Goal: Task Accomplishment & Management: Use online tool/utility

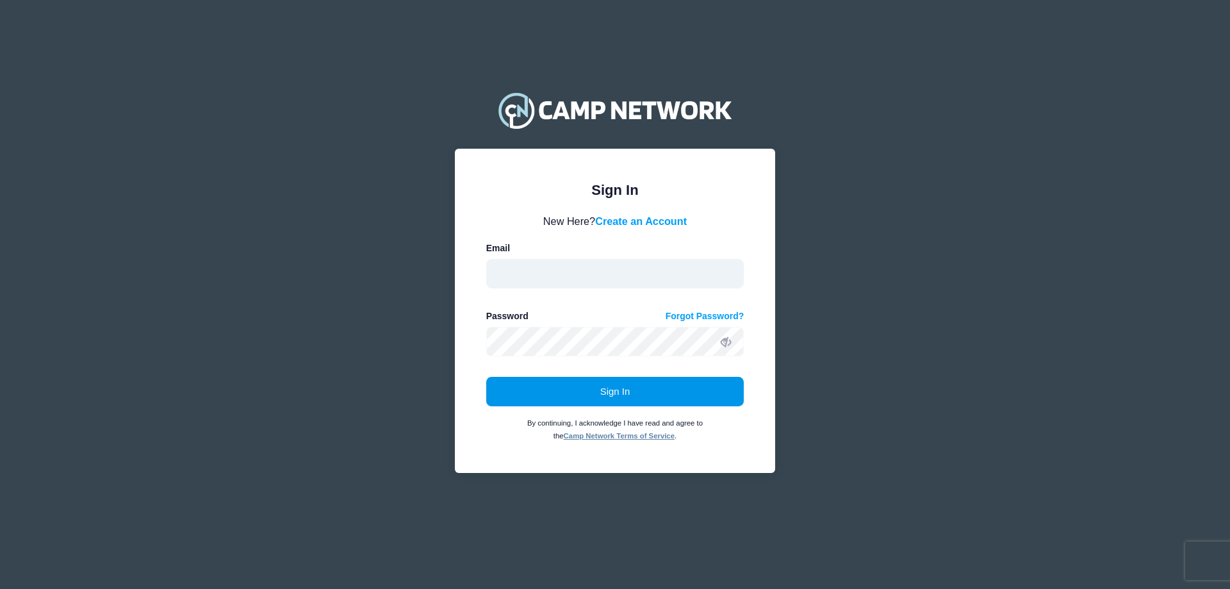
type input "education@mariettacobbartmuseum.org"
click at [589, 400] on button "Sign In" at bounding box center [615, 391] width 258 height 29
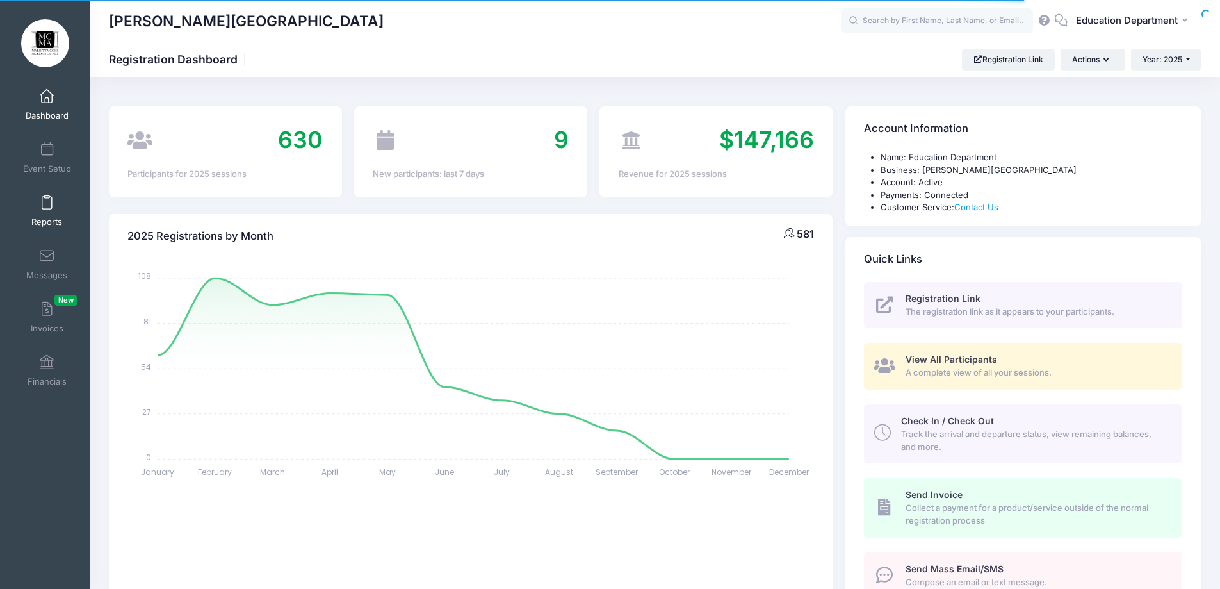
select select
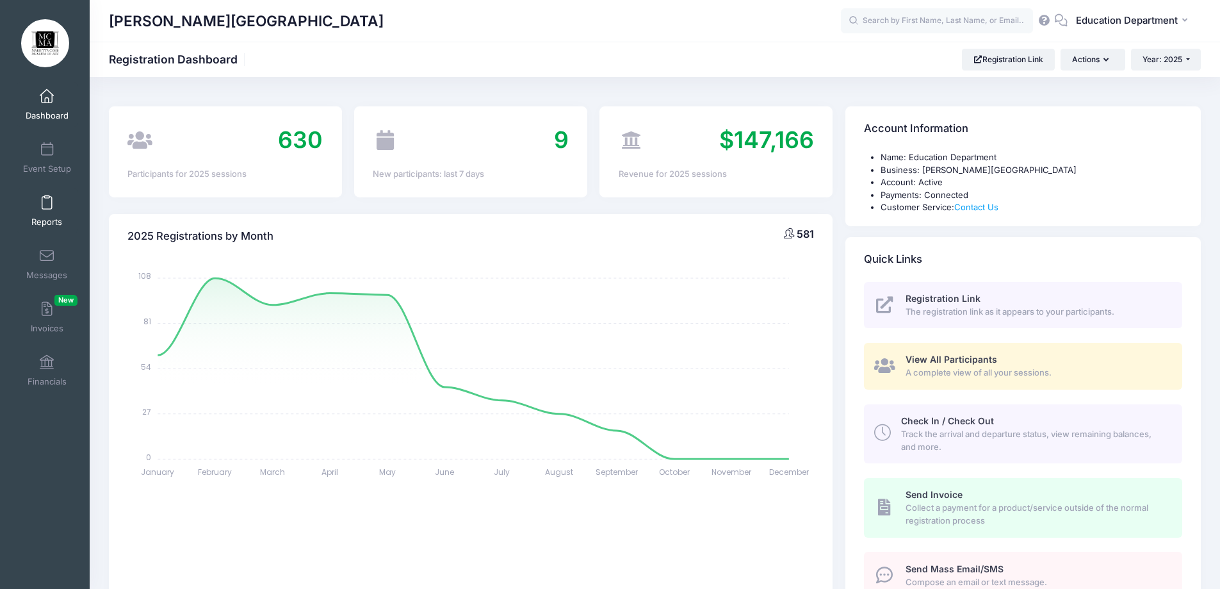
click at [37, 213] on link "Reports" at bounding box center [47, 210] width 61 height 45
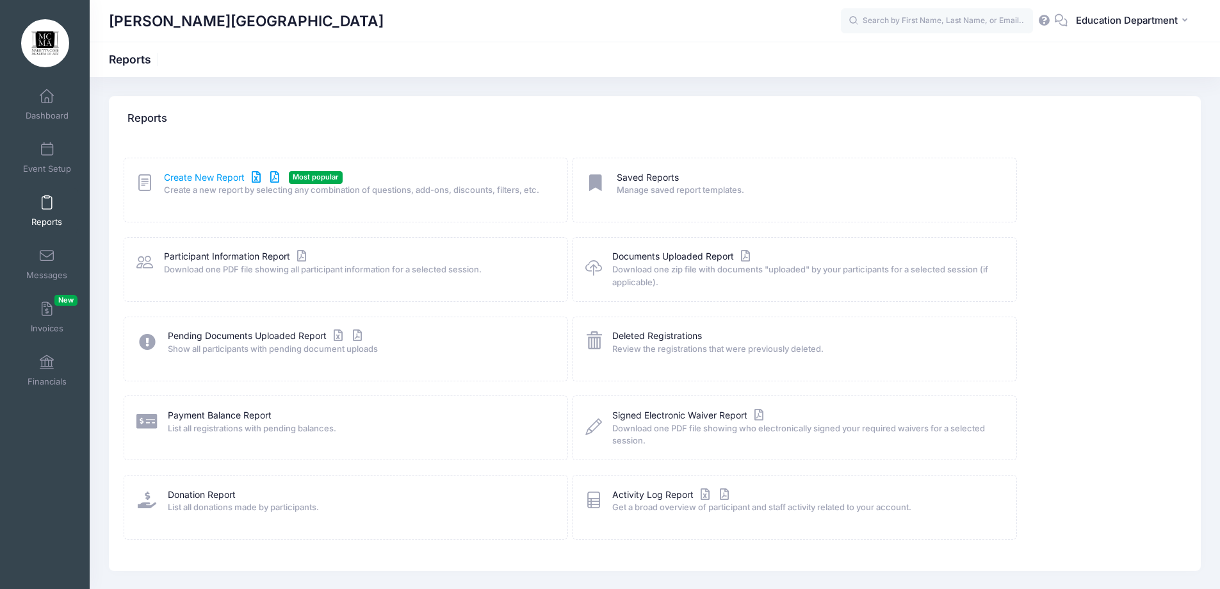
click at [218, 180] on link "Create New Report" at bounding box center [223, 177] width 119 height 13
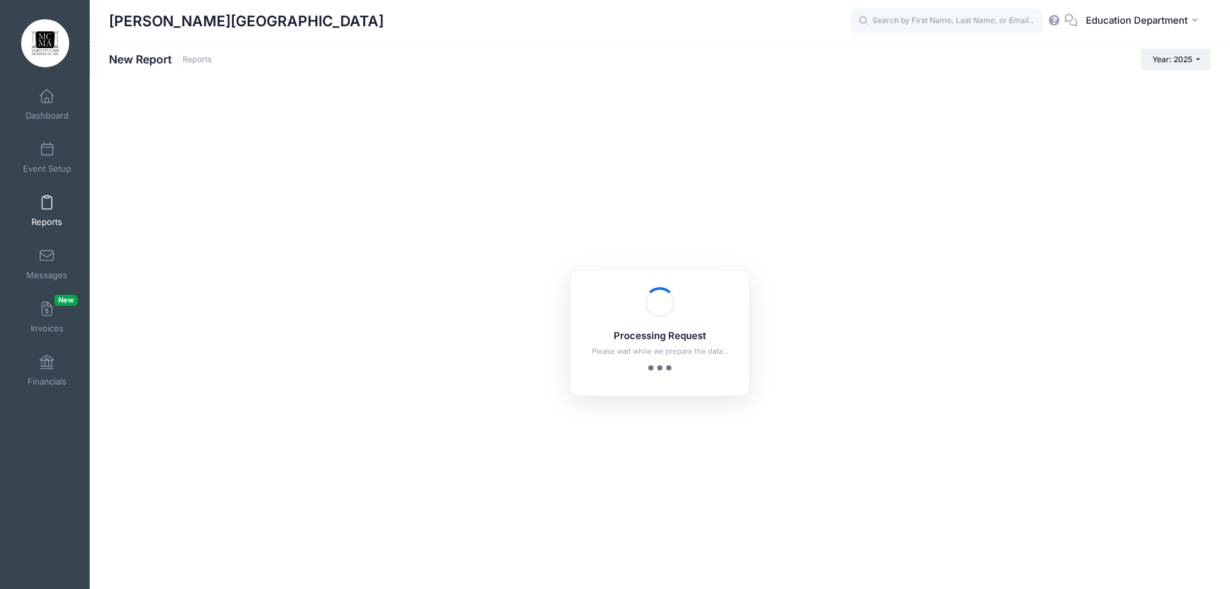
checkbox input "true"
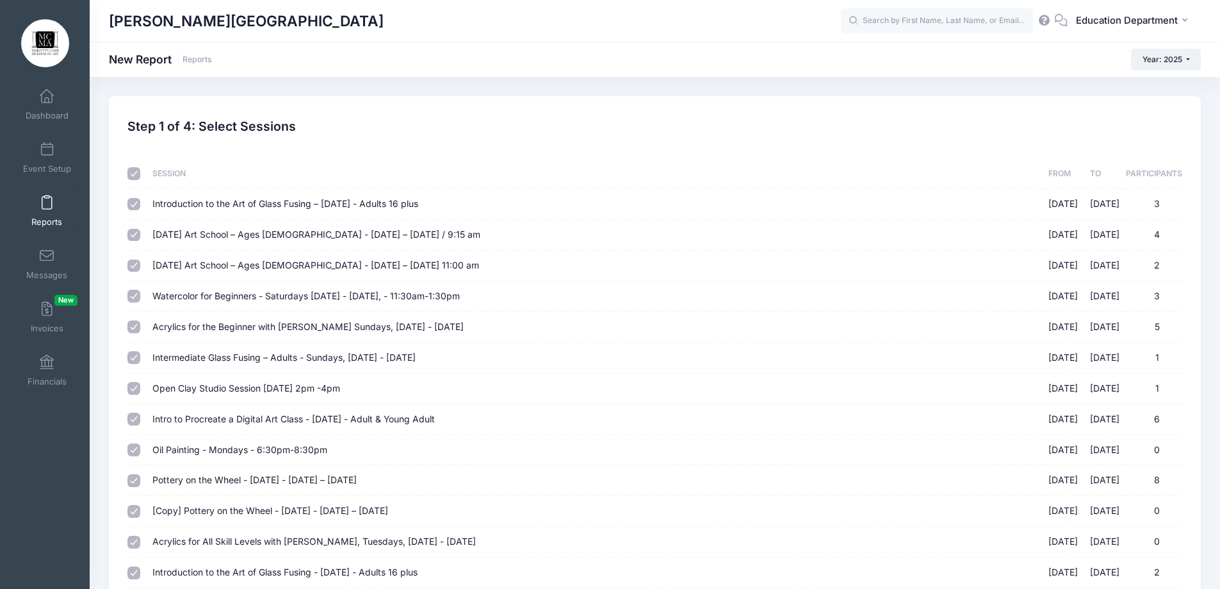
drag, startPoint x: 135, startPoint y: 176, endPoint x: 139, endPoint y: 181, distance: 6.8
click at [135, 177] on input "checkbox" at bounding box center [133, 173] width 13 height 13
checkbox input "false"
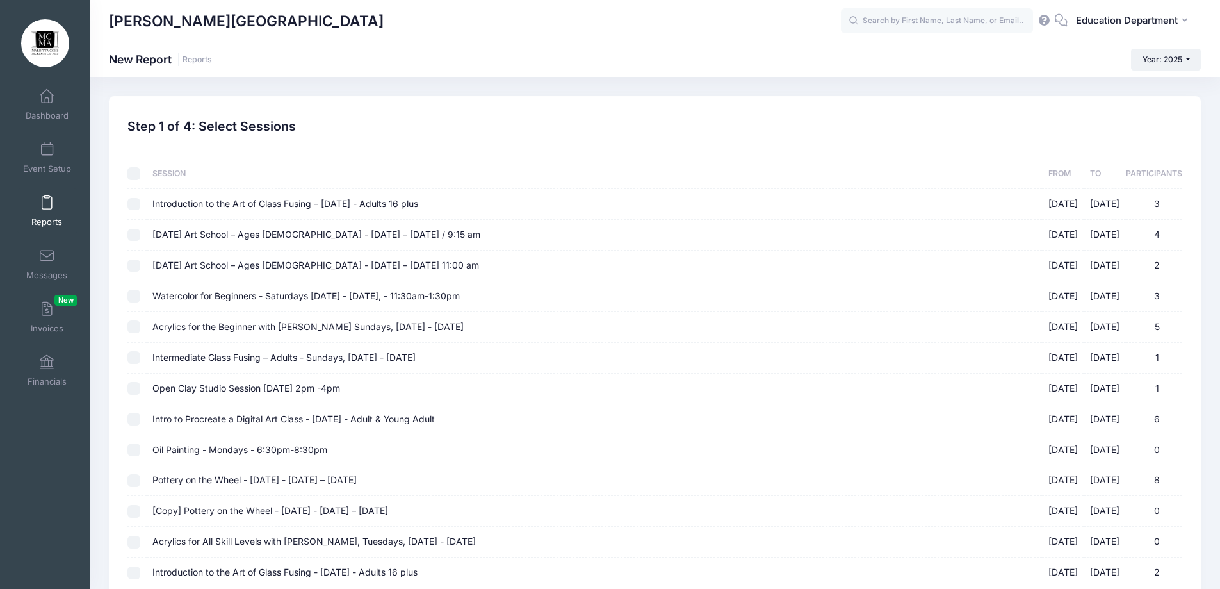
checkbox input "false"
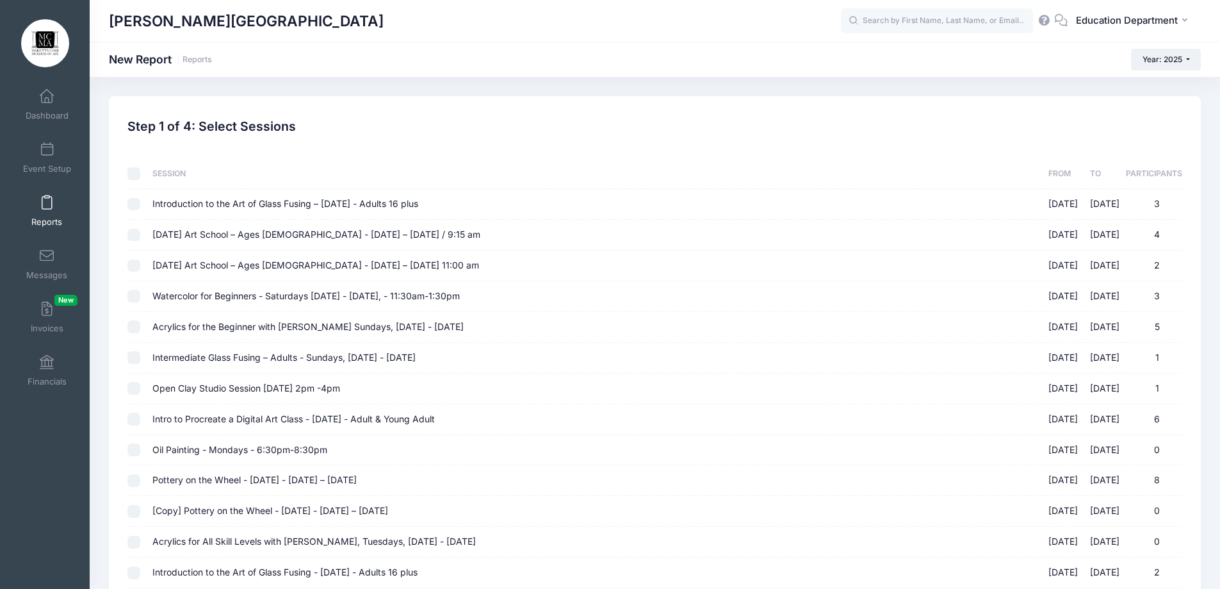
checkbox input "false"
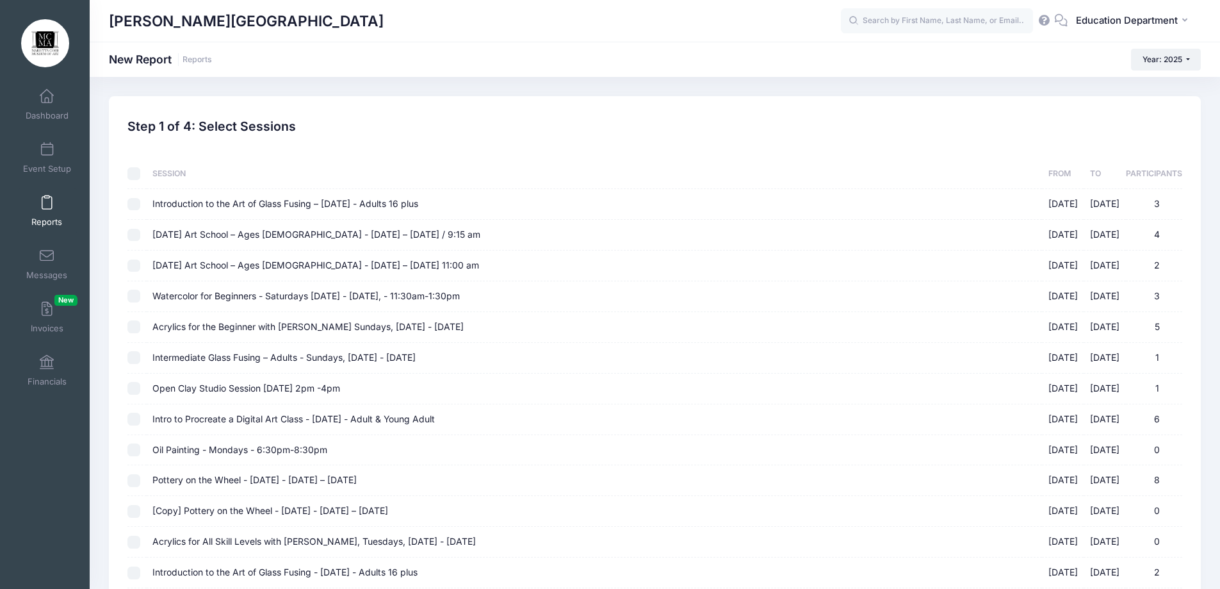
checkbox input "false"
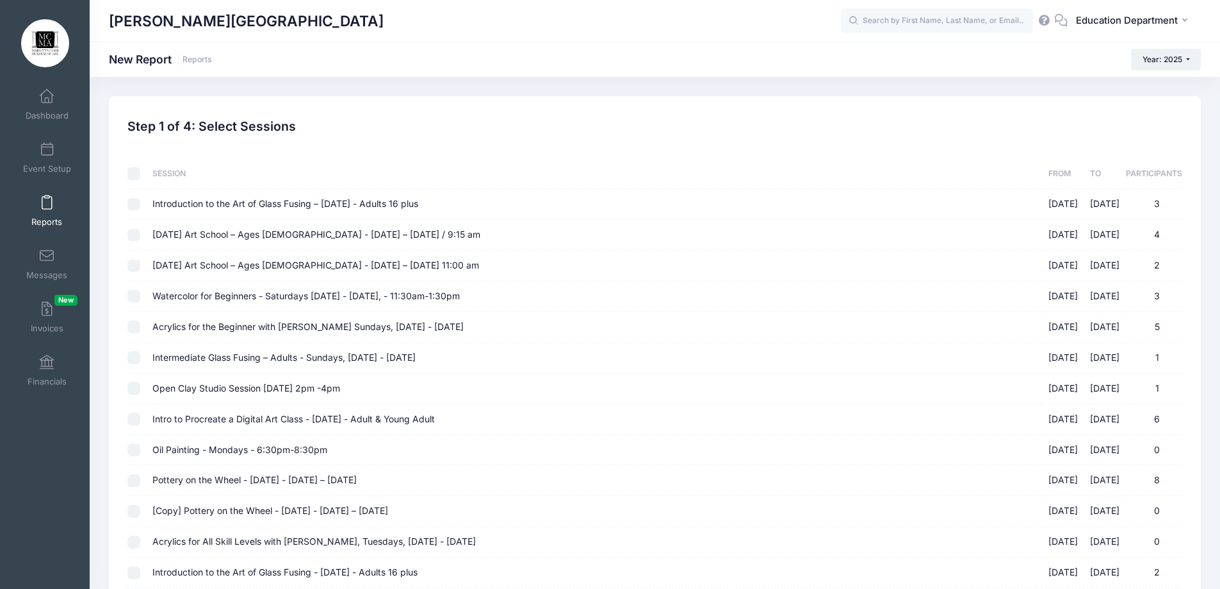
checkbox input "false"
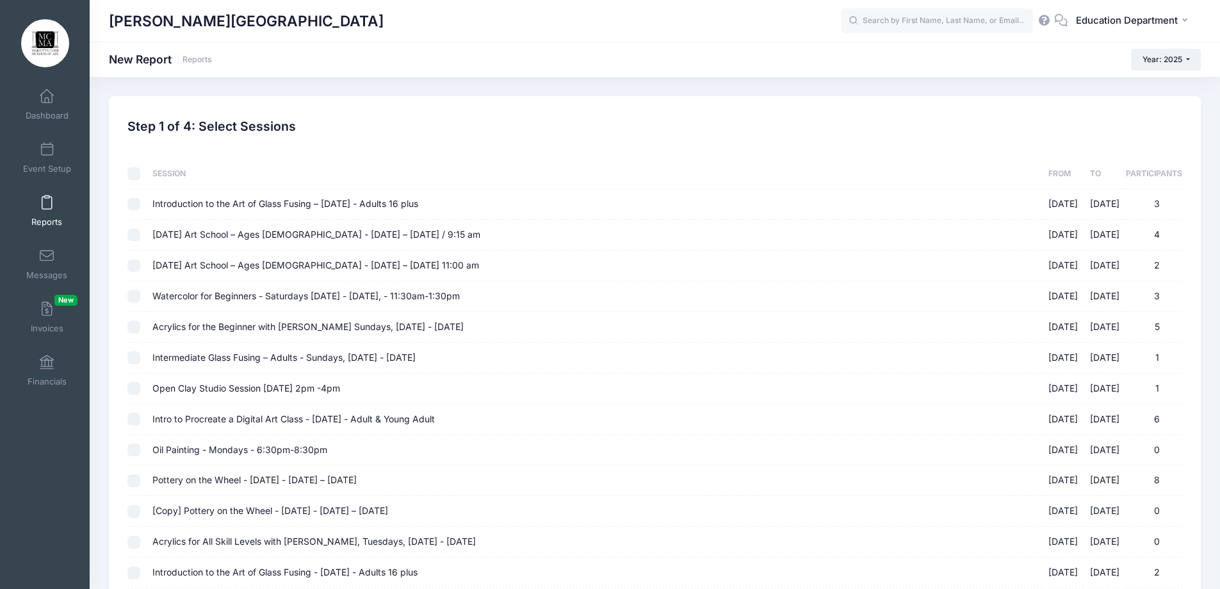
checkbox input "false"
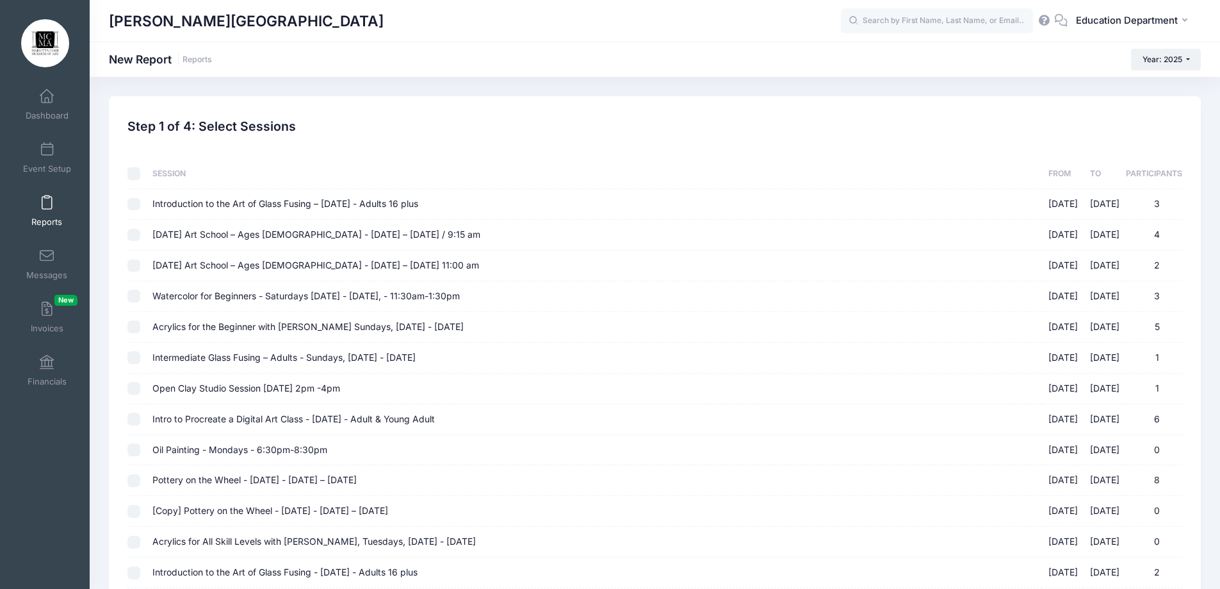
checkbox input "false"
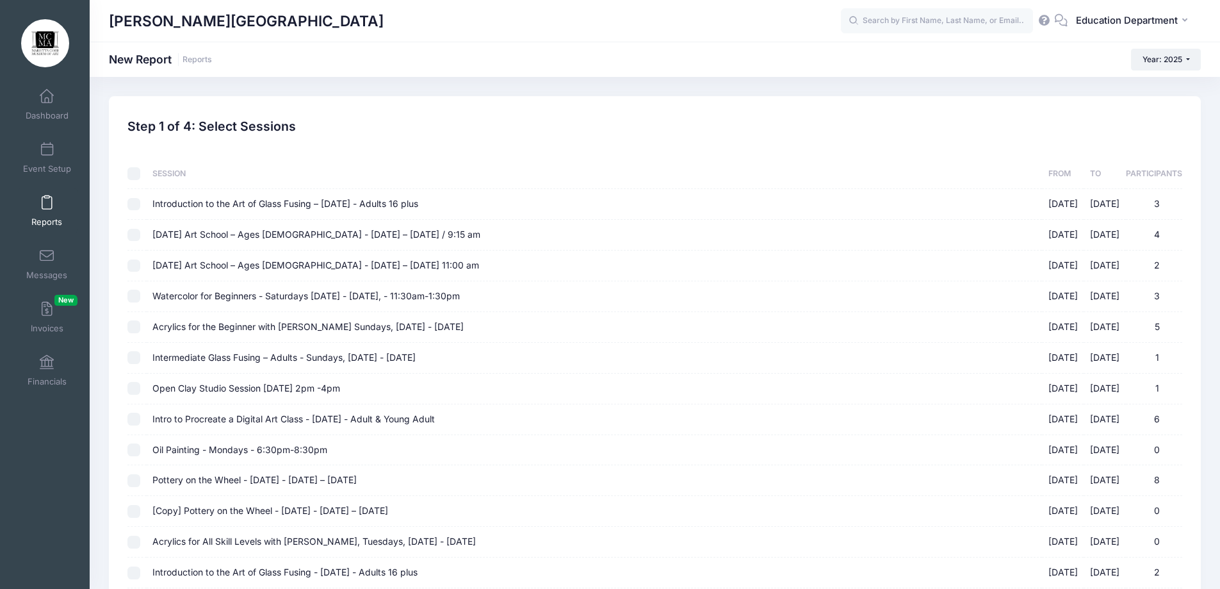
checkbox input "false"
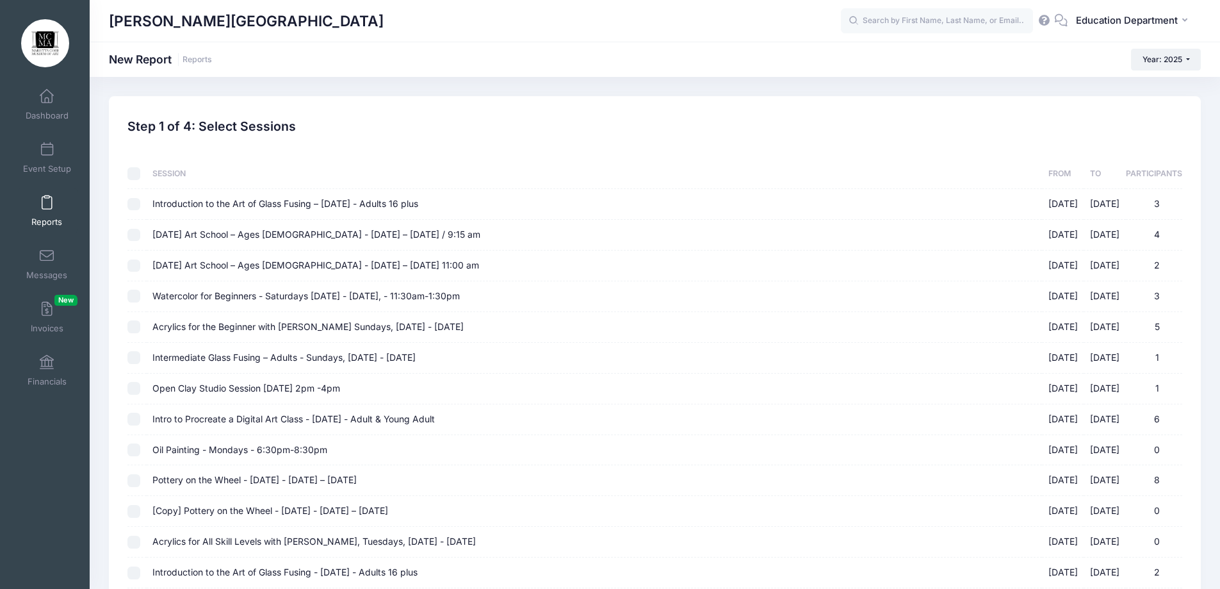
checkbox input "false"
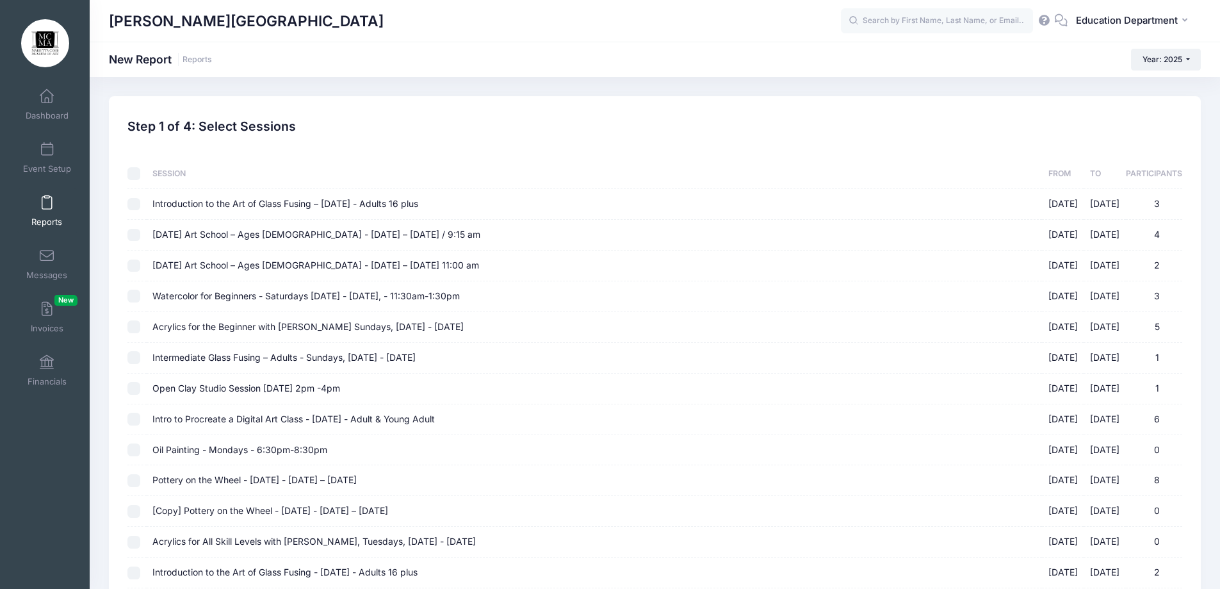
checkbox input "false"
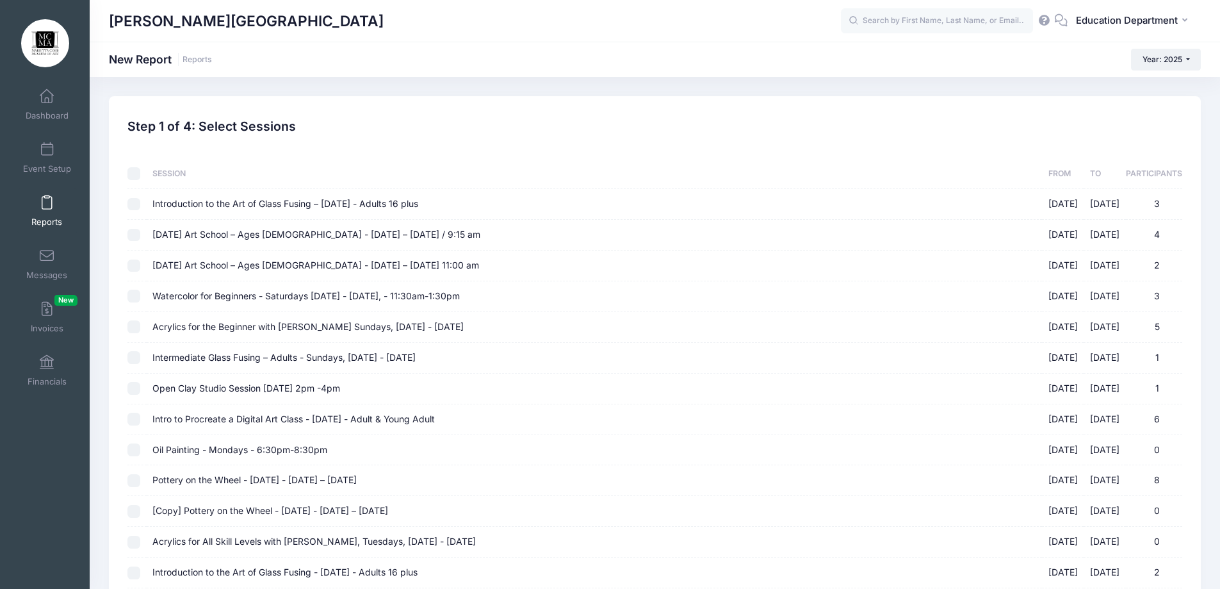
checkbox input "false"
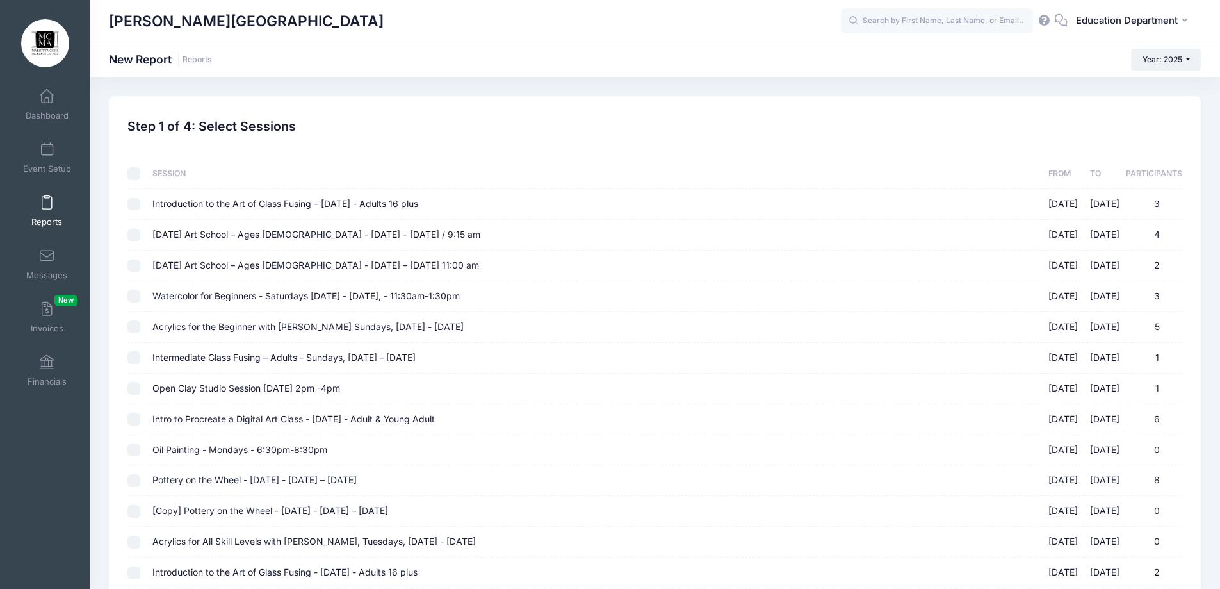
checkbox input "false"
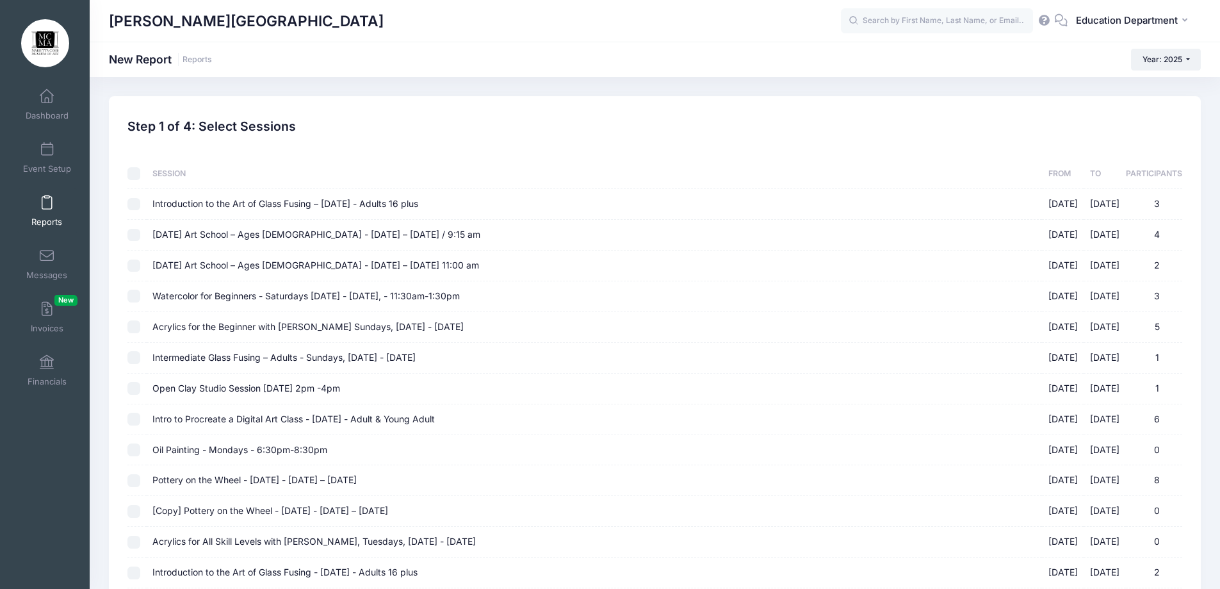
checkbox input "false"
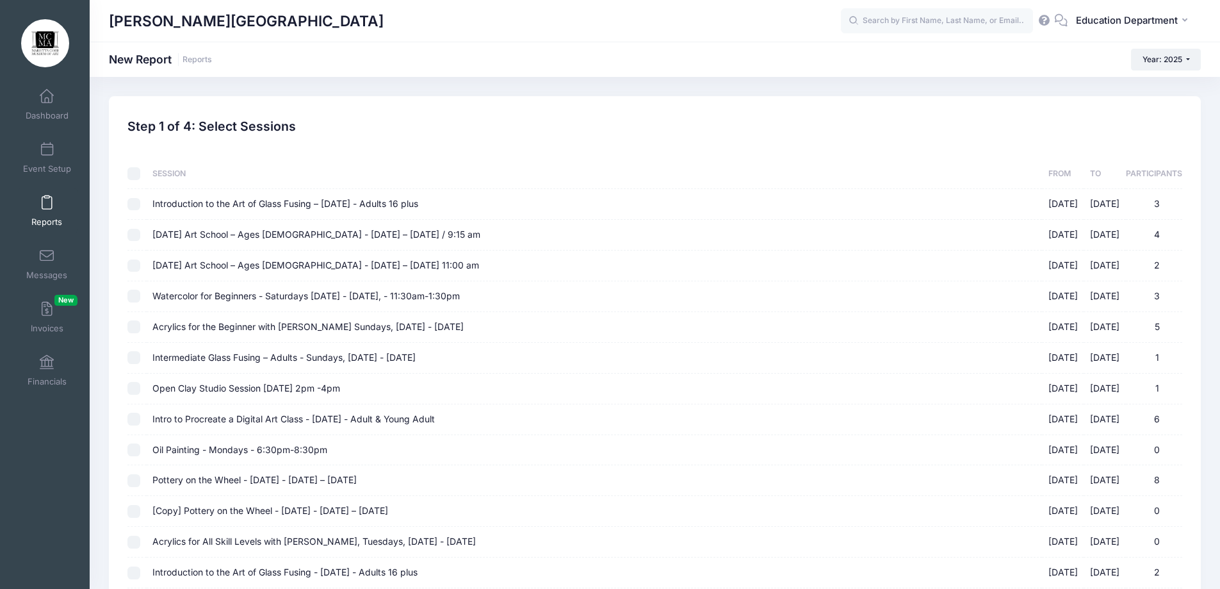
checkbox input "false"
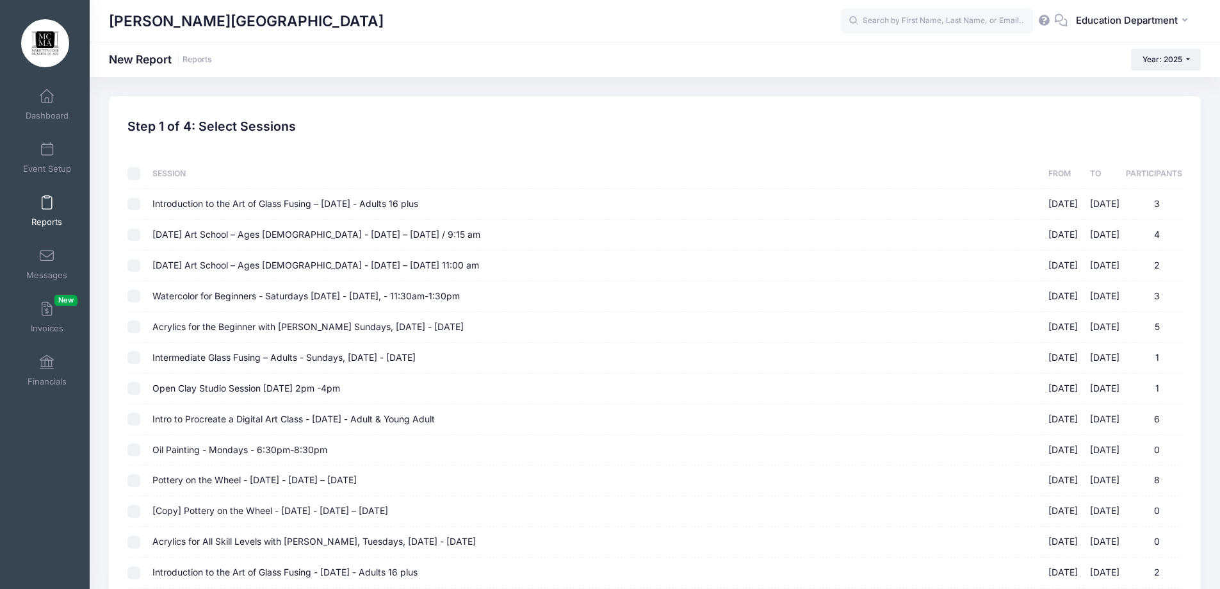
checkbox input "false"
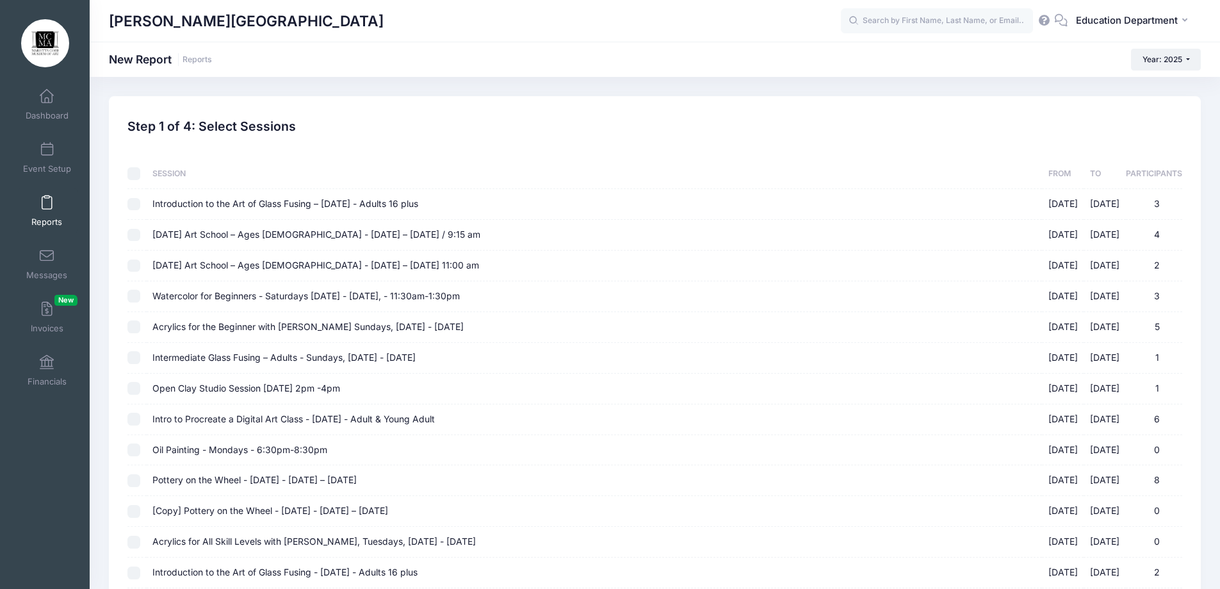
checkbox input "false"
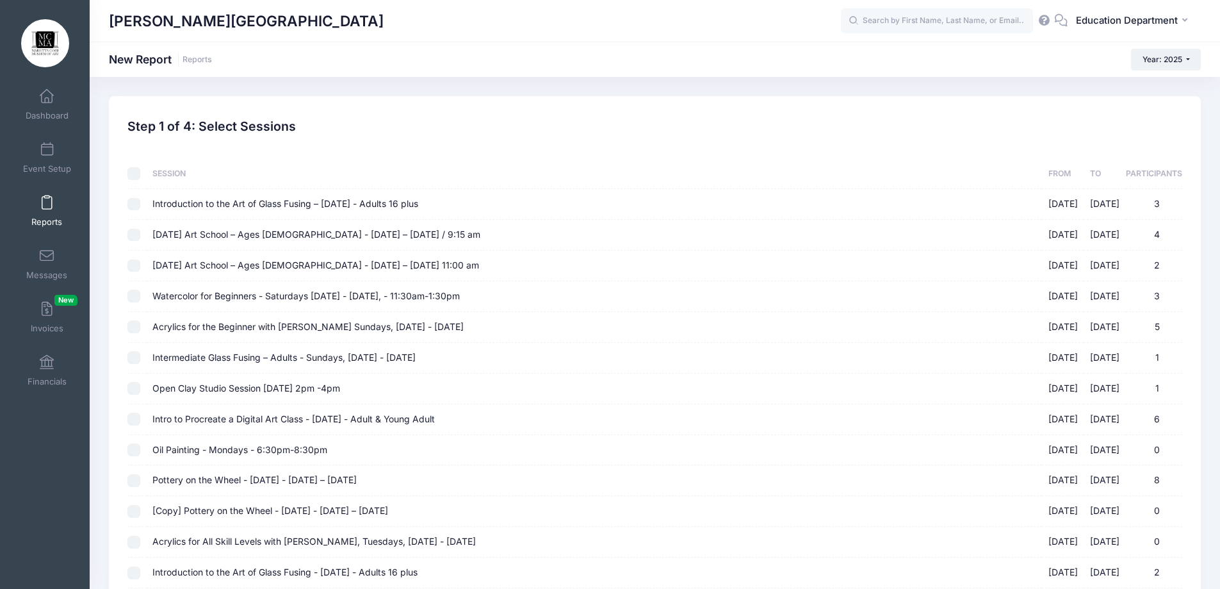
checkbox input "false"
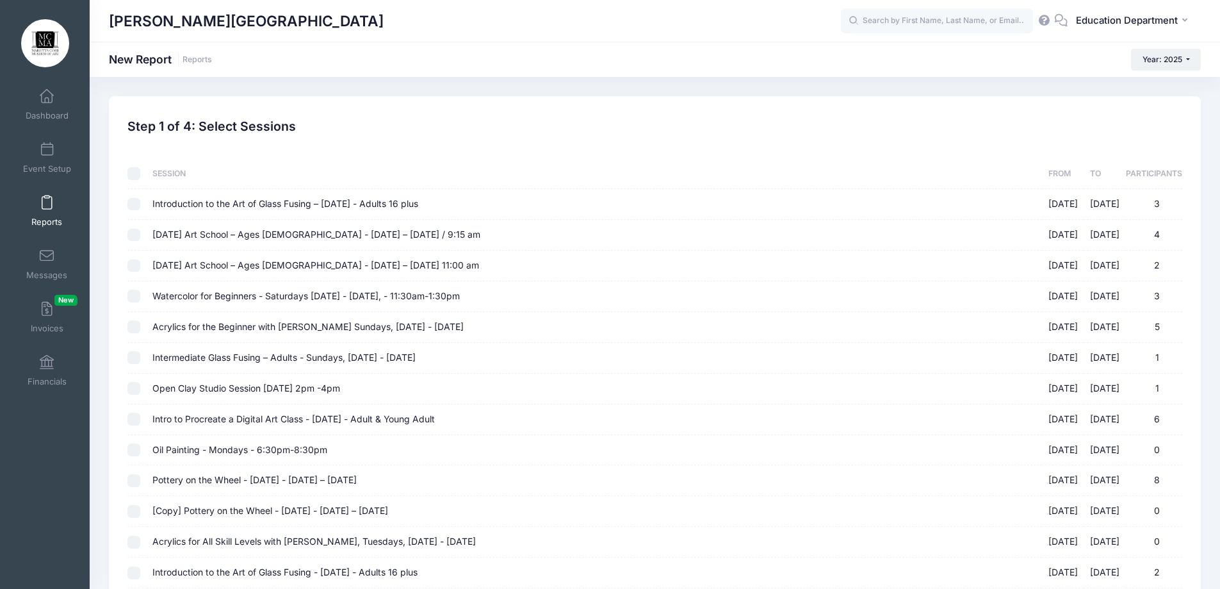
checkbox input "false"
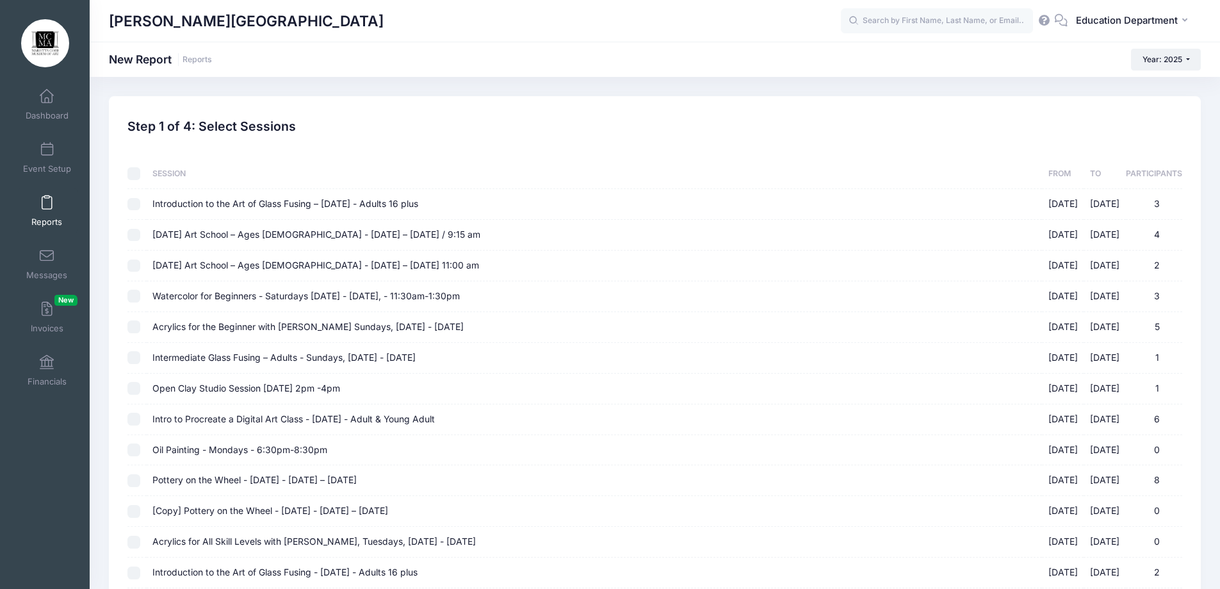
checkbox input "false"
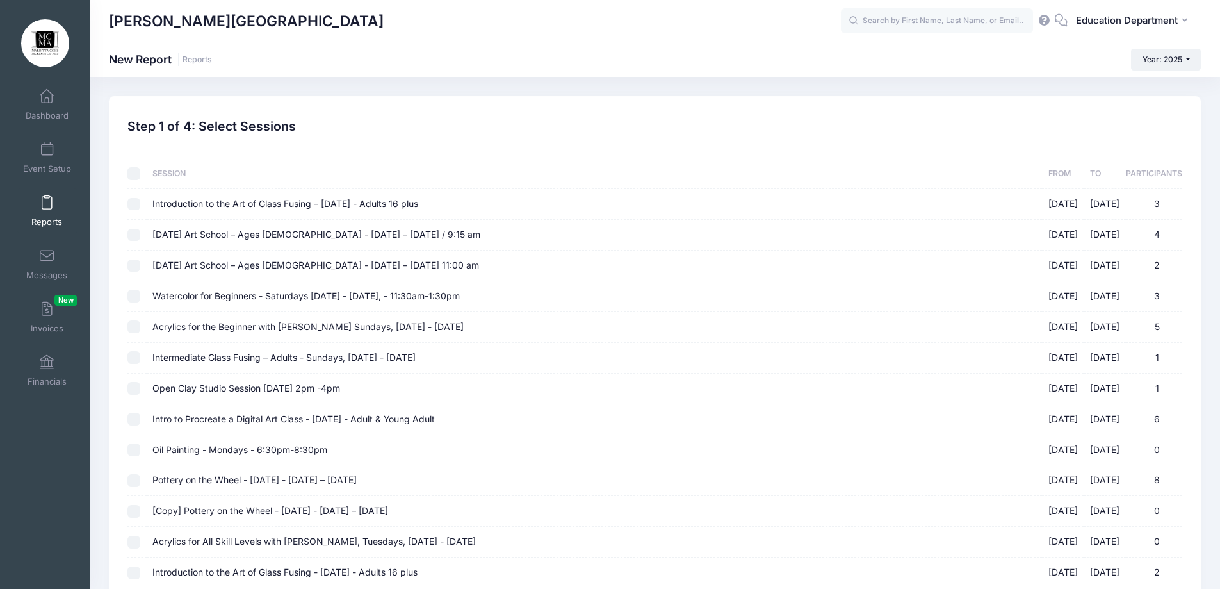
checkbox input "false"
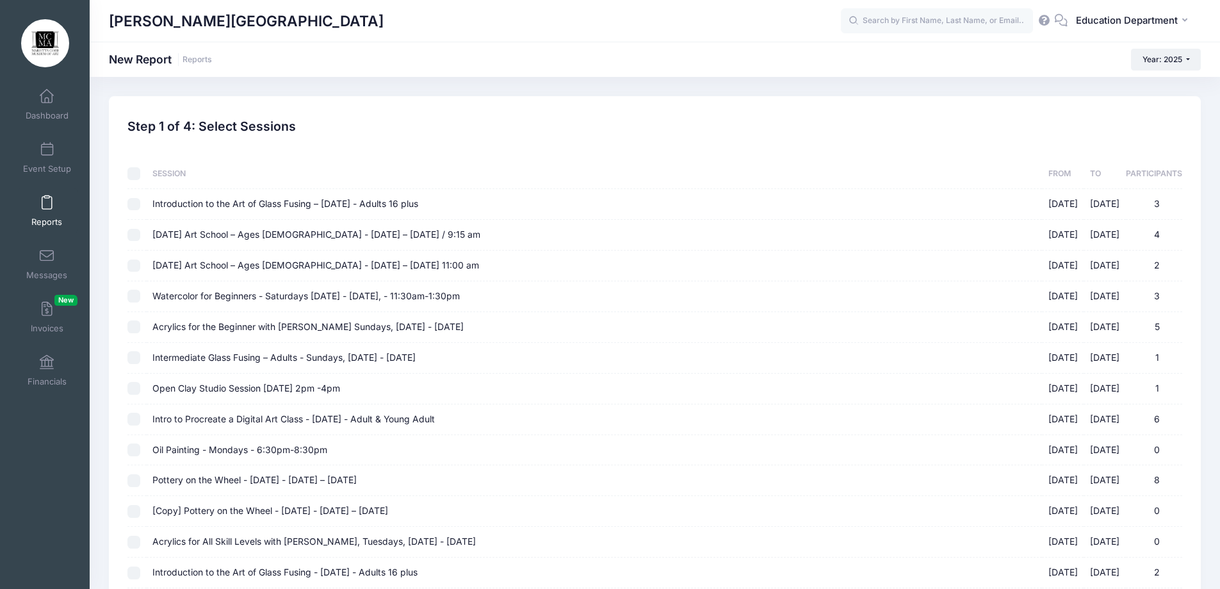
checkbox input "false"
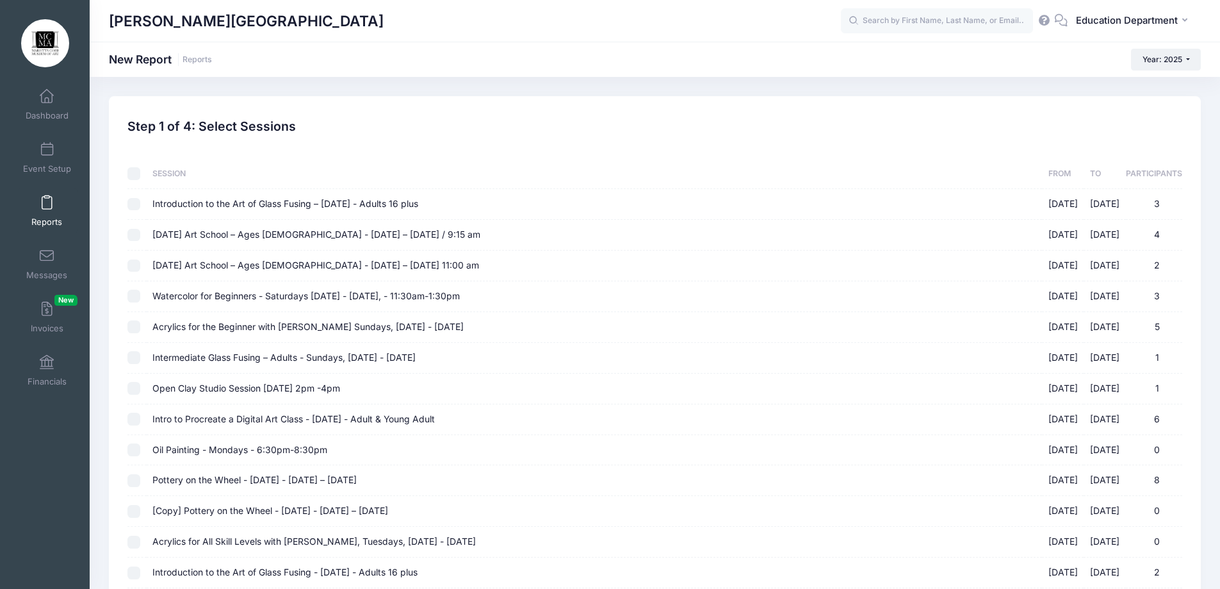
checkbox input "false"
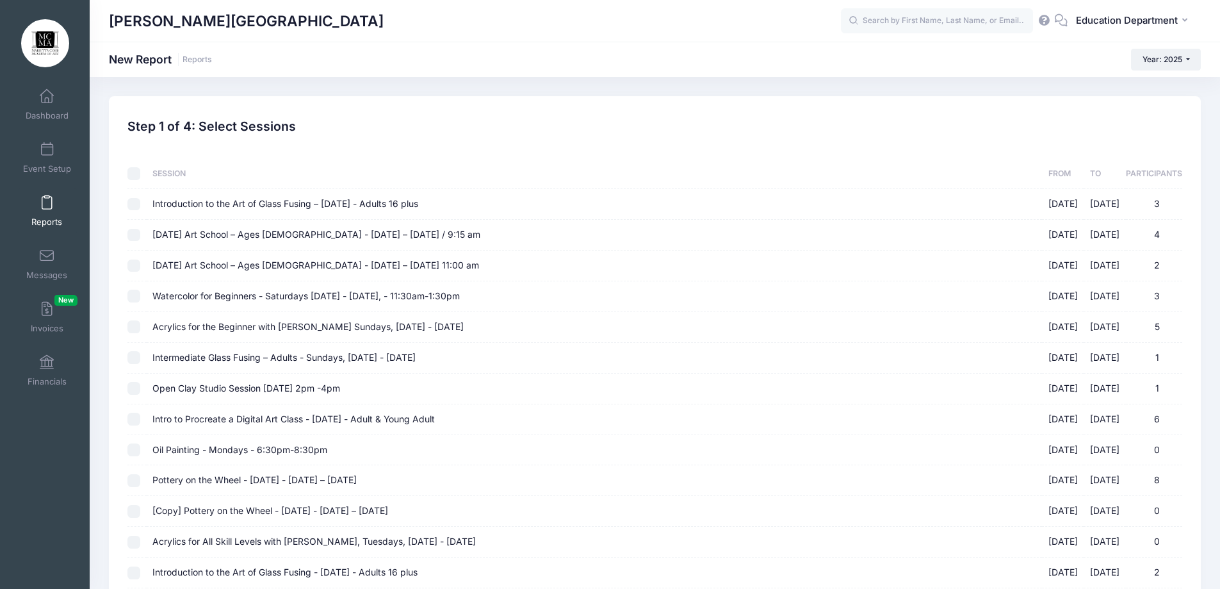
checkbox input "false"
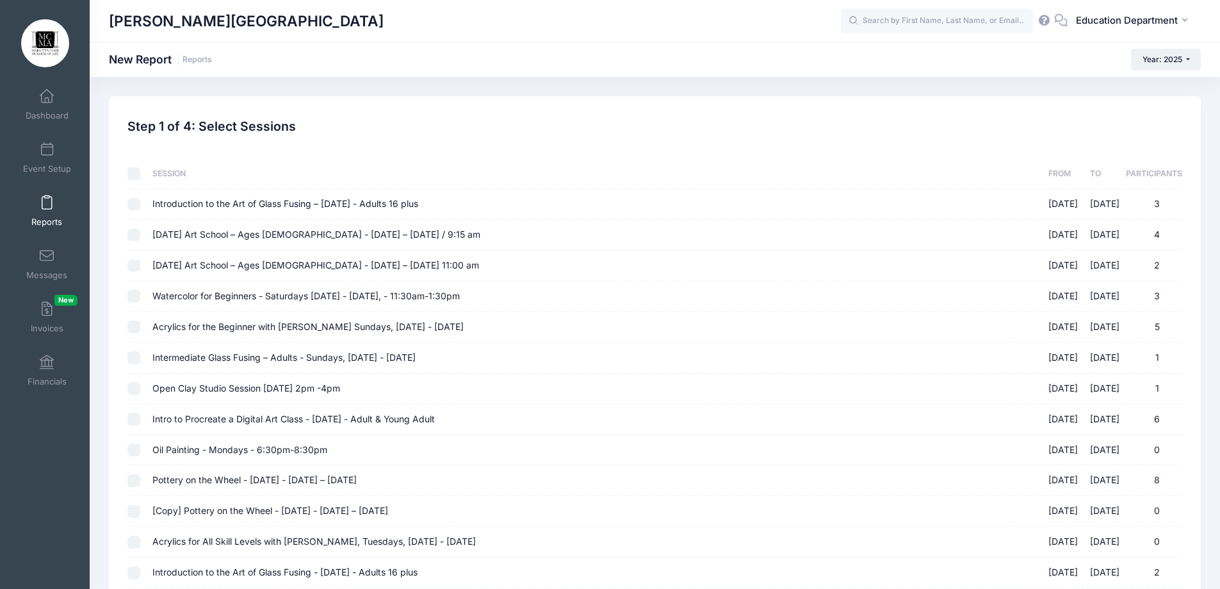
checkbox input "false"
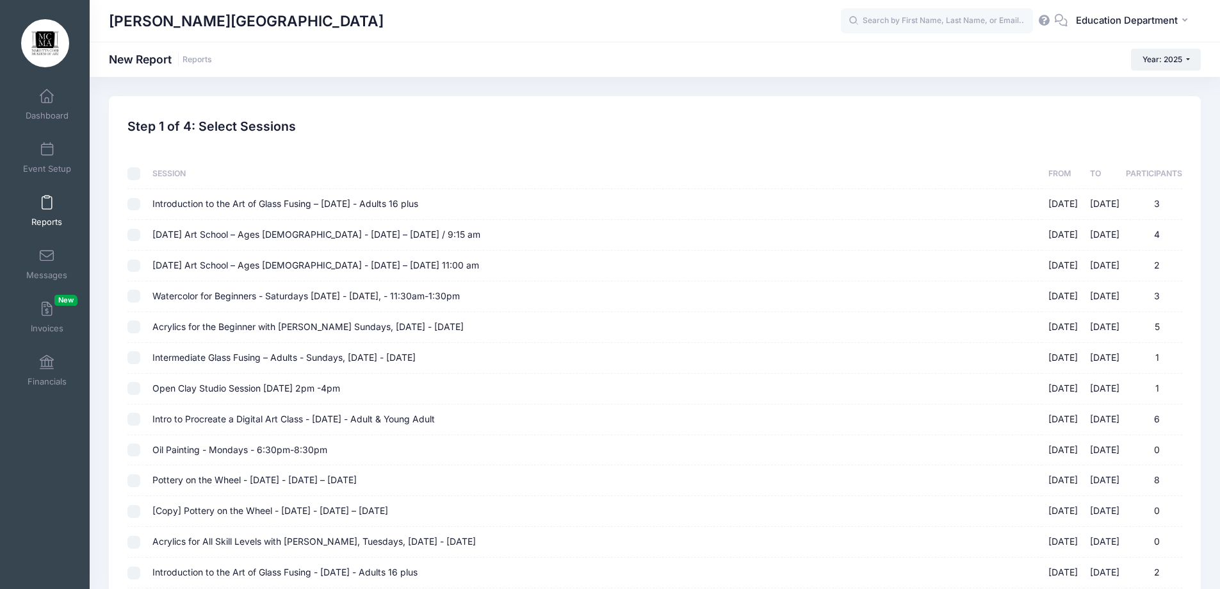
checkbox input "false"
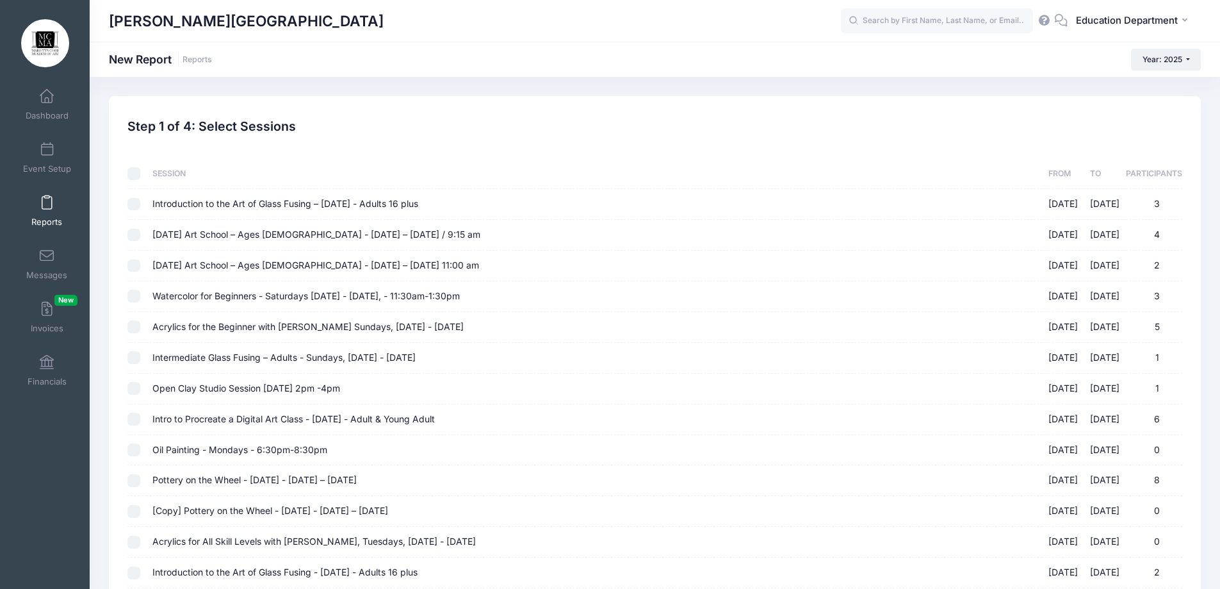
checkbox input "false"
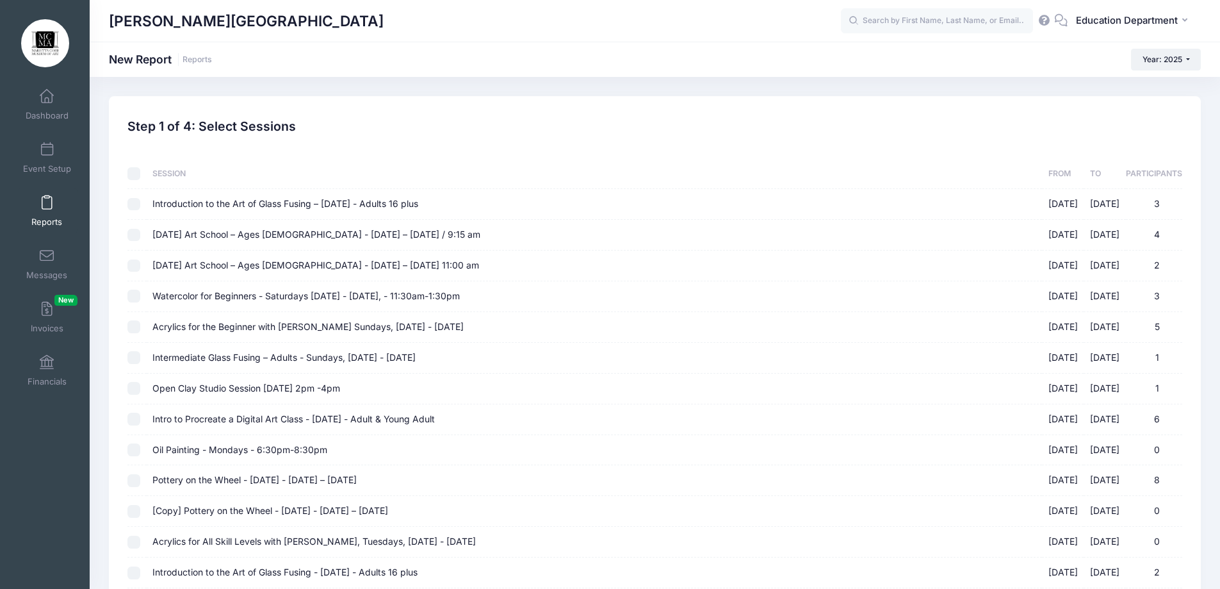
checkbox input "false"
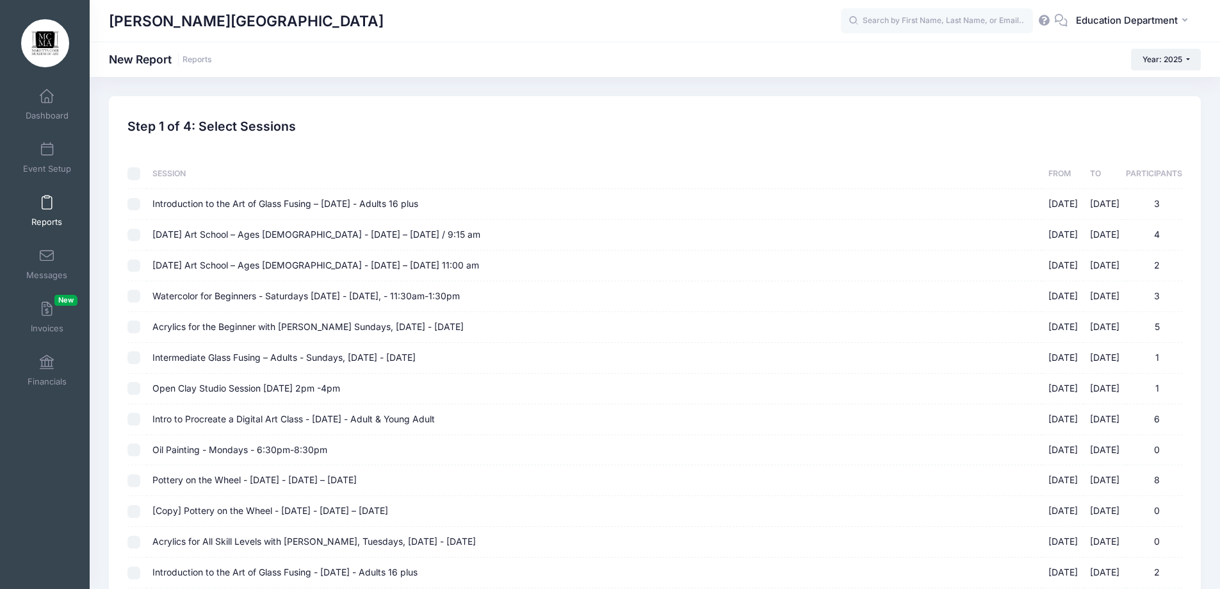
checkbox input "false"
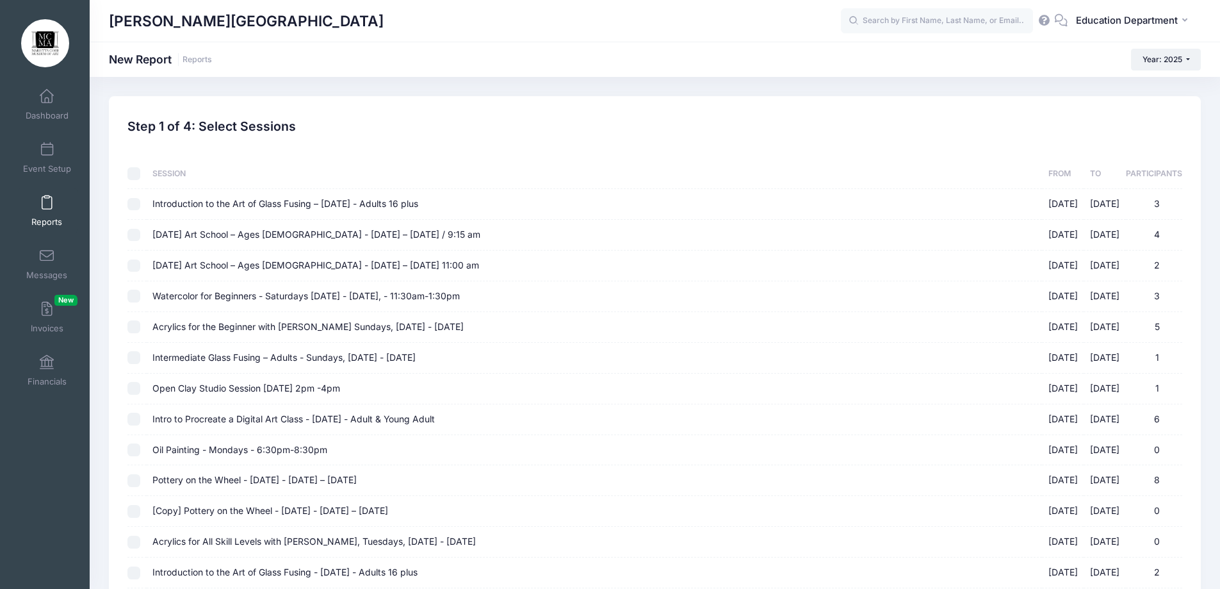
checkbox input "false"
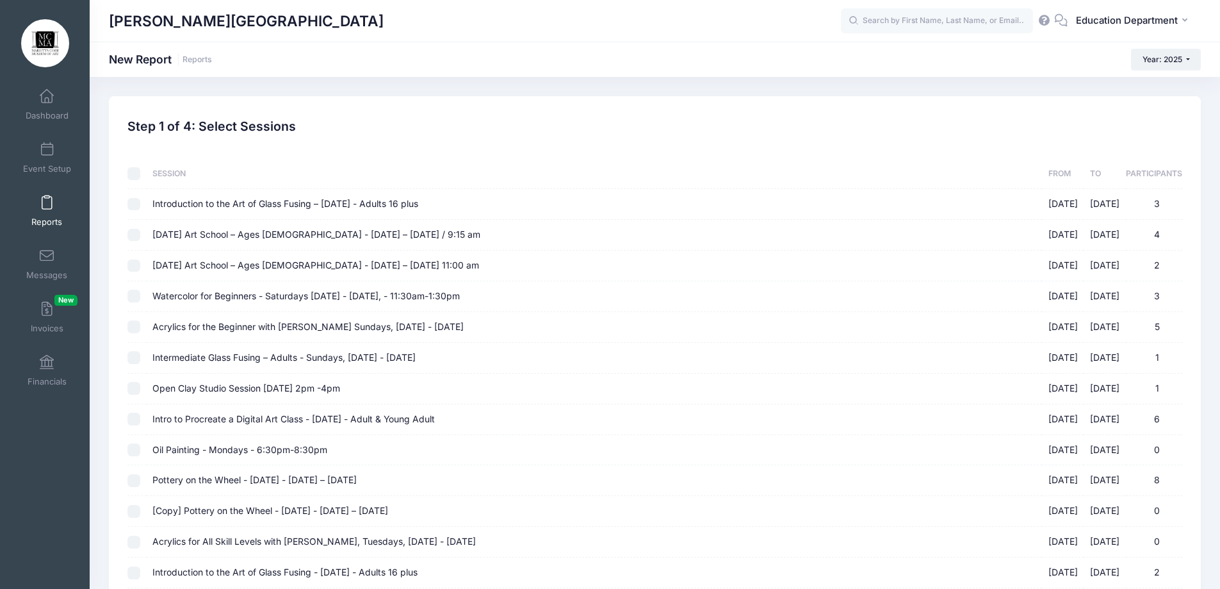
checkbox input "false"
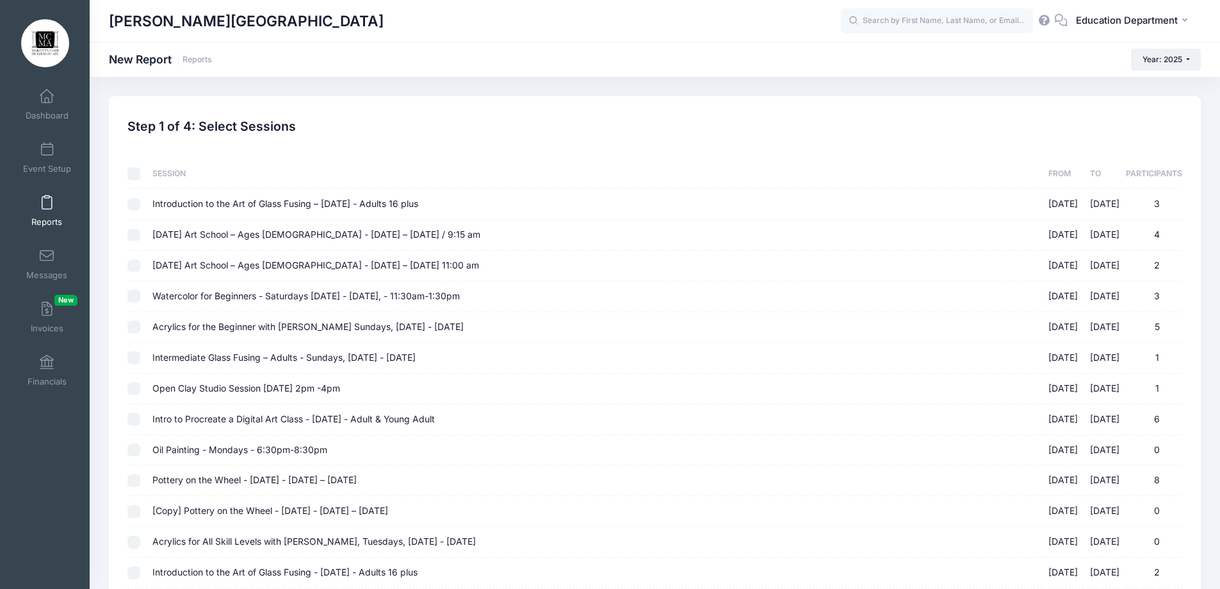
checkbox input "false"
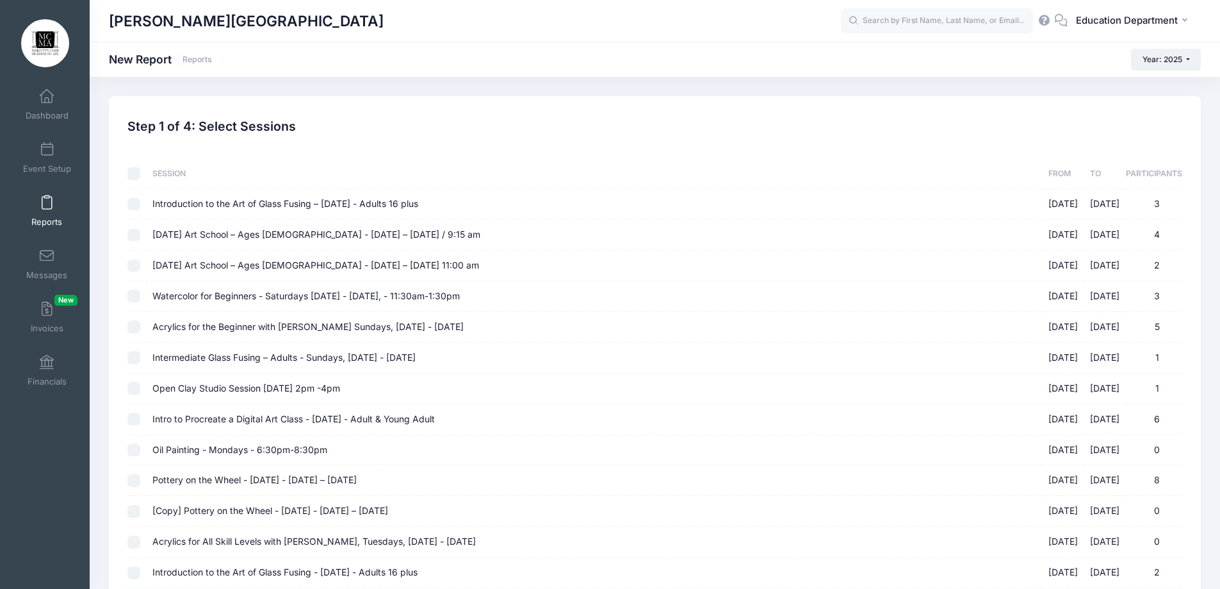
checkbox input "false"
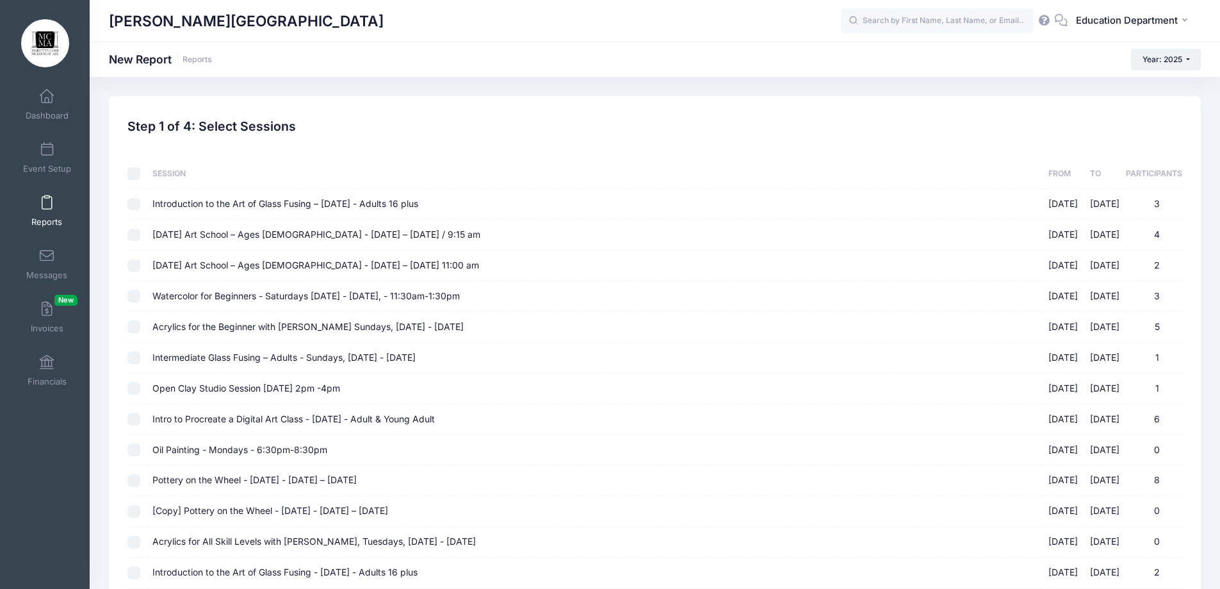
checkbox input "false"
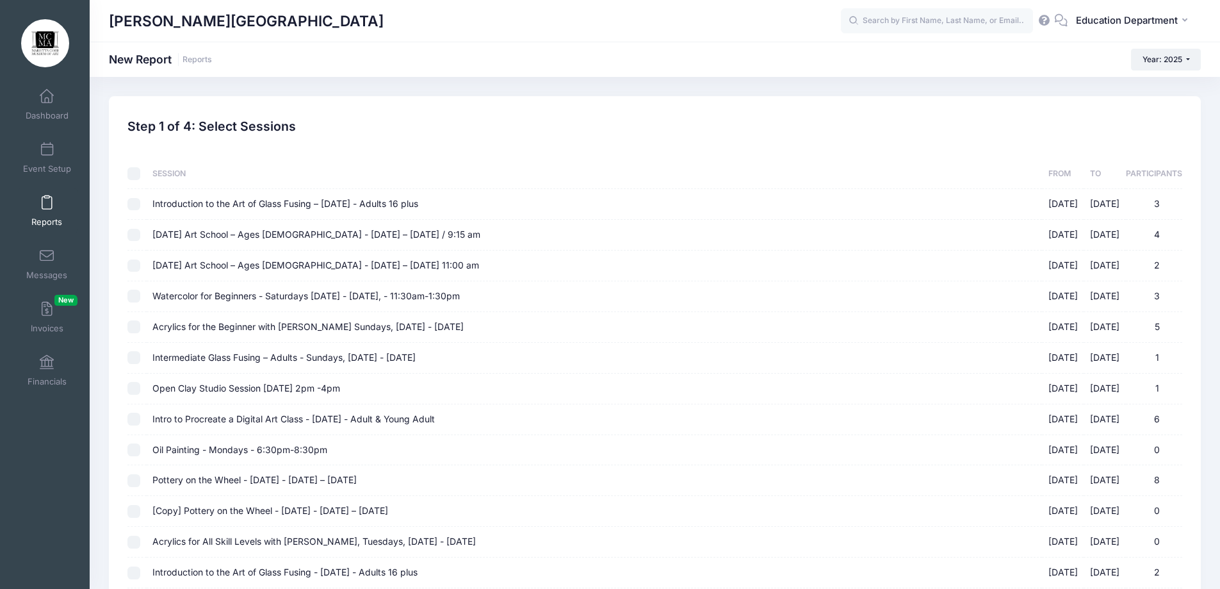
checkbox input "false"
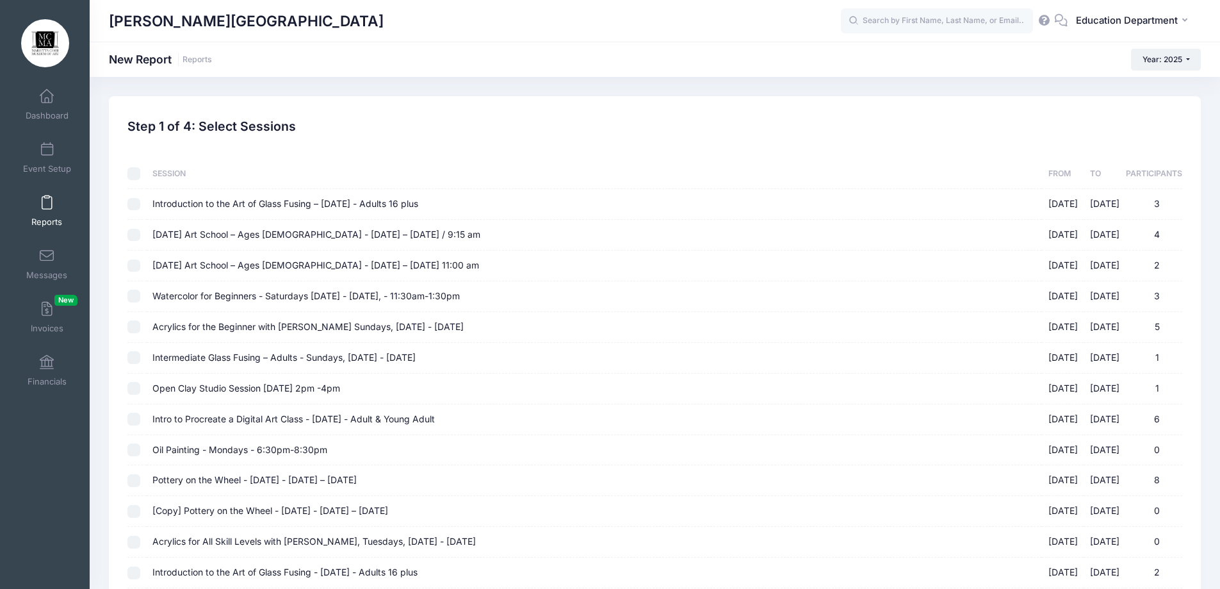
checkbox input "false"
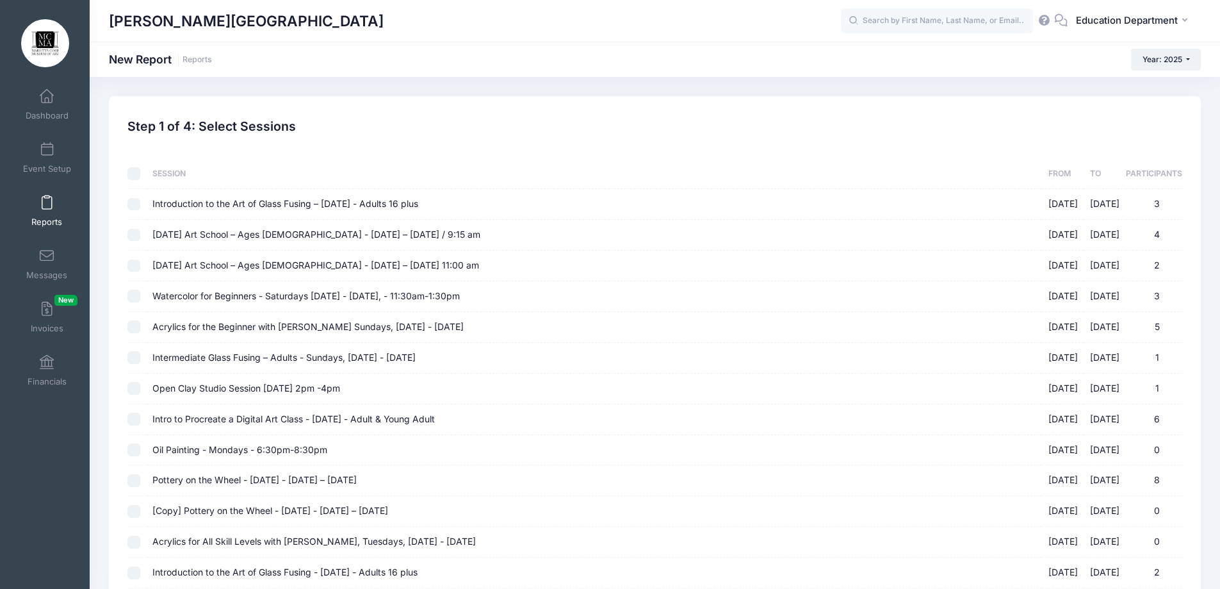
checkbox input "false"
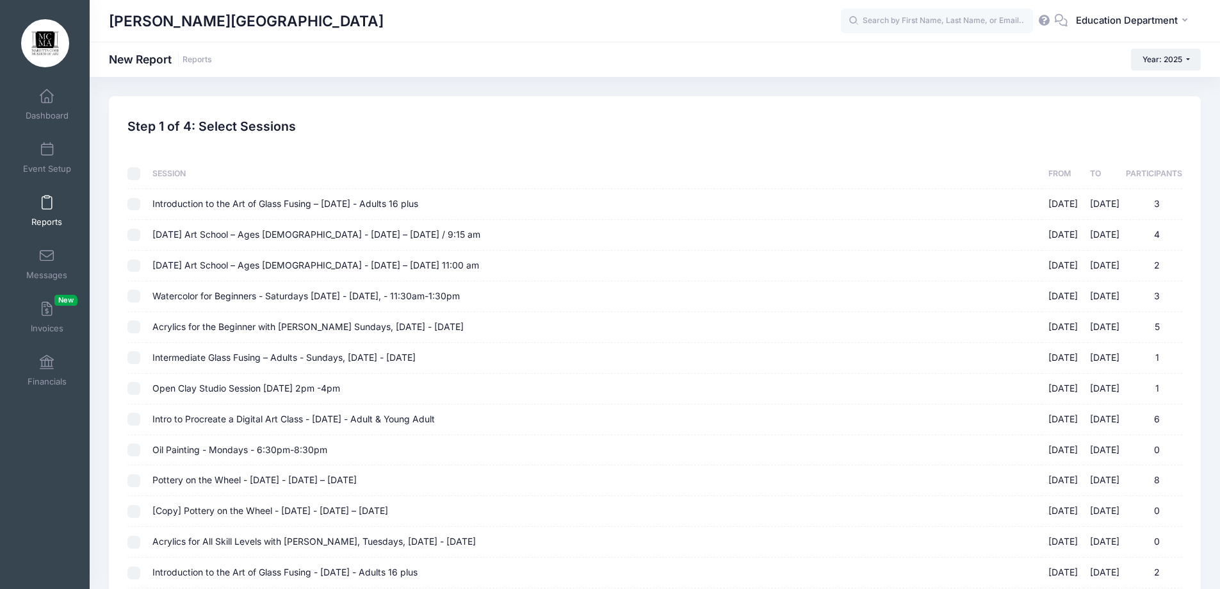
checkbox input "false"
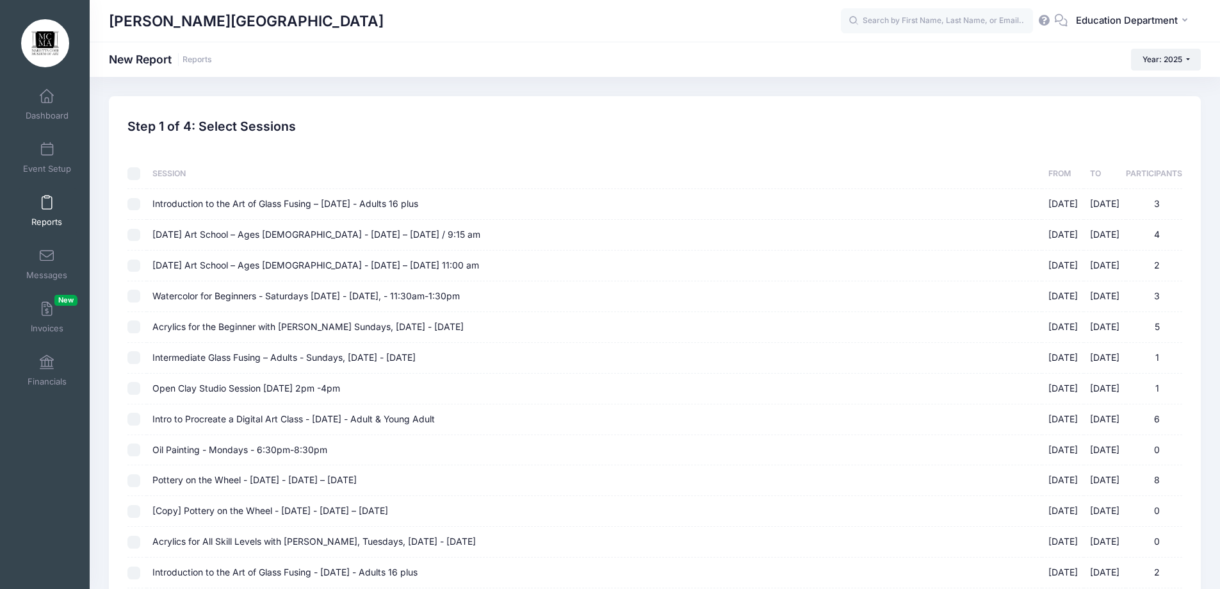
checkbox input "false"
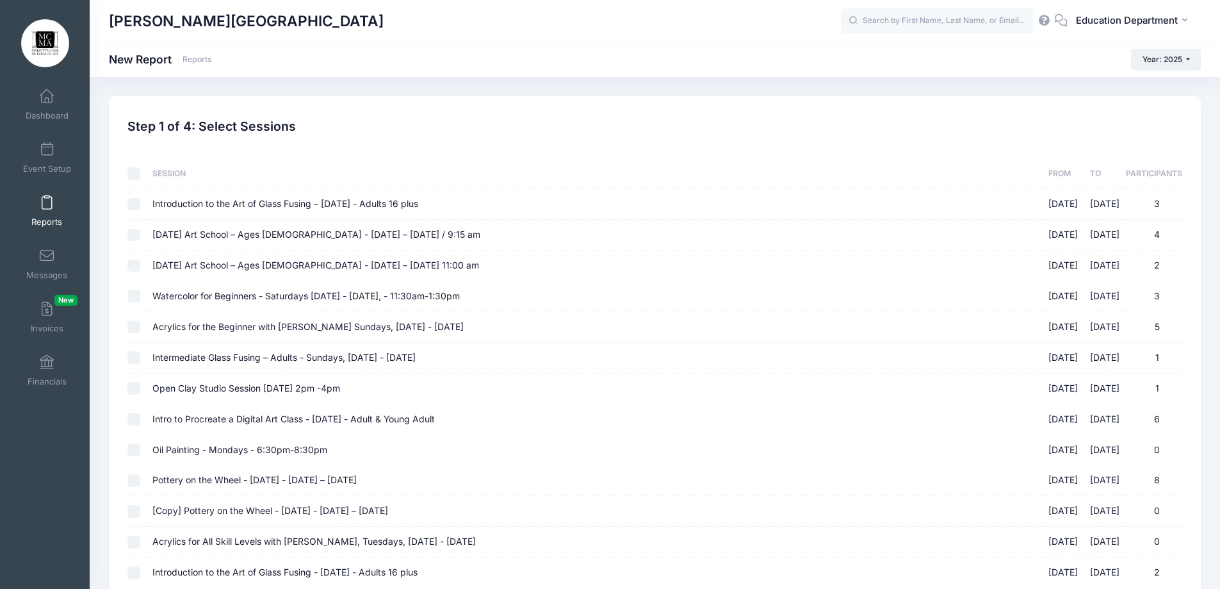
checkbox input "false"
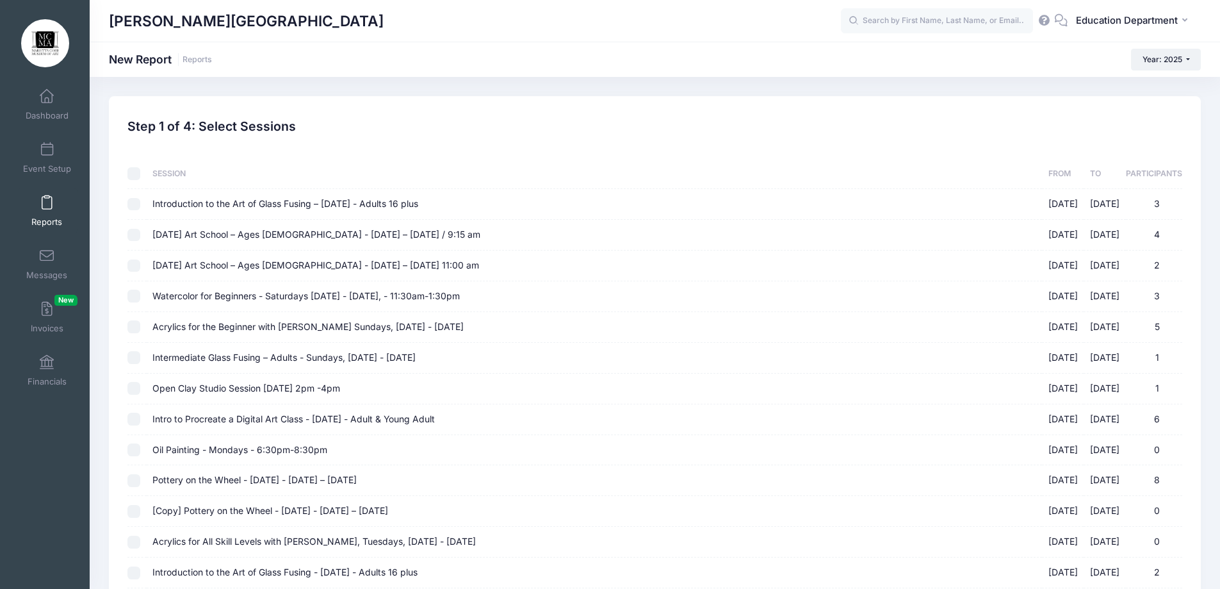
checkbox input "false"
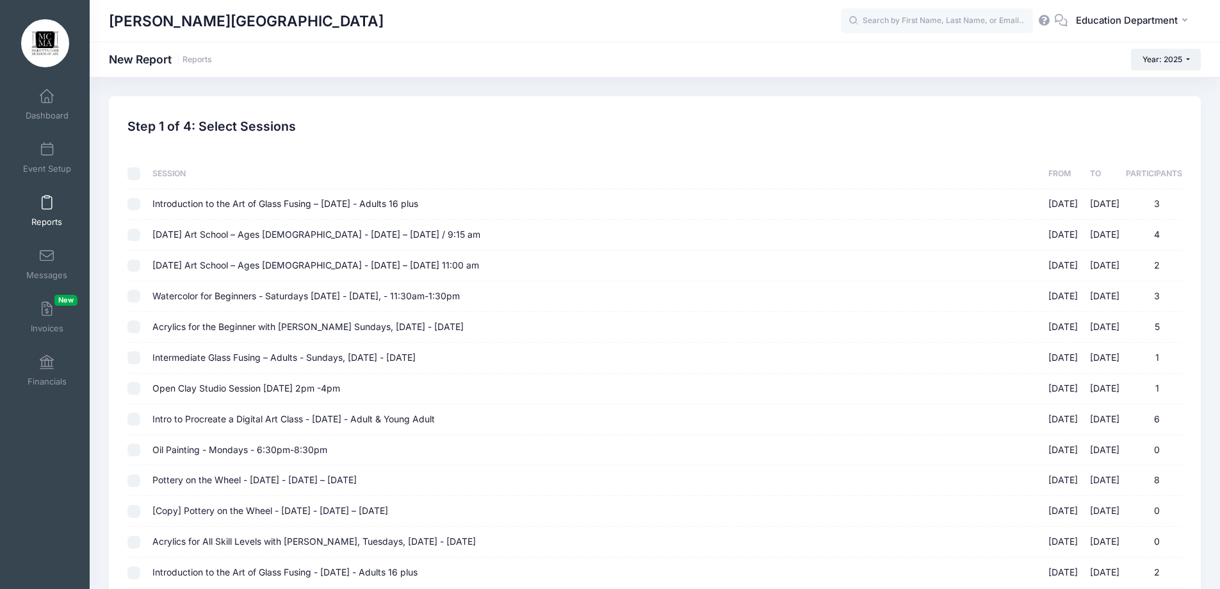
checkbox input "false"
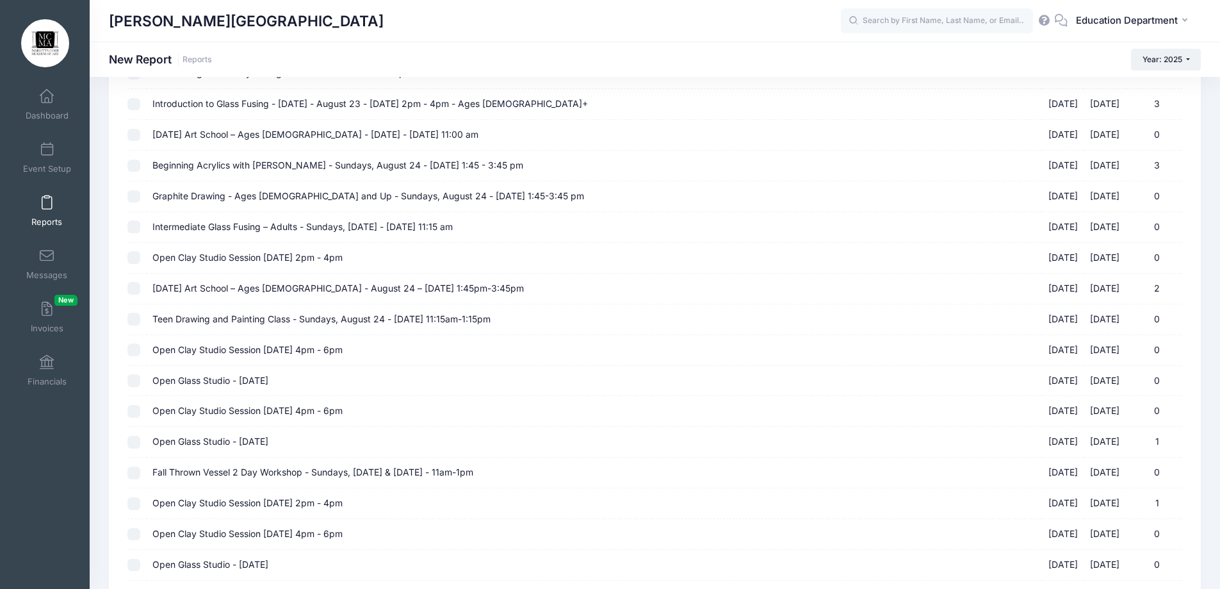
scroll to position [5276, 0]
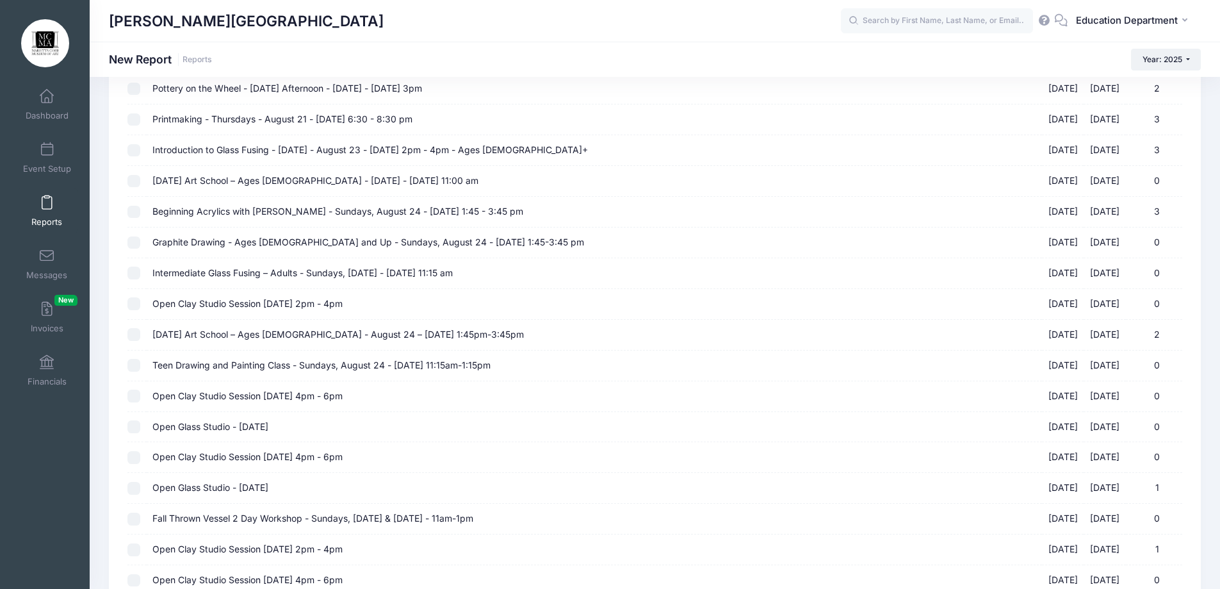
click at [131, 156] on input "Introduction to Glass Fusing - [DATE] - August 23 - [DATE] 2pm - 4pm - Ages [DE…" at bounding box center [133, 150] width 13 height 13
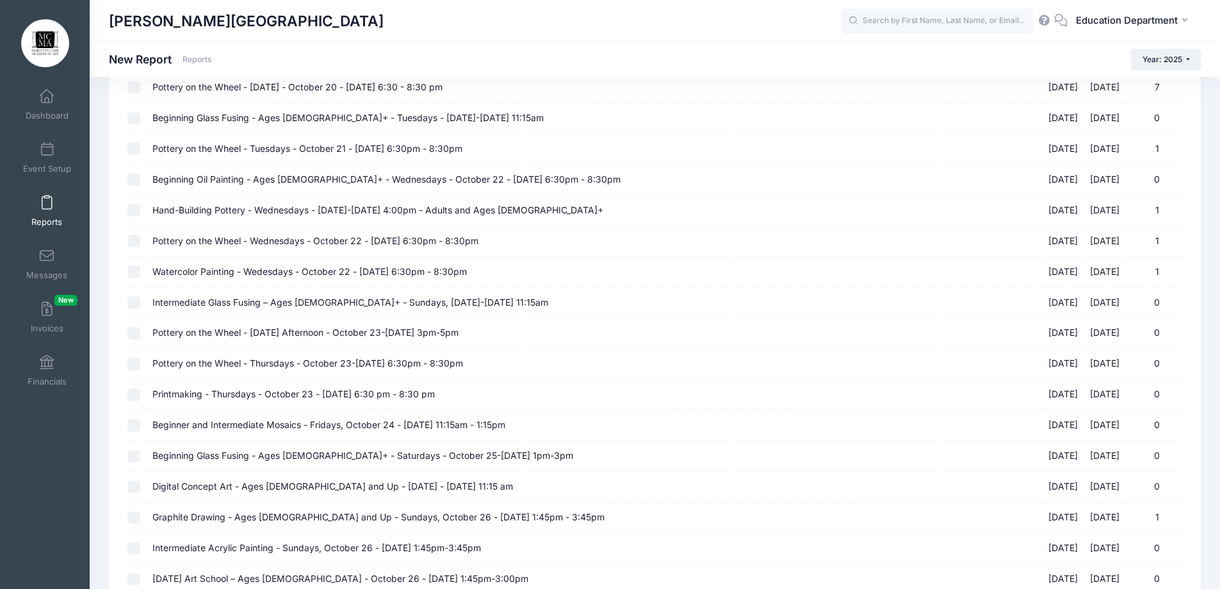
scroll to position [6210, 0]
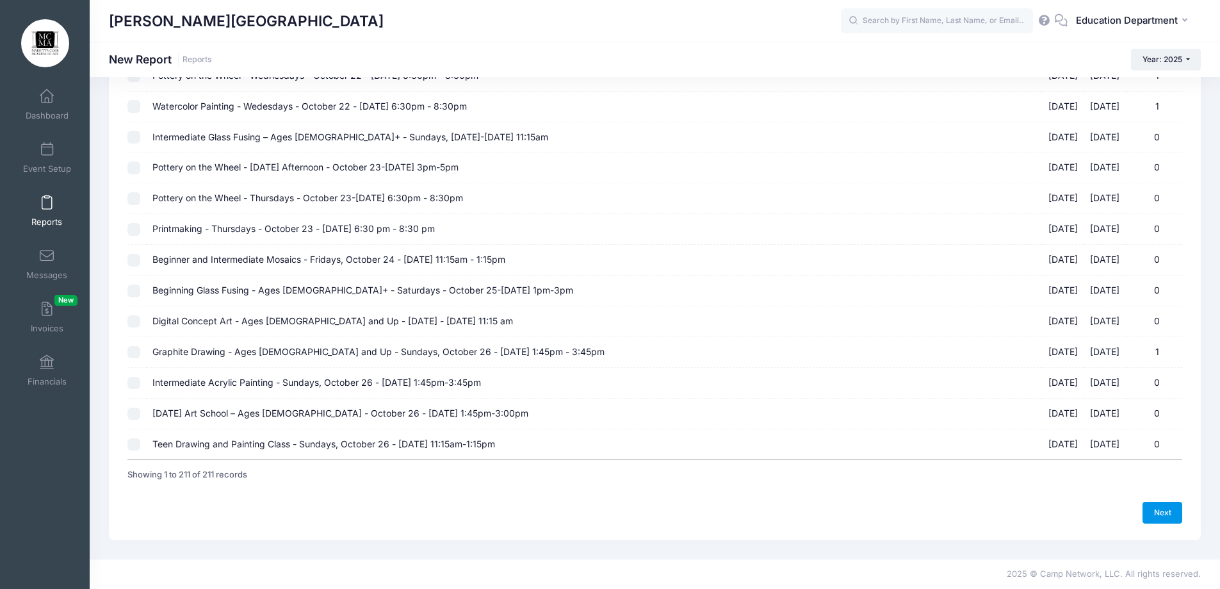
click at [1161, 514] on link "Next" at bounding box center [1163, 513] width 40 height 22
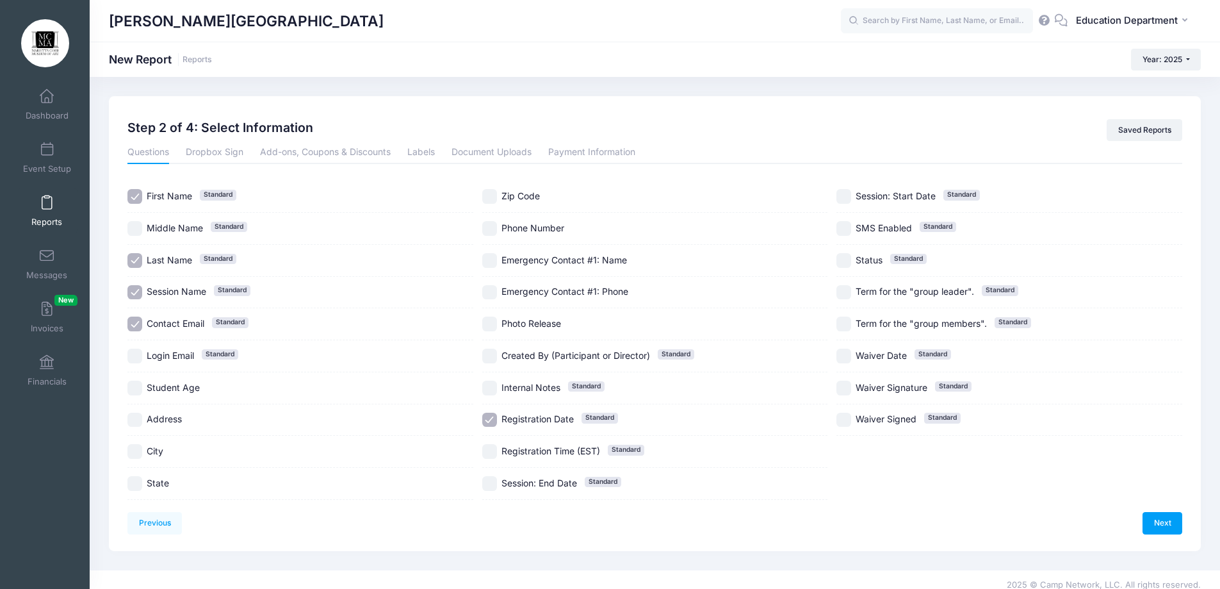
click at [489, 414] on input "Registration Date Standard" at bounding box center [489, 420] width 15 height 15
click at [571, 139] on div "Step 2 of 4: Select Information Saved Reports" at bounding box center [655, 130] width 1067 height 22
click at [573, 147] on link "Payment Information" at bounding box center [591, 152] width 87 height 23
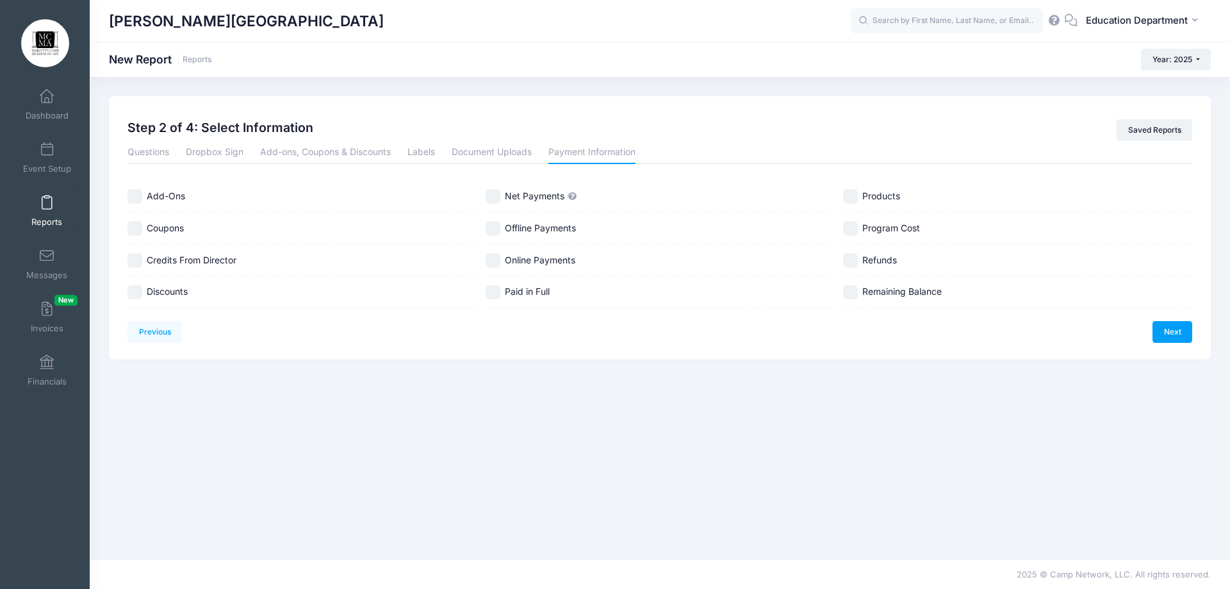
click at [135, 222] on input "Coupons" at bounding box center [134, 228] width 15 height 15
click at [136, 199] on input "Add-Ons" at bounding box center [134, 196] width 15 height 15
click at [142, 299] on label "Discounts" at bounding box center [301, 292] width 349 height 15
click at [885, 292] on span "Remaining Balance" at bounding box center [901, 291] width 79 height 11
click at [516, 197] on span "Net Payments" at bounding box center [535, 195] width 60 height 11
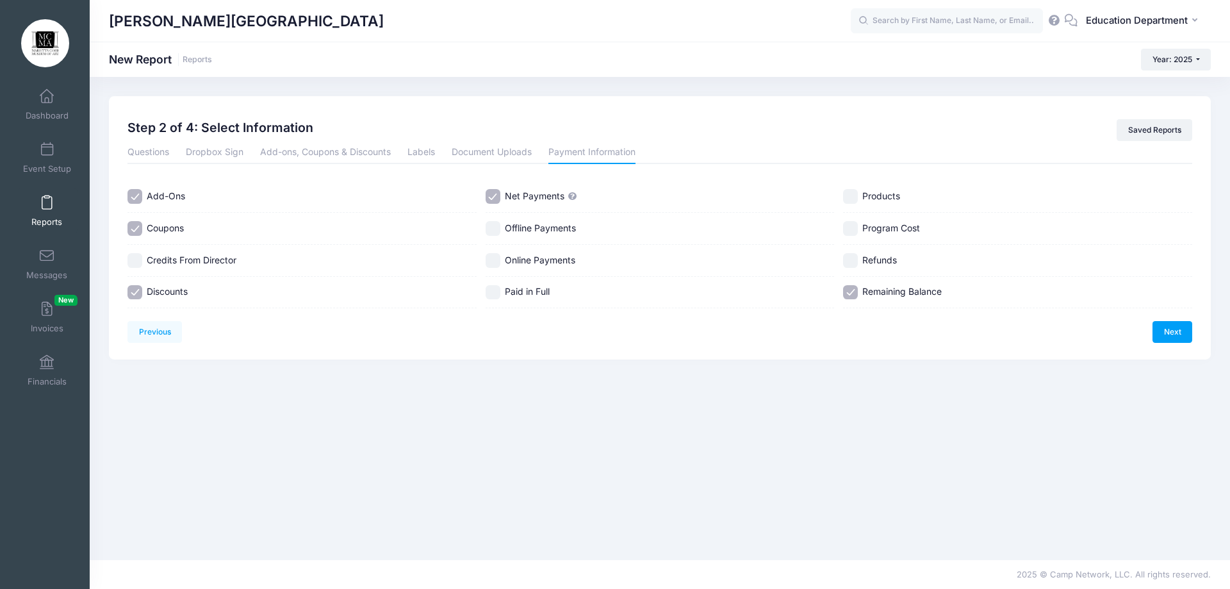
click at [909, 297] on span "Remaining Balance" at bounding box center [901, 291] width 79 height 11
click at [1162, 334] on link "Next" at bounding box center [1172, 332] width 40 height 22
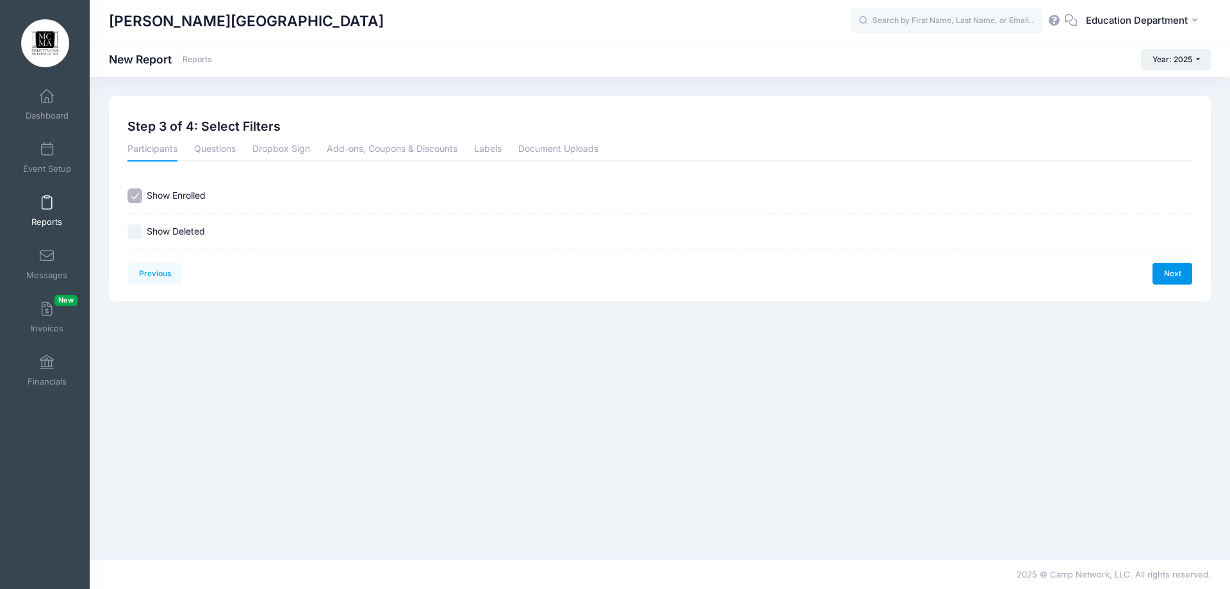
click at [1180, 279] on link "Next" at bounding box center [1172, 274] width 40 height 22
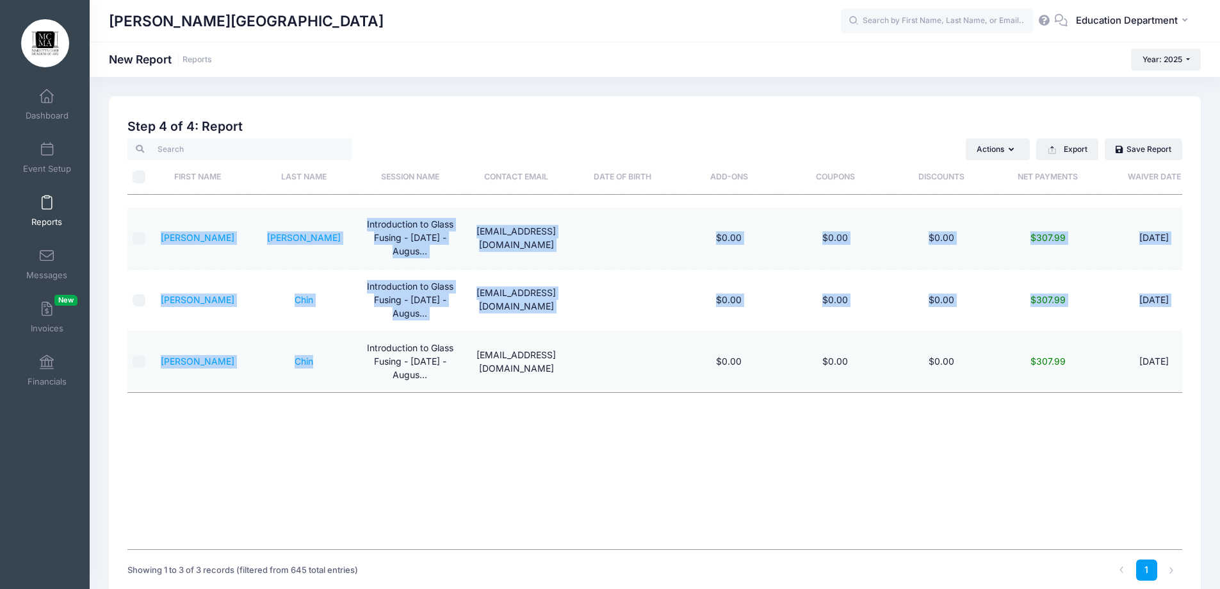
drag, startPoint x: 171, startPoint y: 225, endPoint x: 324, endPoint y: 382, distance: 219.2
click at [324, 382] on tbody "Dottie Magner Introduction to Glass Fusing - Saturday - Augus... magner1325@aol…" at bounding box center [720, 300] width 1186 height 184
click at [1084, 148] on button "Export" at bounding box center [1067, 149] width 62 height 22
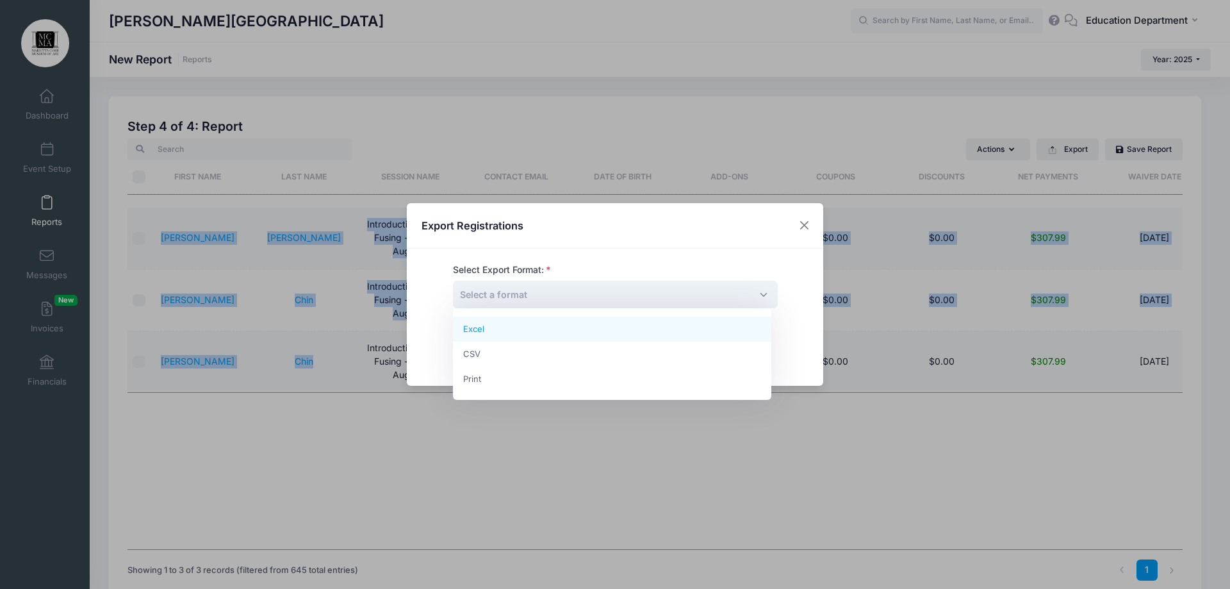
click at [484, 289] on span "Select a format" at bounding box center [493, 294] width 67 height 11
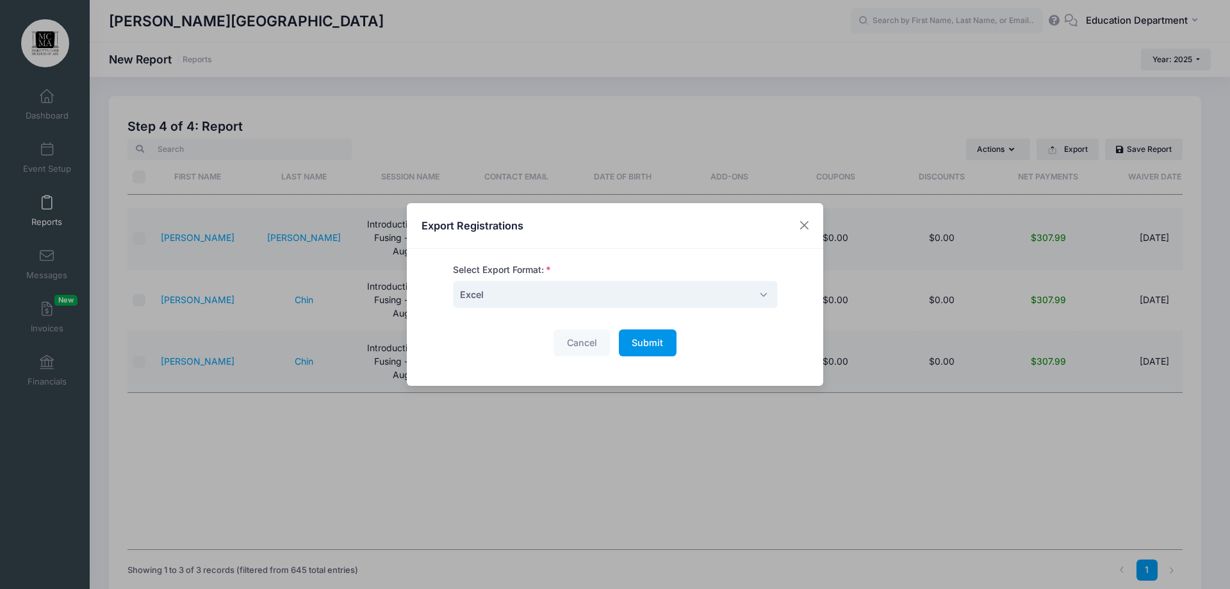
click at [633, 334] on button "Submit Please wait..." at bounding box center [648, 343] width 58 height 28
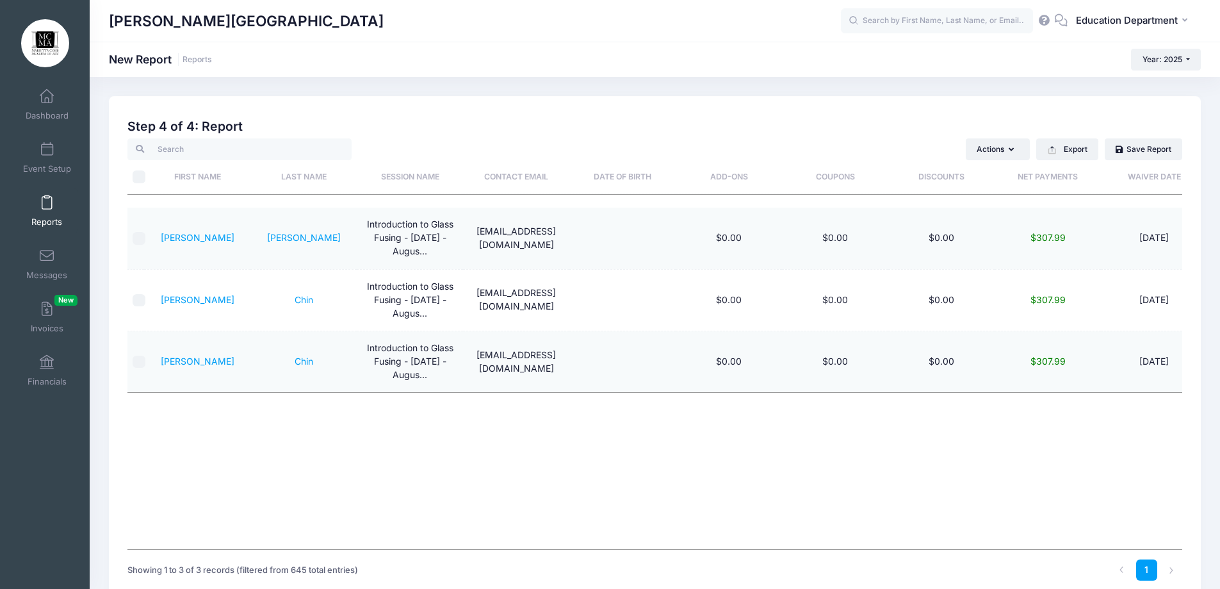
click at [35, 202] on link "Reports" at bounding box center [47, 210] width 61 height 45
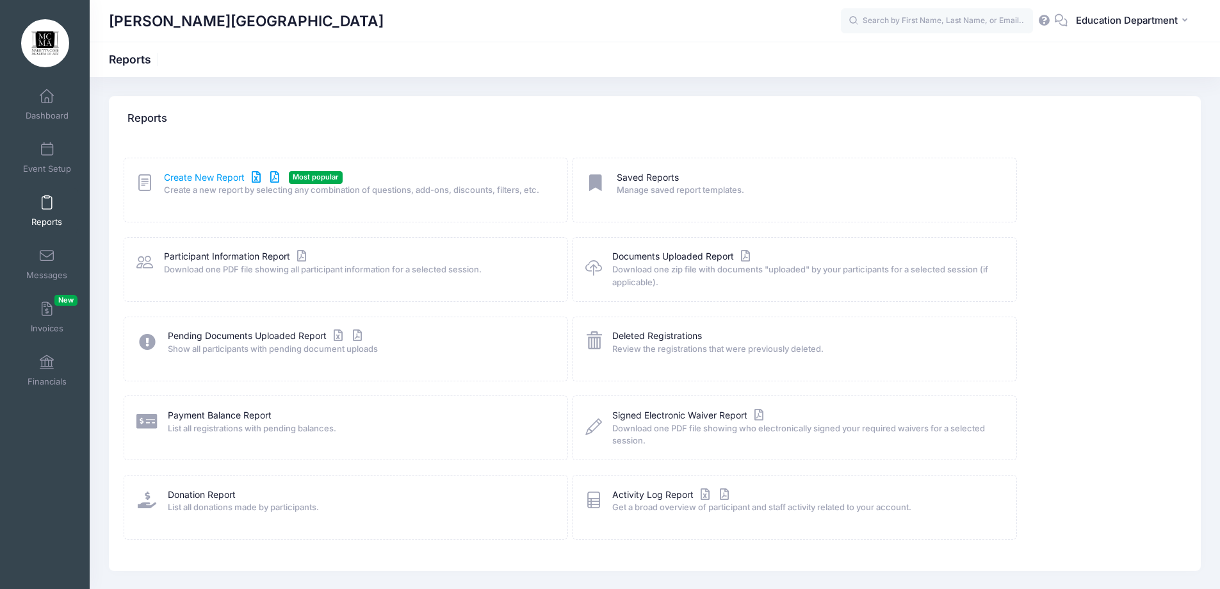
click at [215, 178] on link "Create New Report" at bounding box center [223, 177] width 119 height 13
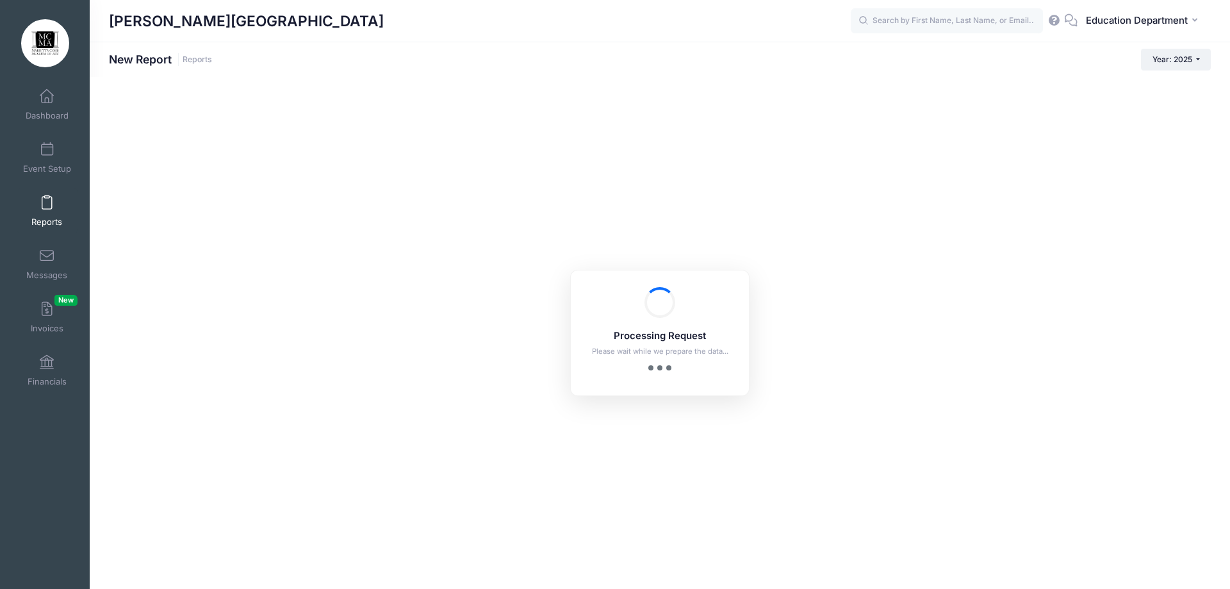
checkbox input "true"
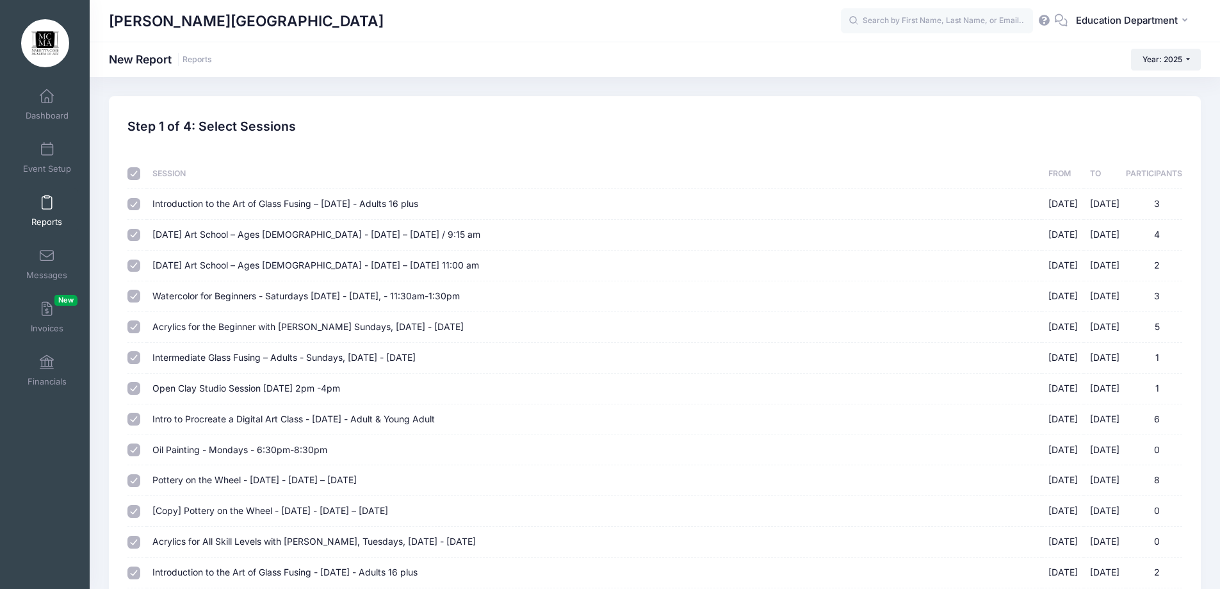
scroll to position [64, 0]
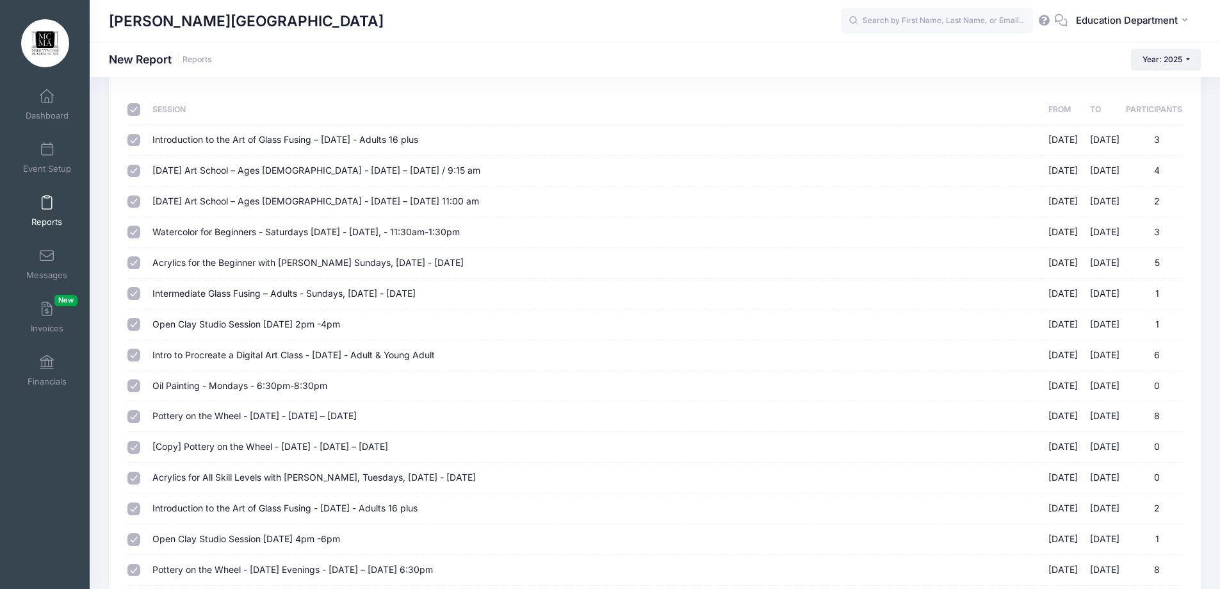
click at [134, 111] on input "checkbox" at bounding box center [133, 109] width 13 height 13
checkbox input "false"
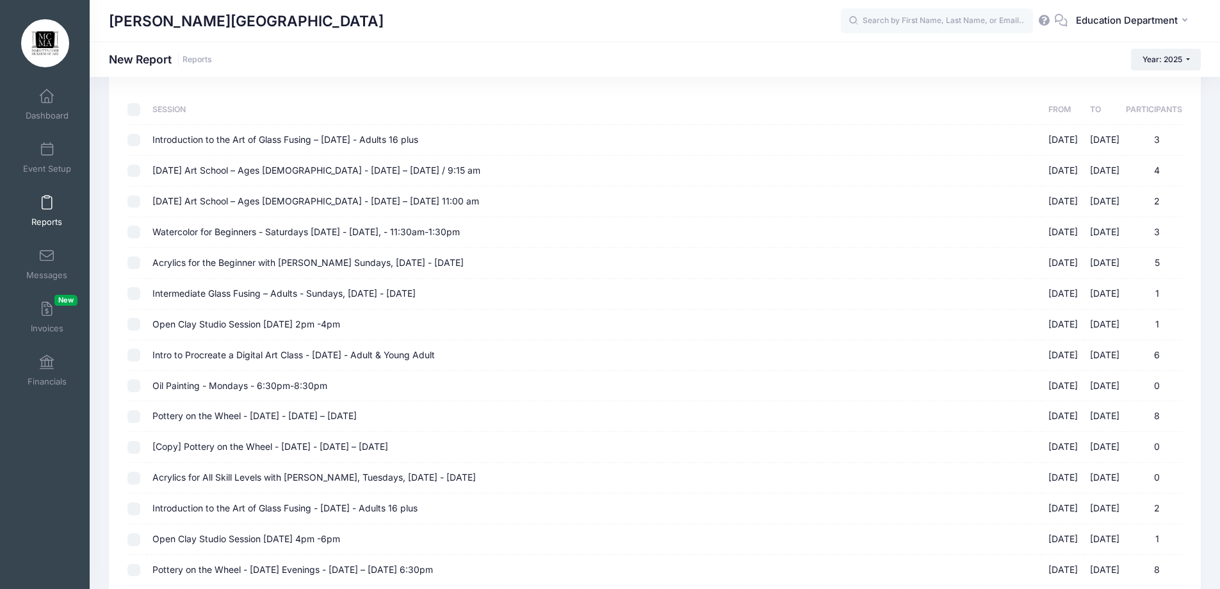
checkbox input "false"
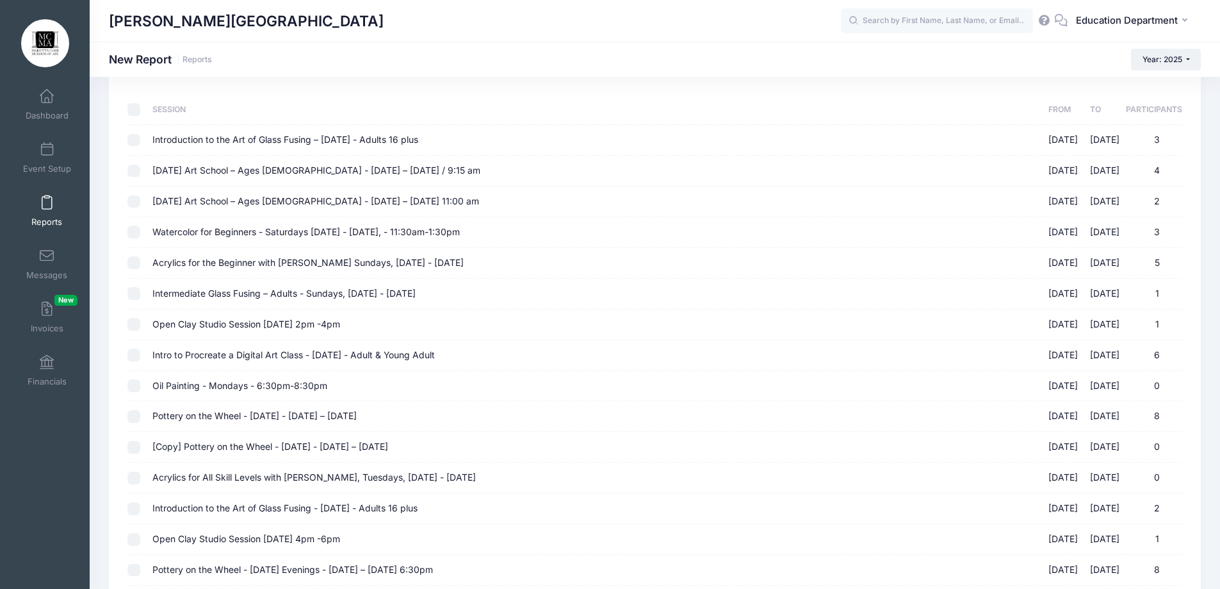
checkbox input "false"
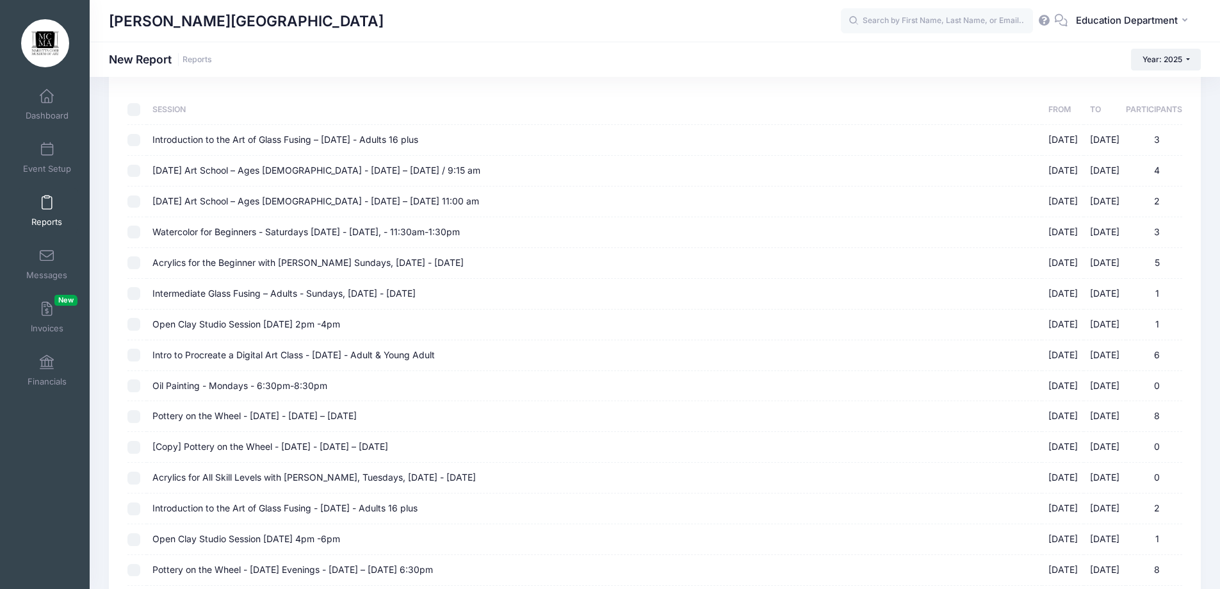
checkbox input "false"
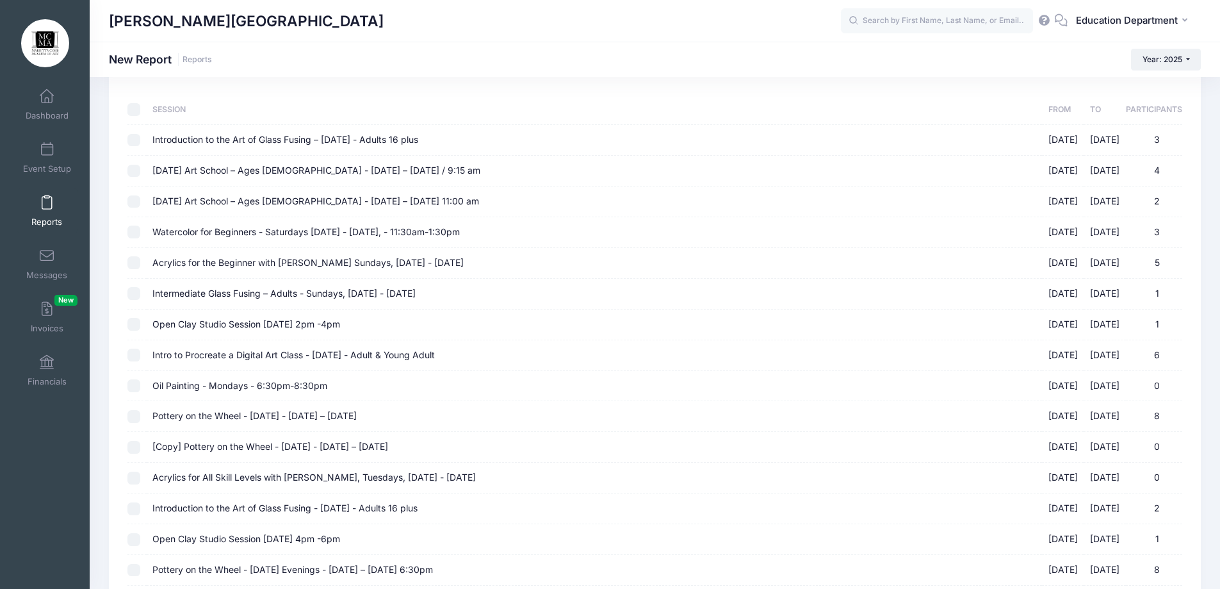
checkbox input "false"
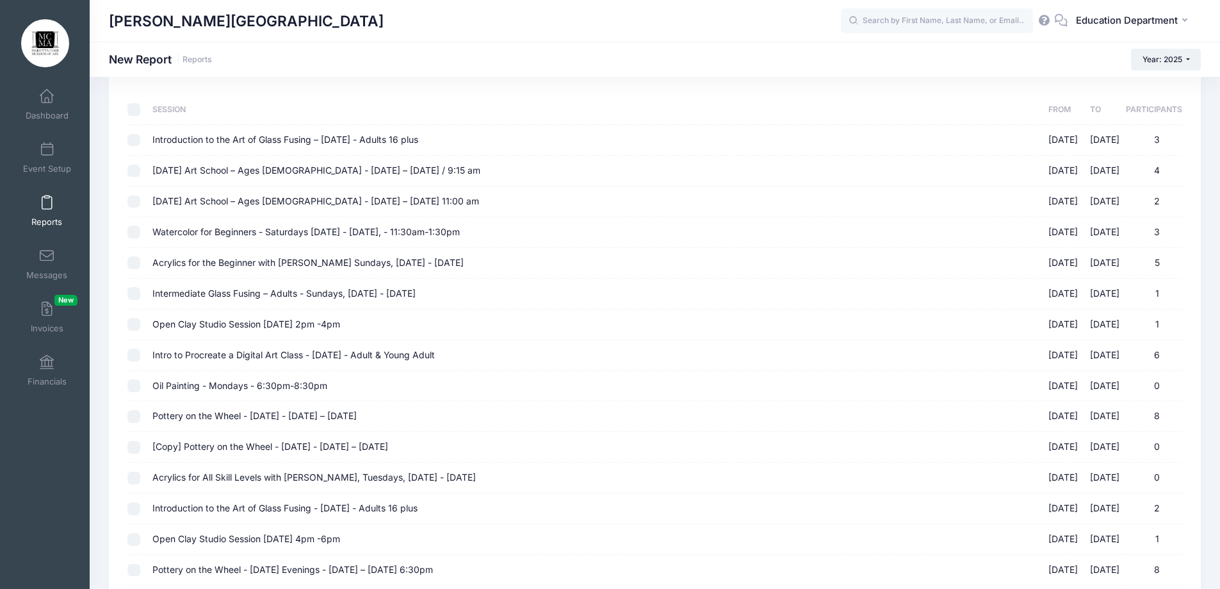
checkbox input "false"
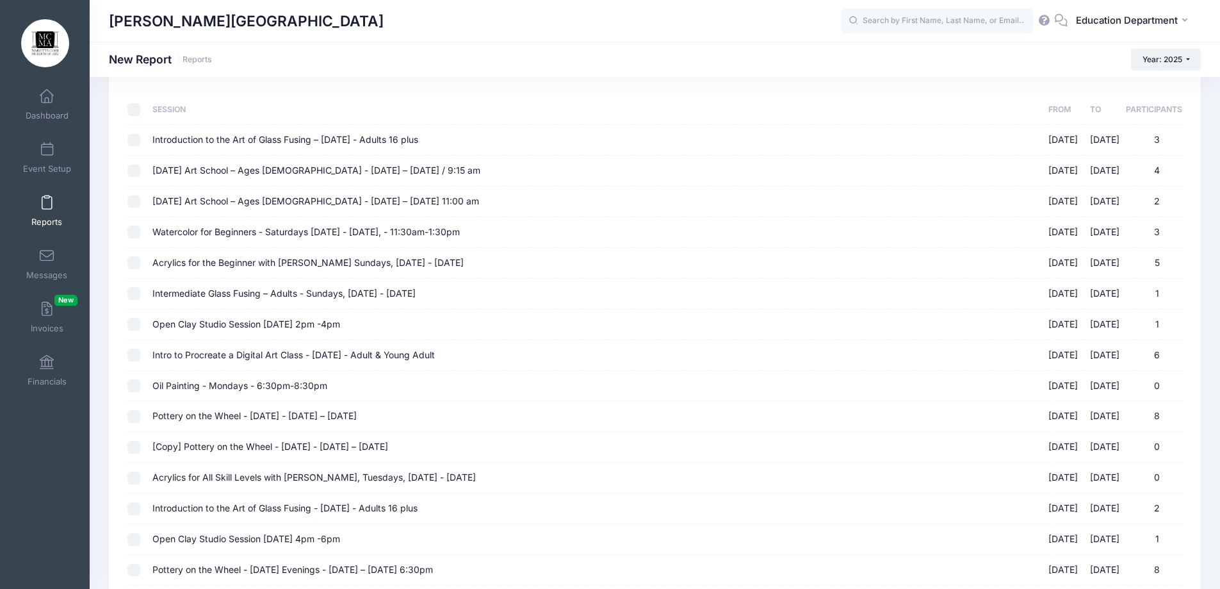
checkbox input "false"
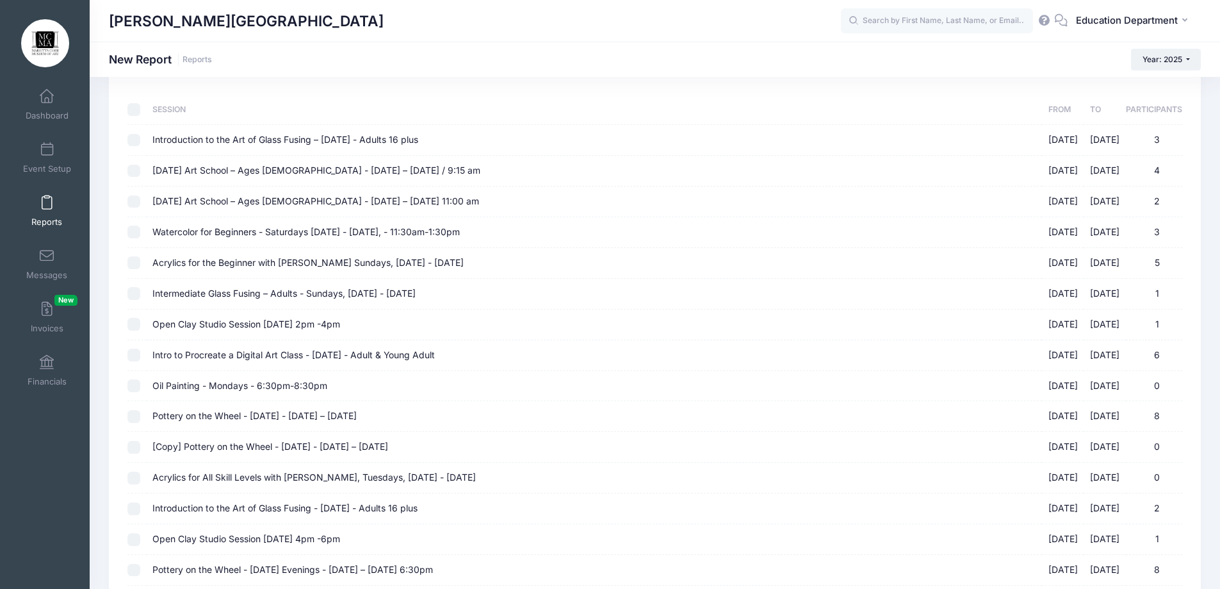
checkbox input "false"
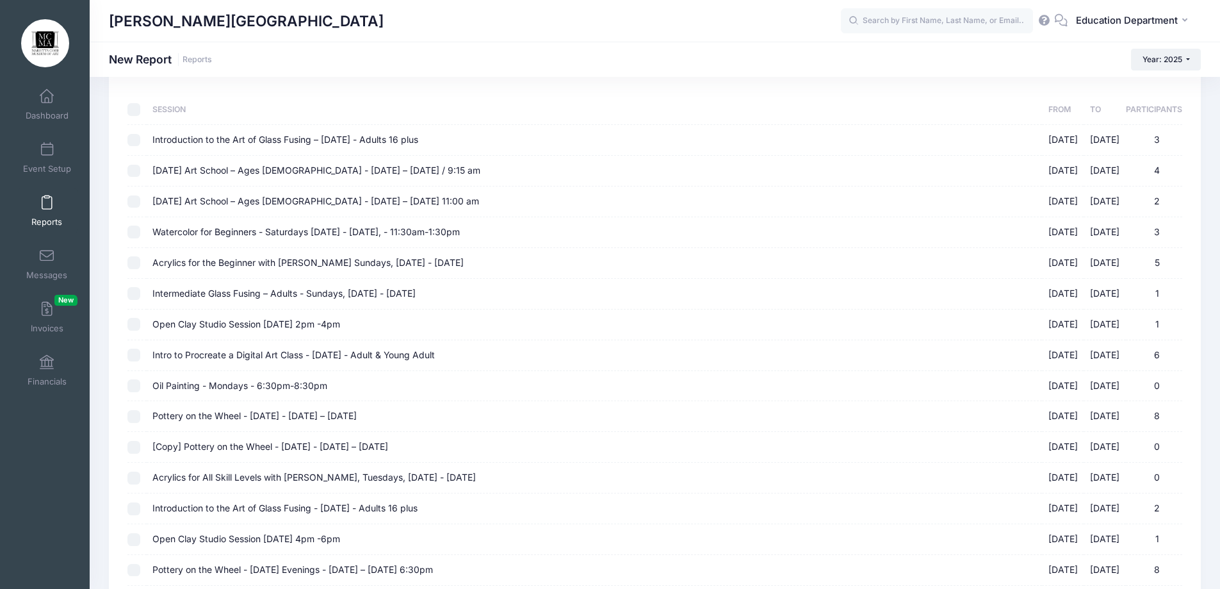
checkbox input "false"
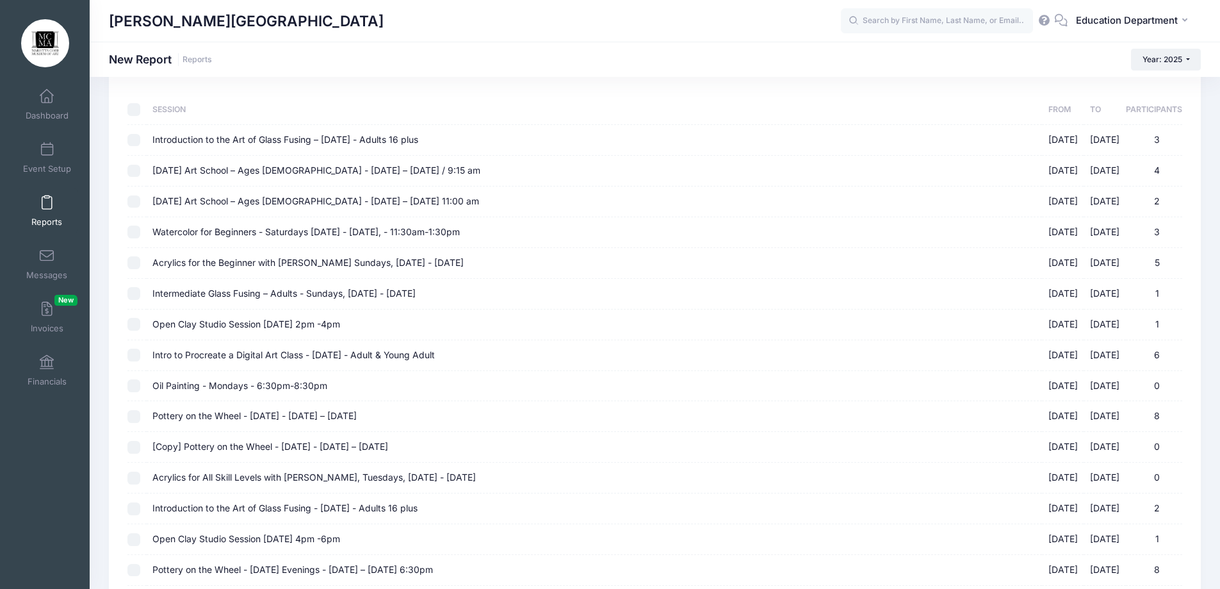
checkbox input "false"
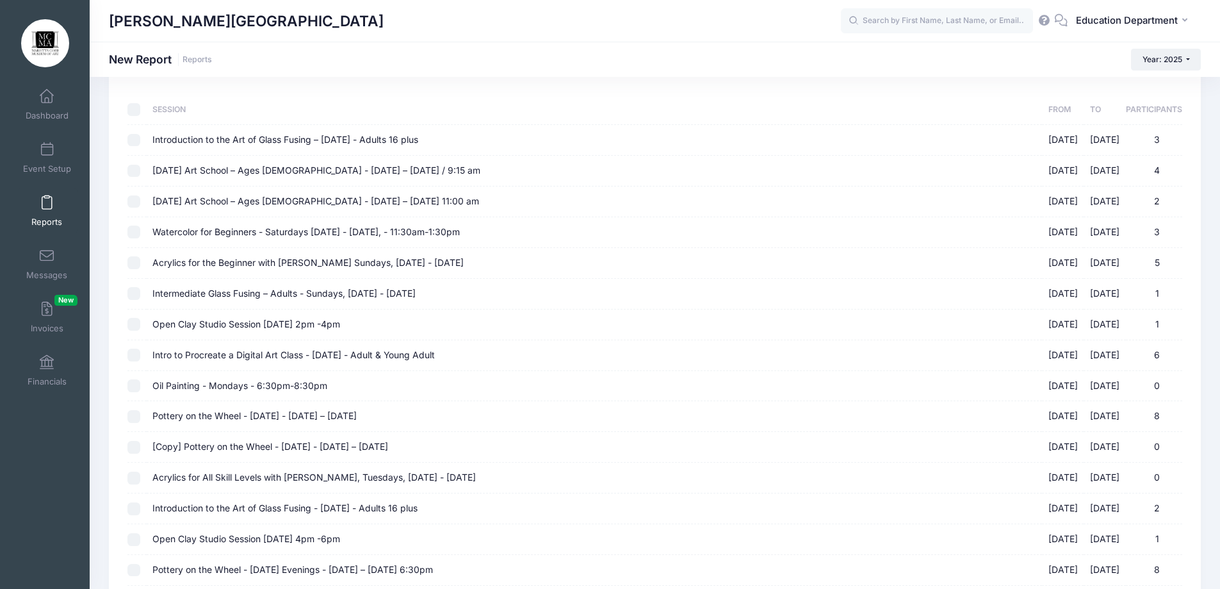
checkbox input "false"
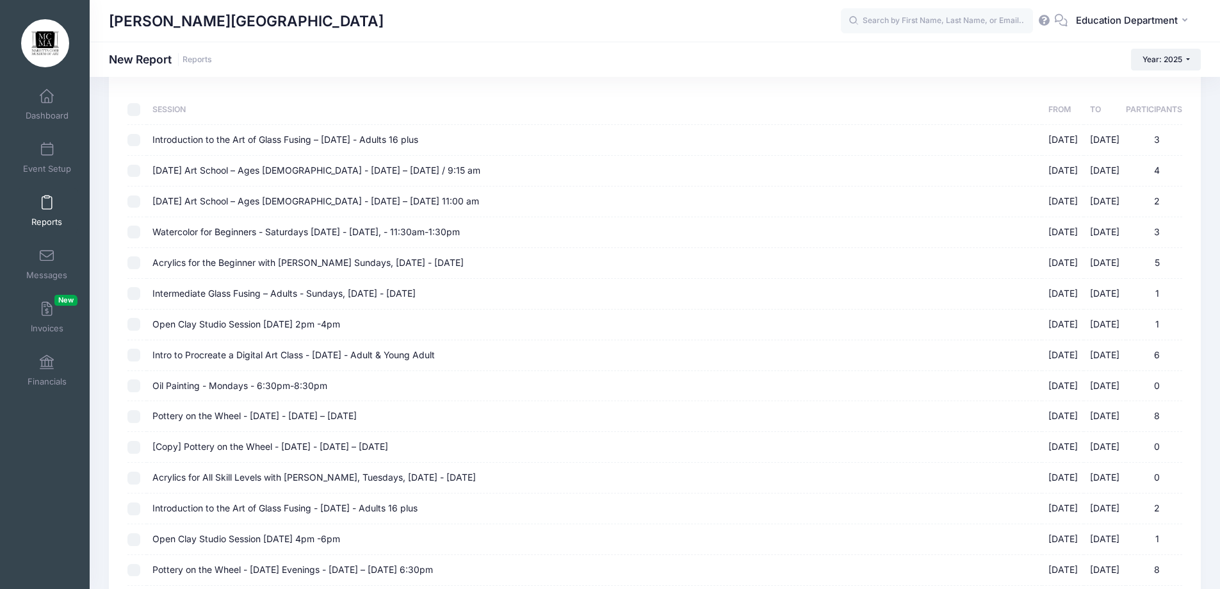
checkbox input "false"
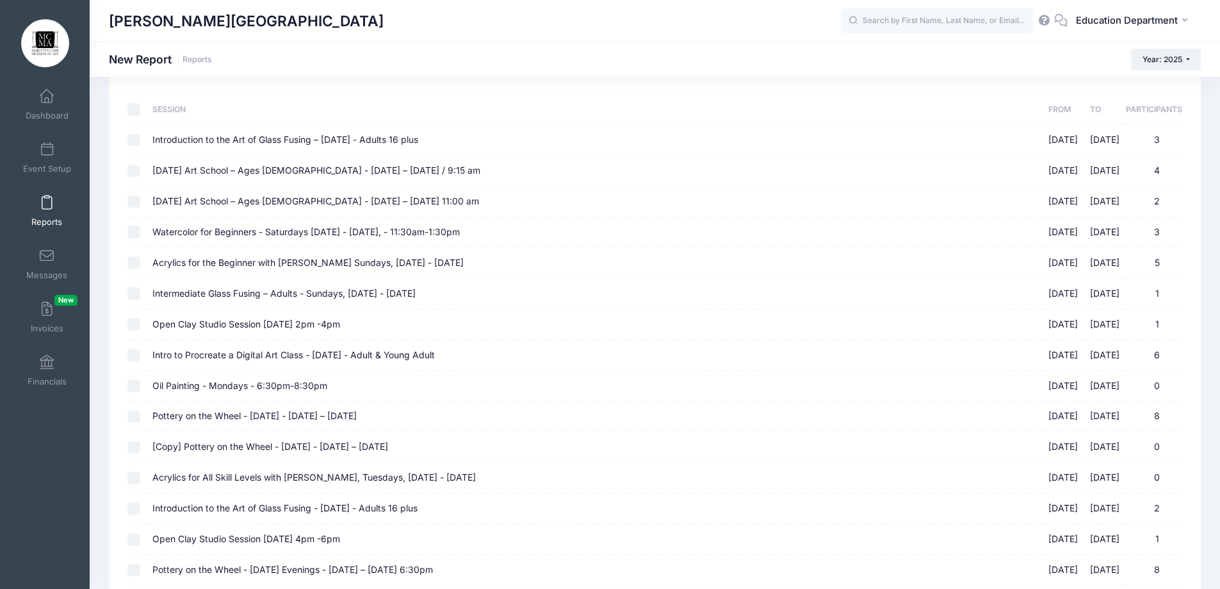
checkbox input "false"
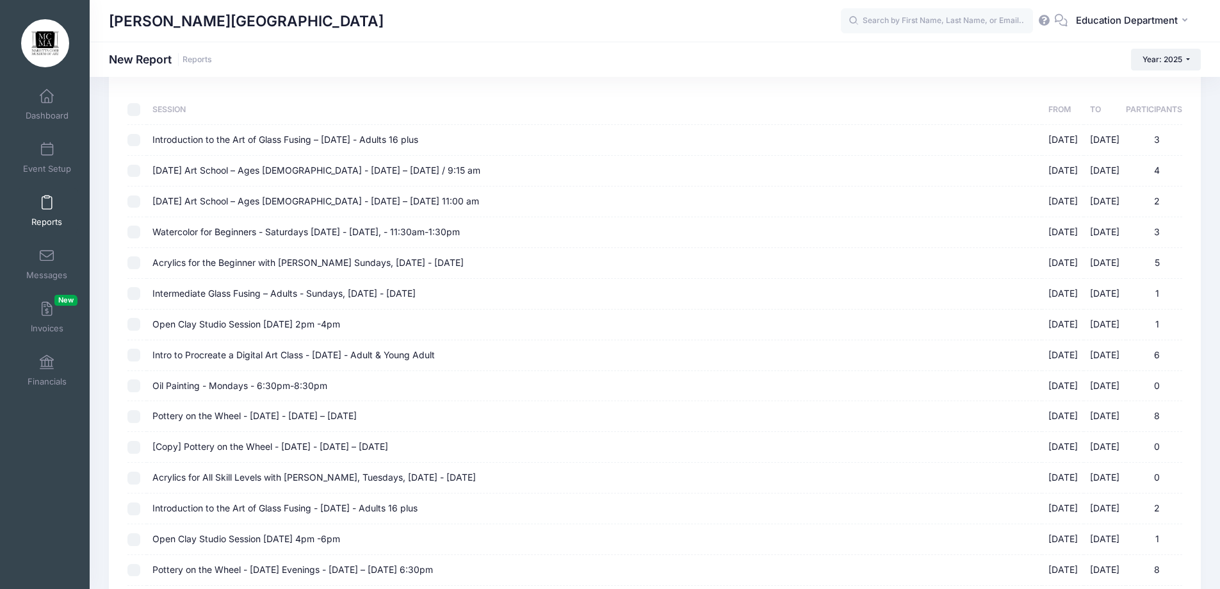
checkbox input "false"
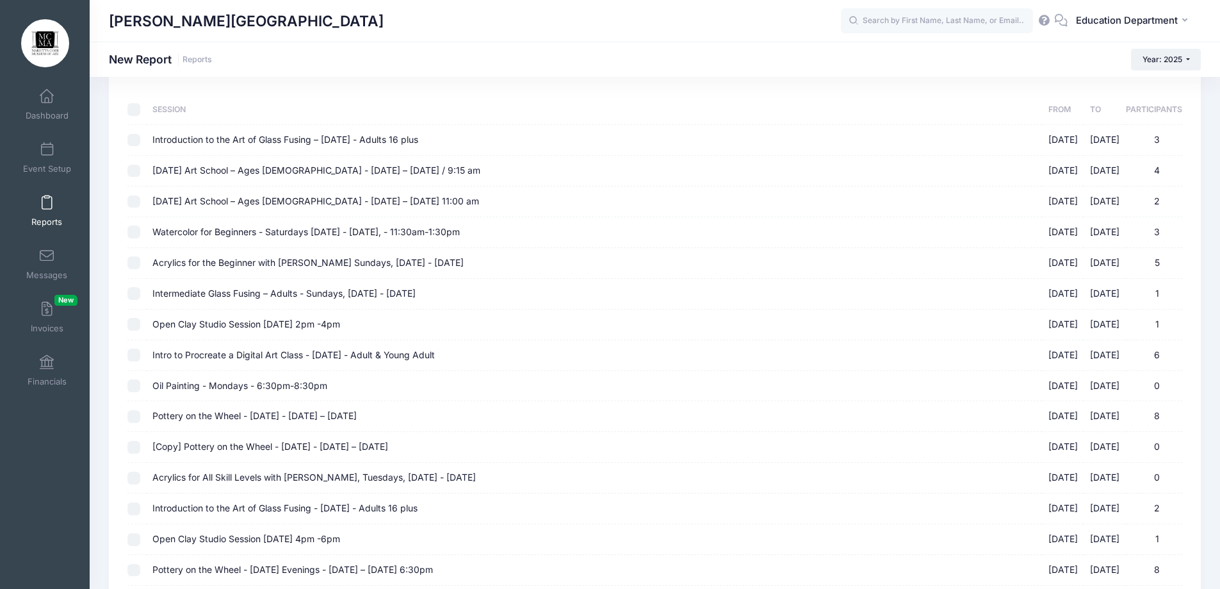
checkbox input "false"
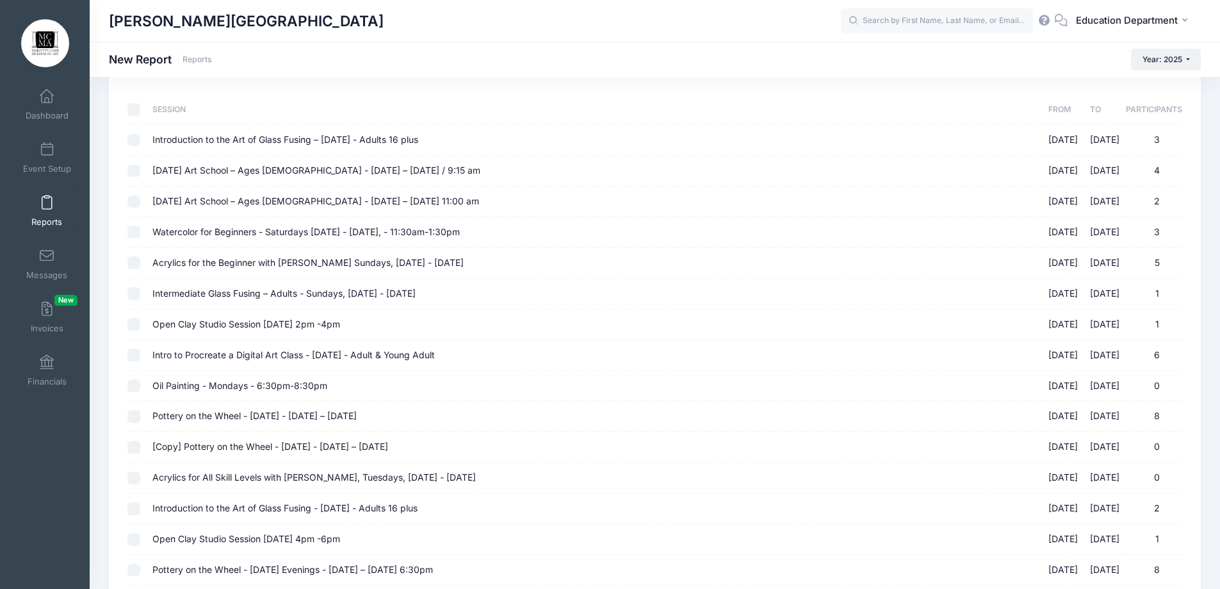
checkbox input "false"
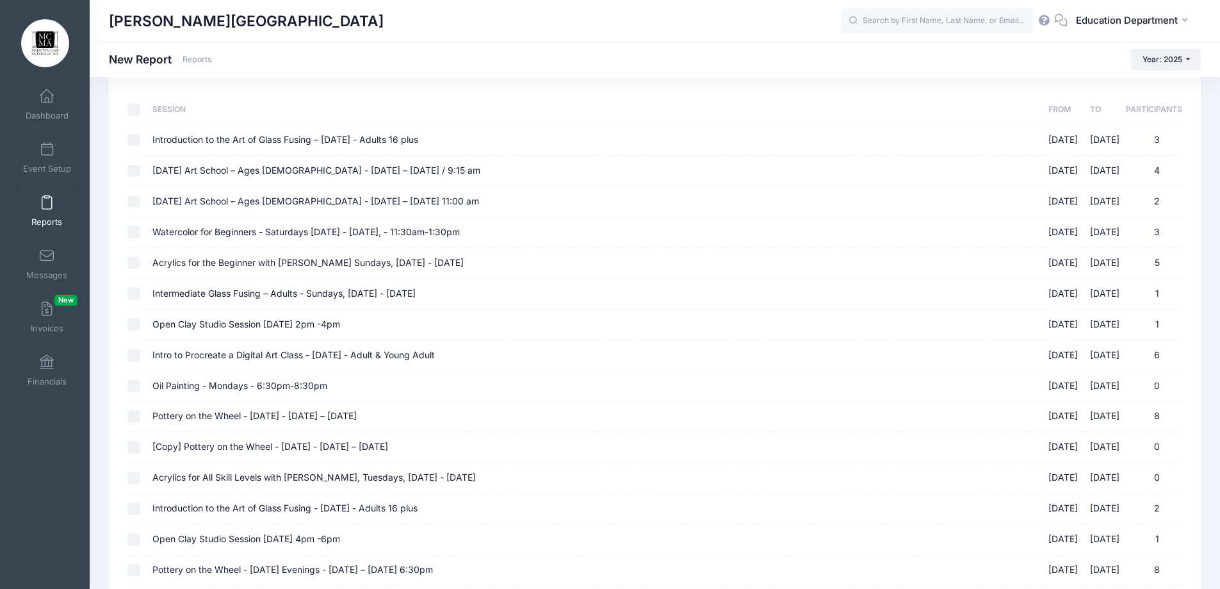
checkbox input "false"
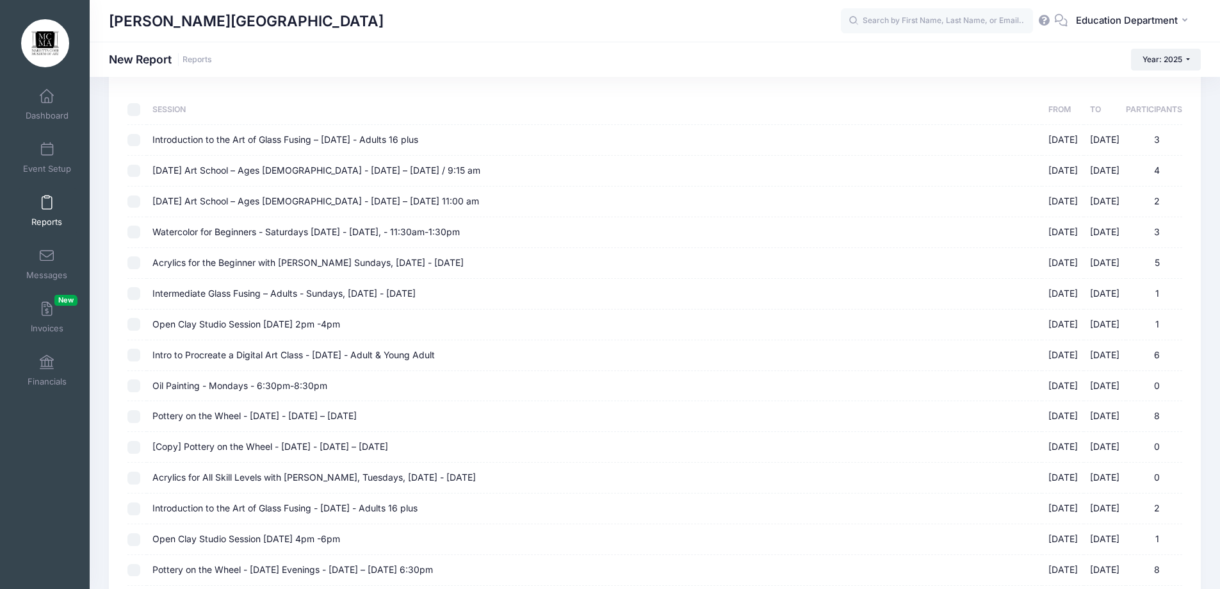
checkbox input "false"
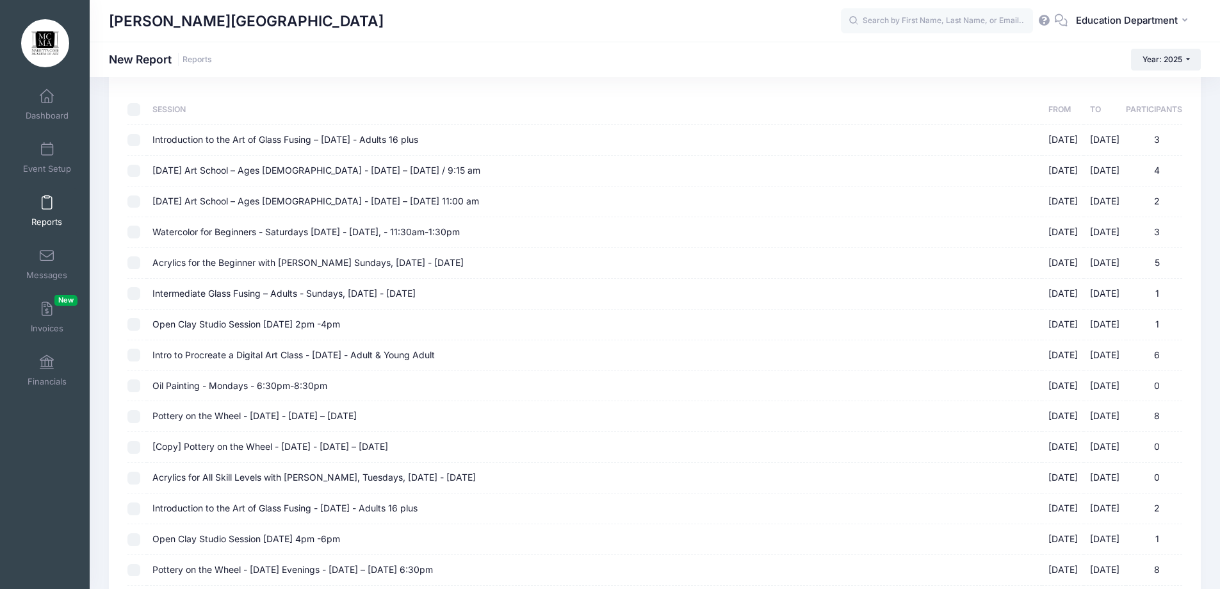
checkbox input "false"
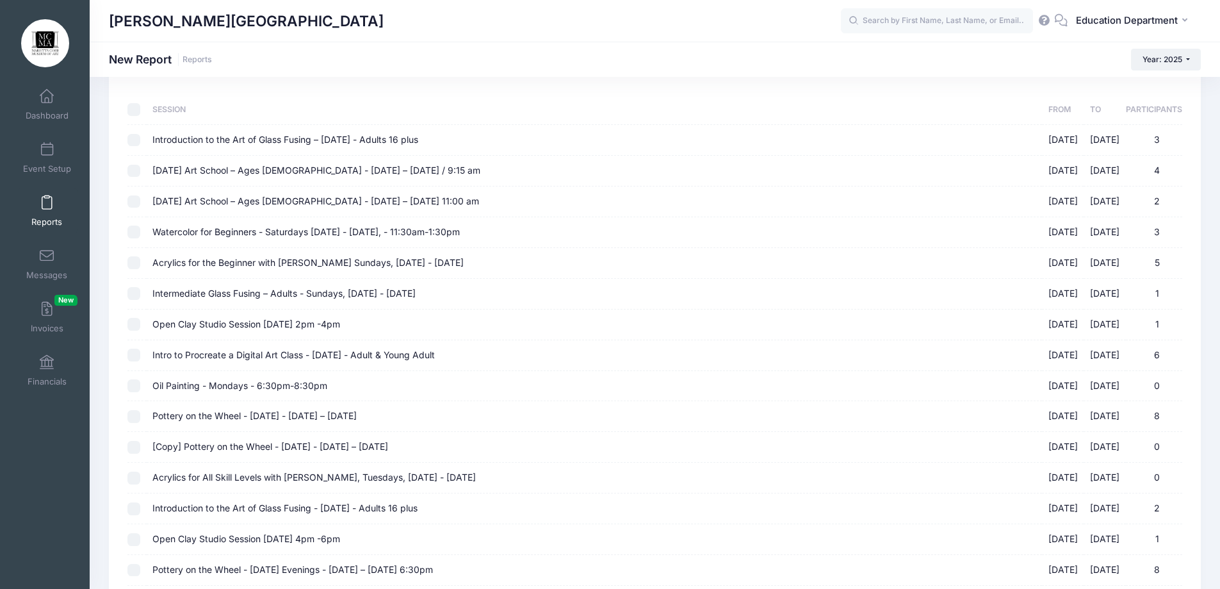
checkbox input "false"
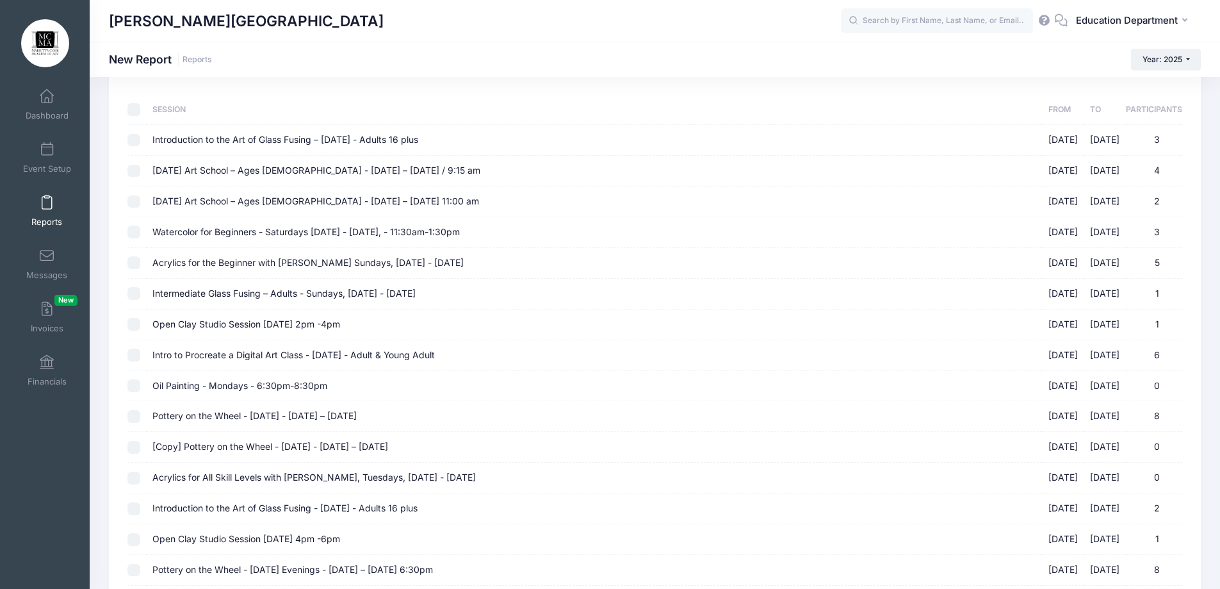
checkbox input "false"
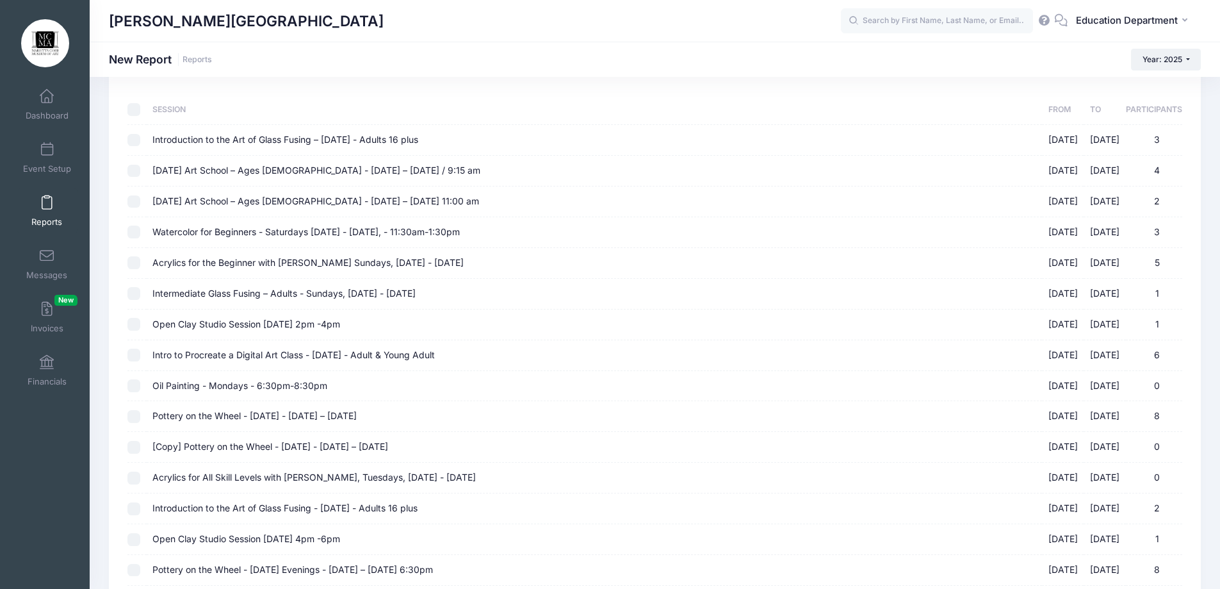
checkbox input "false"
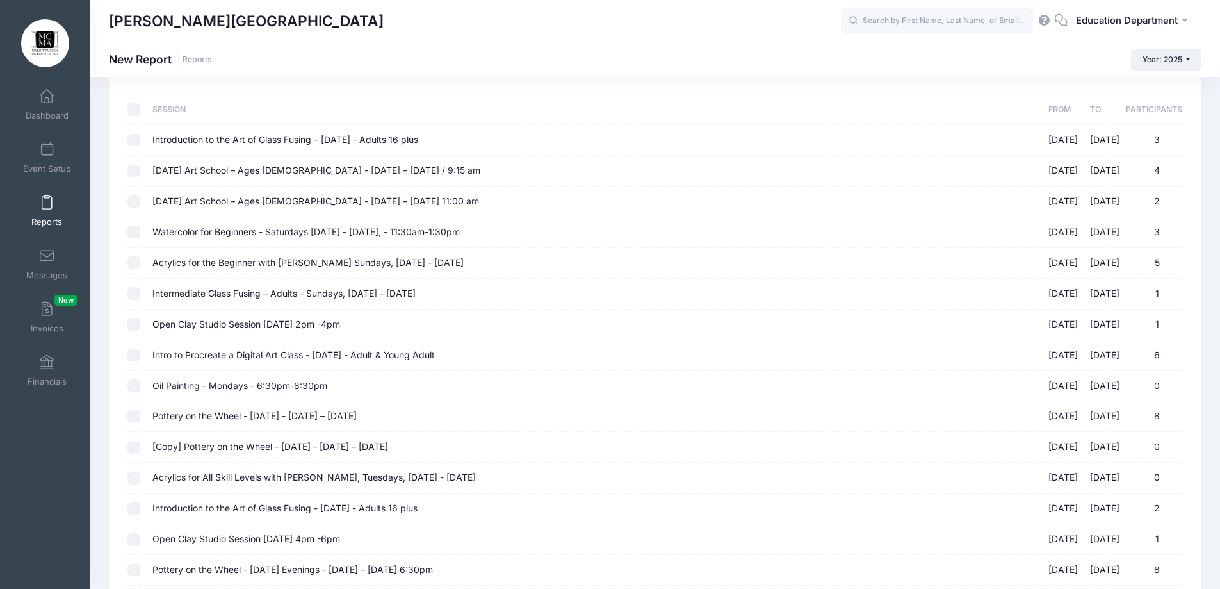
checkbox input "false"
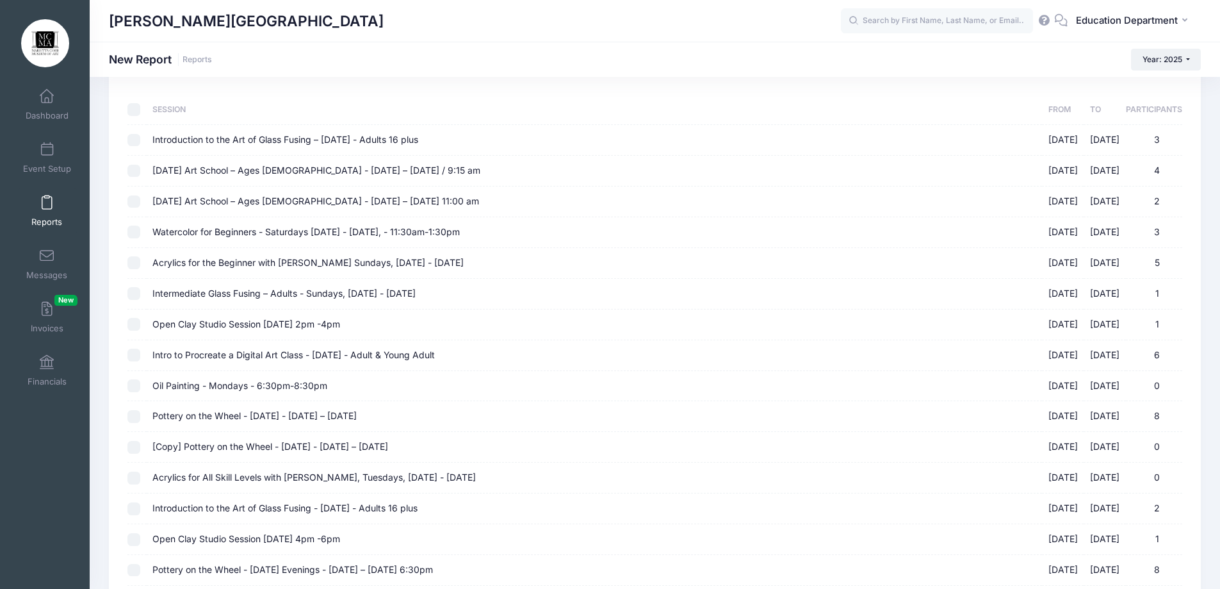
checkbox input "false"
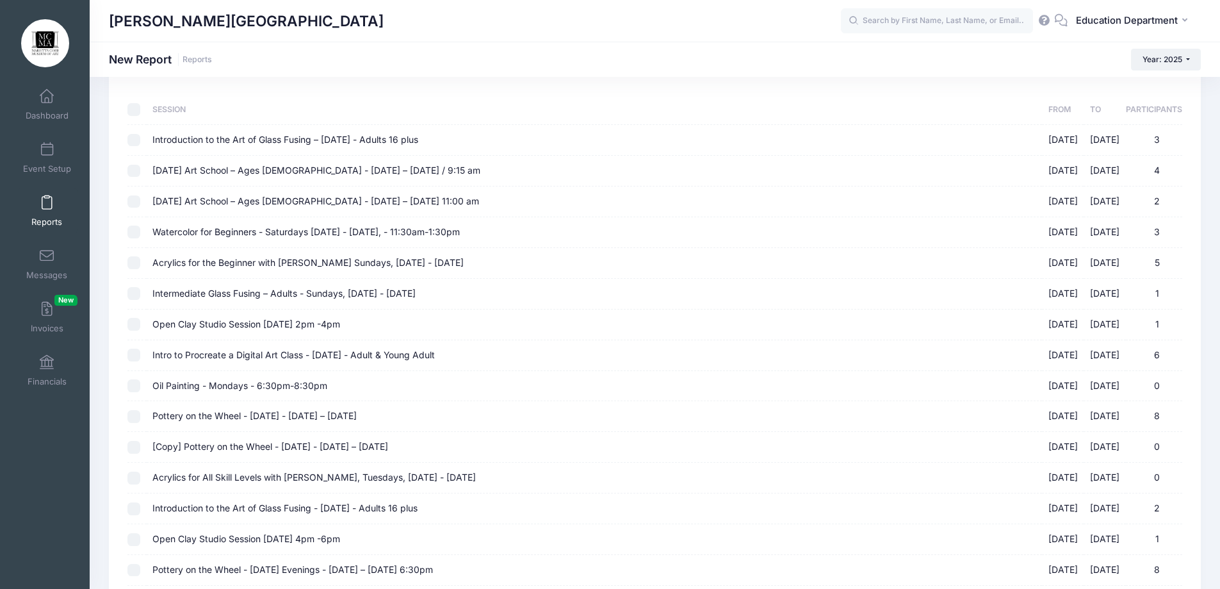
checkbox input "false"
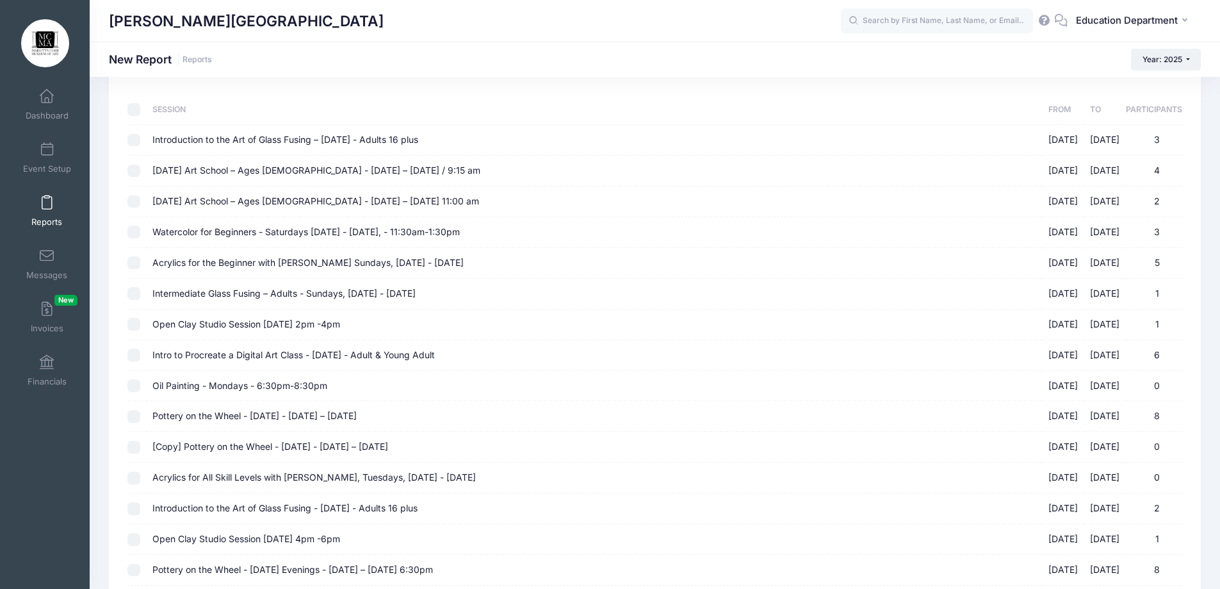
checkbox input "false"
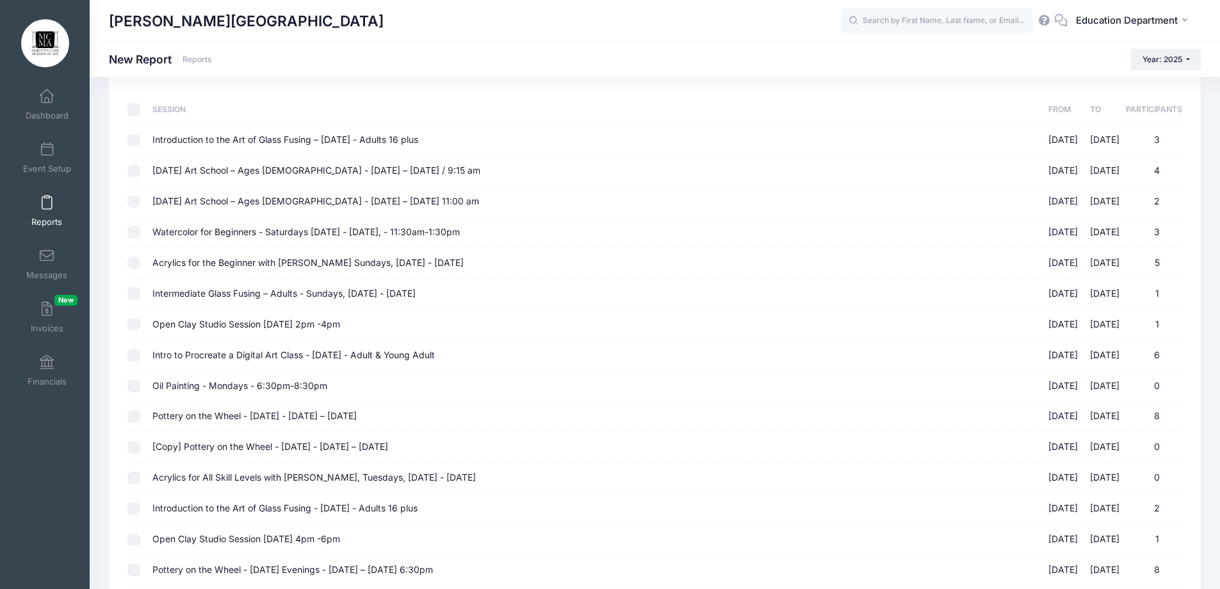
checkbox input "false"
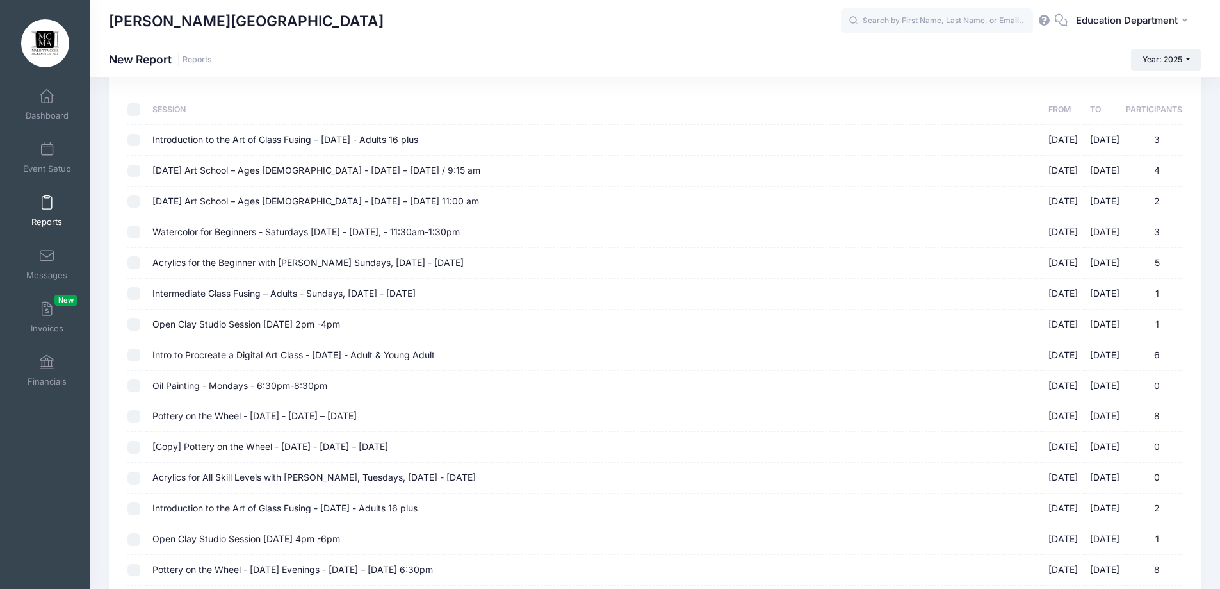
checkbox input "false"
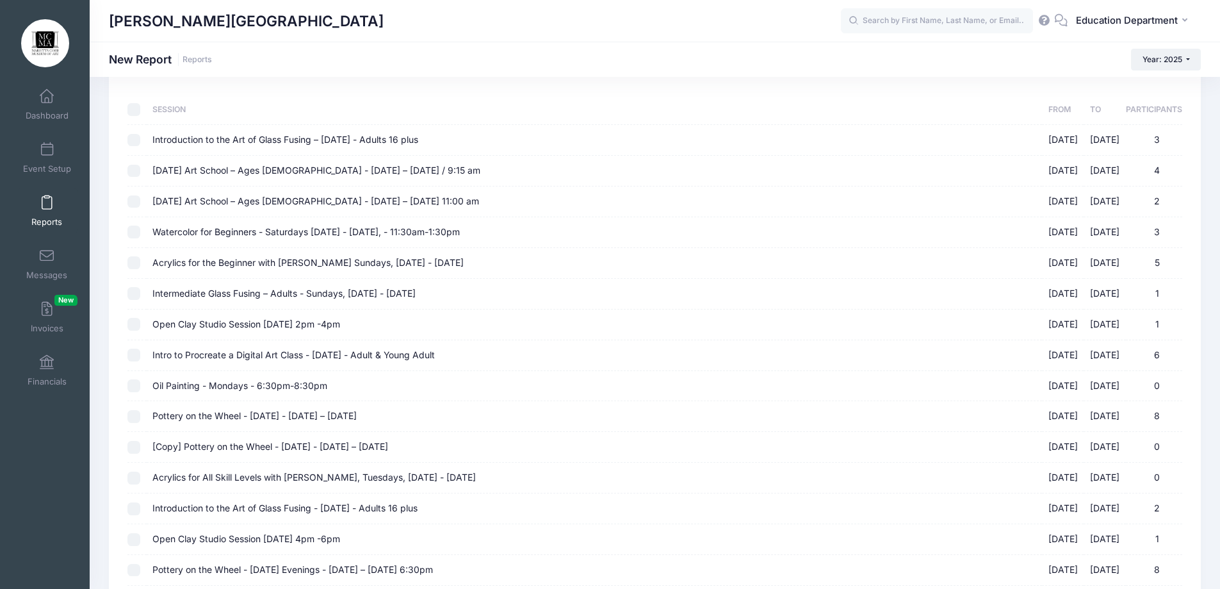
checkbox input "false"
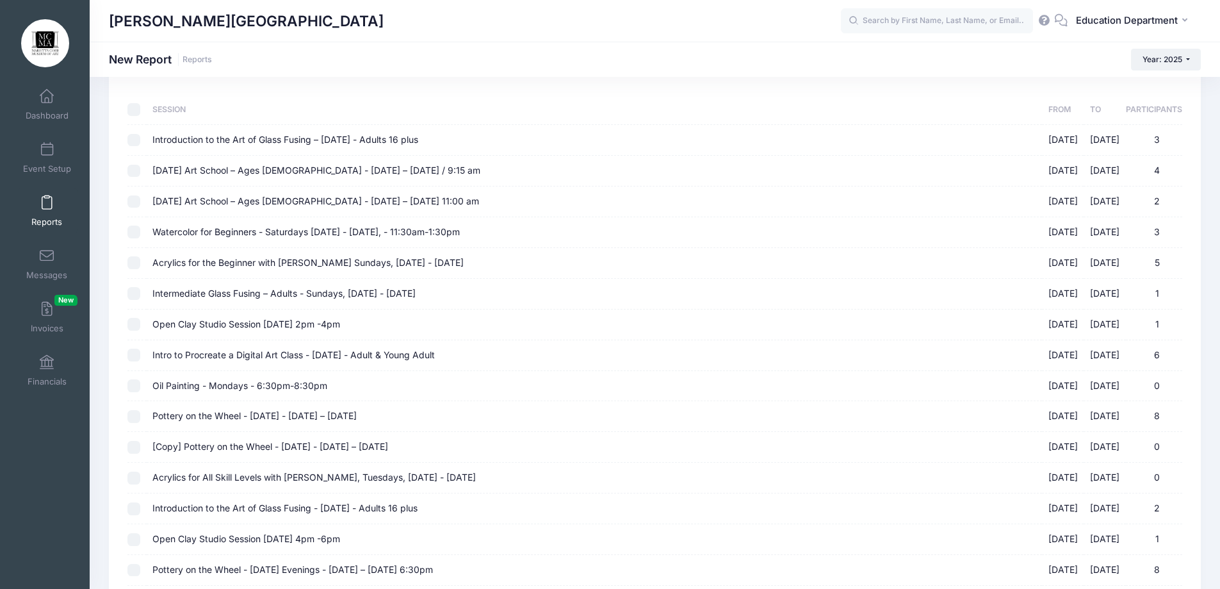
checkbox input "false"
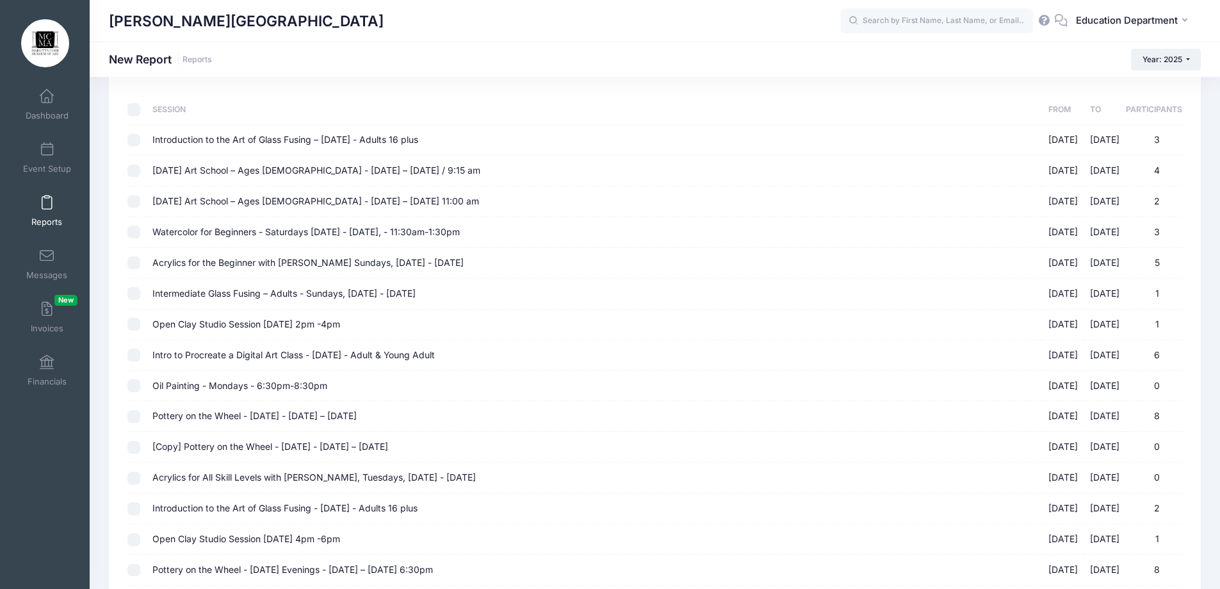
checkbox input "false"
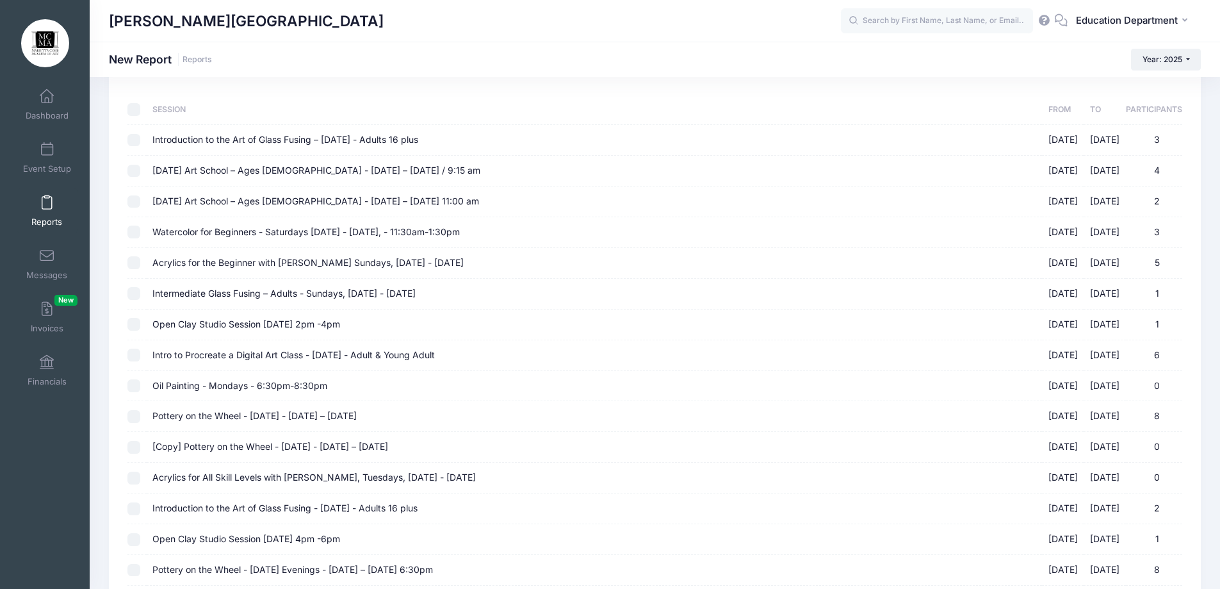
checkbox input "false"
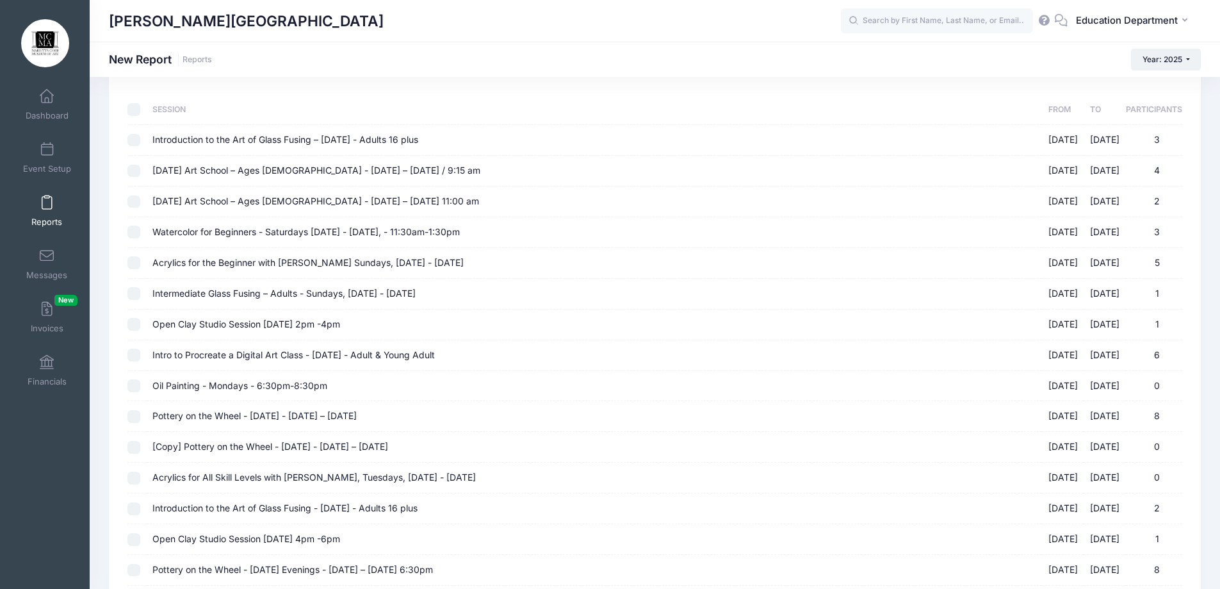
checkbox input "false"
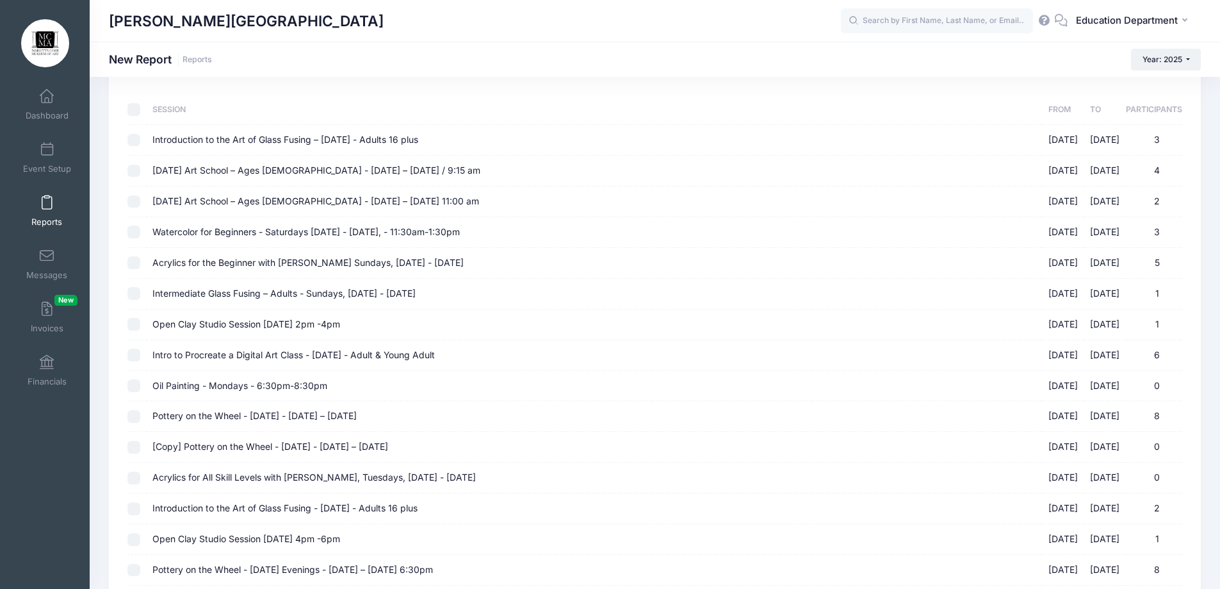
checkbox input "false"
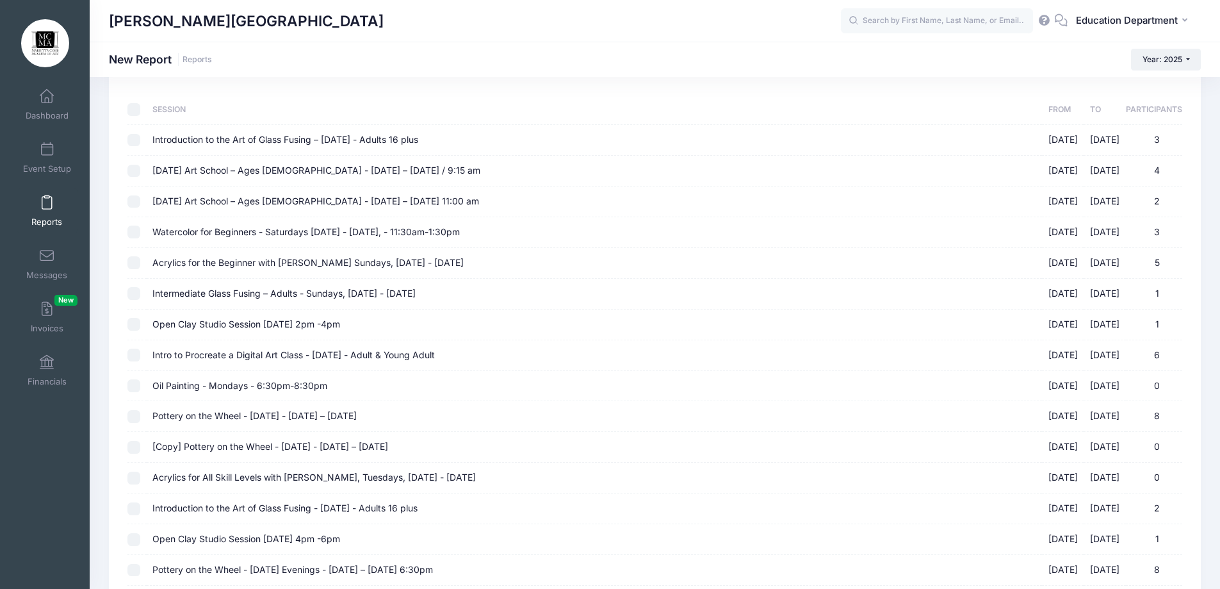
checkbox input "false"
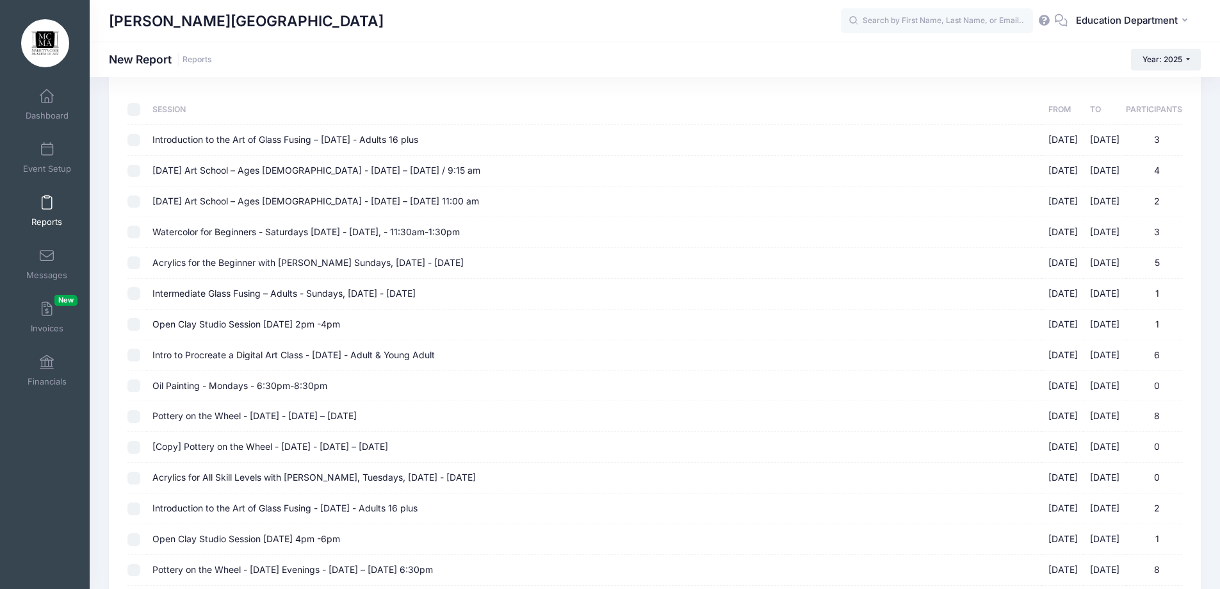
checkbox input "false"
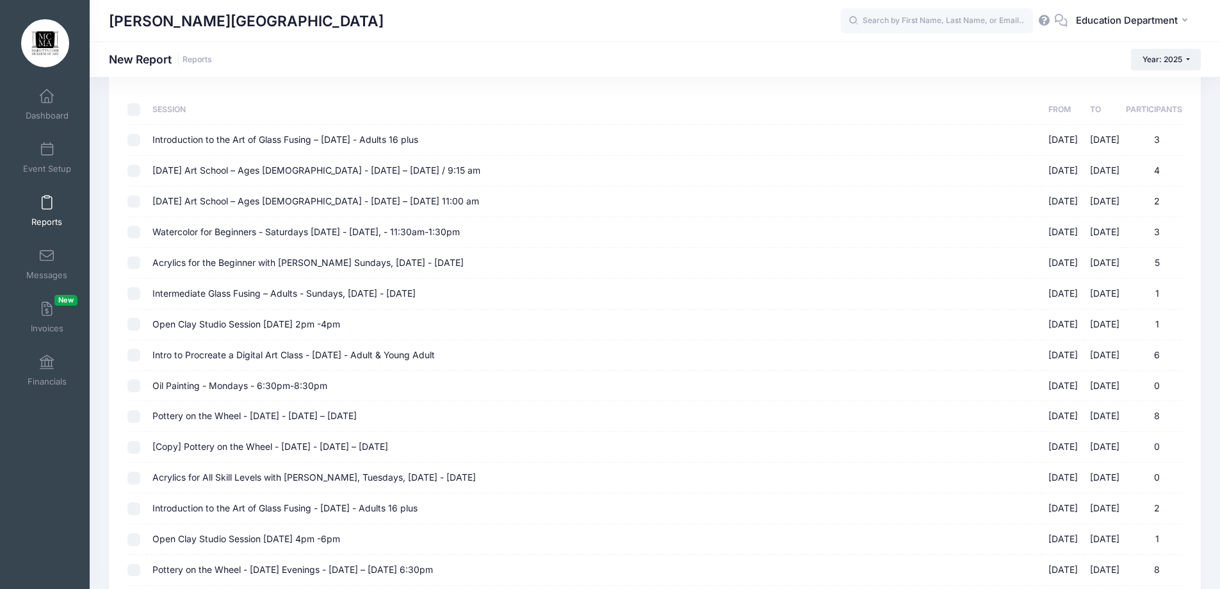
checkbox input "false"
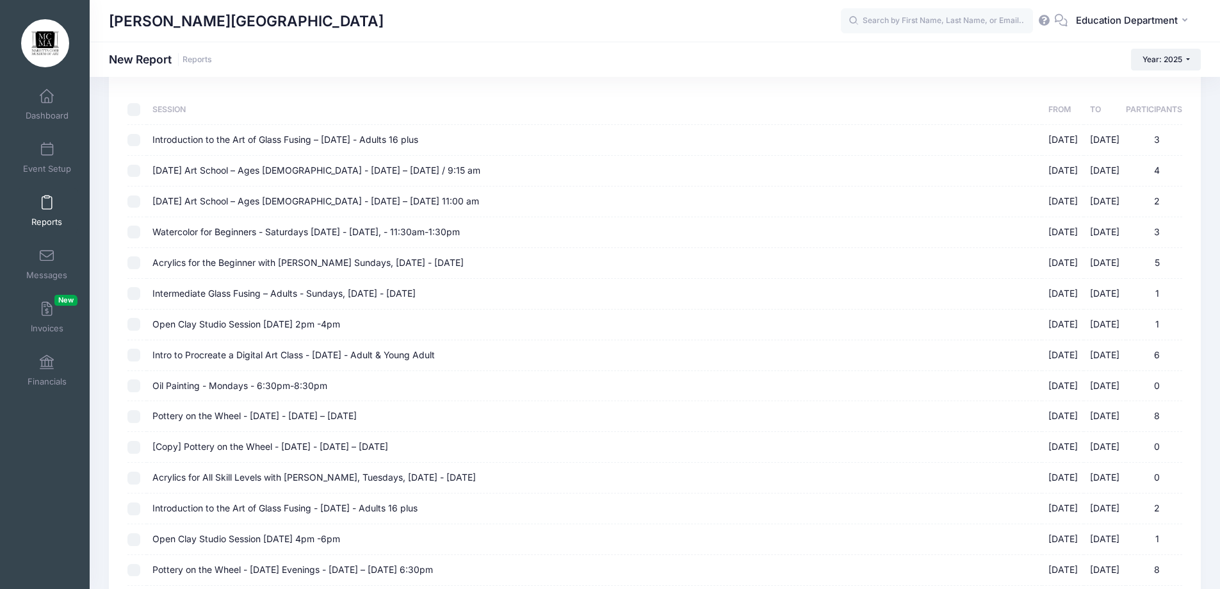
checkbox input "false"
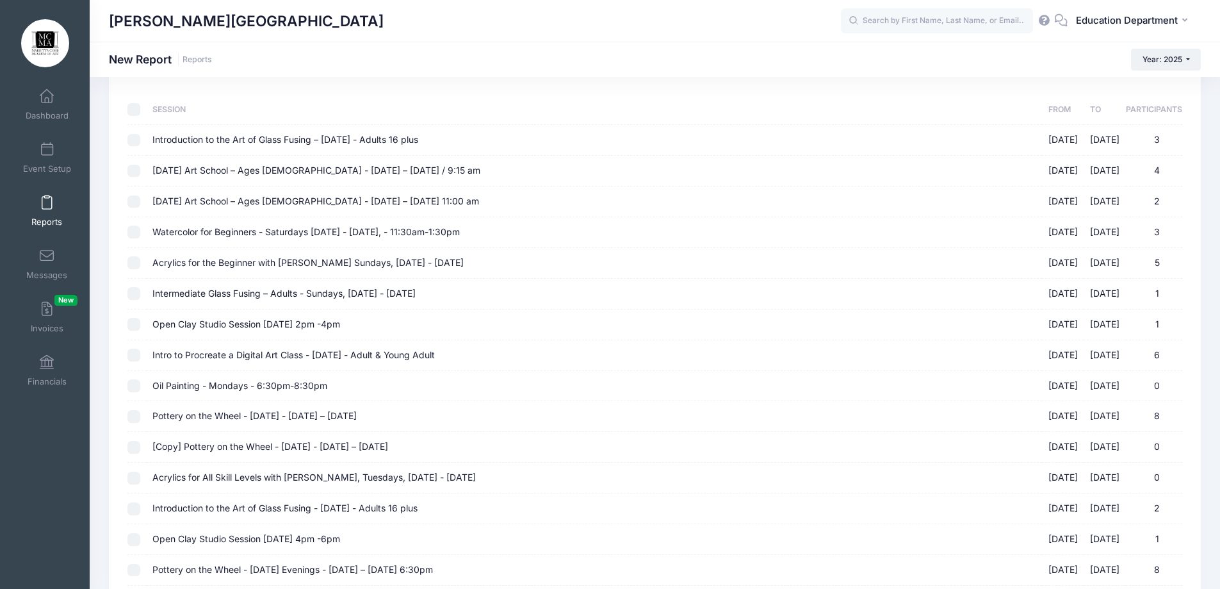
checkbox input "false"
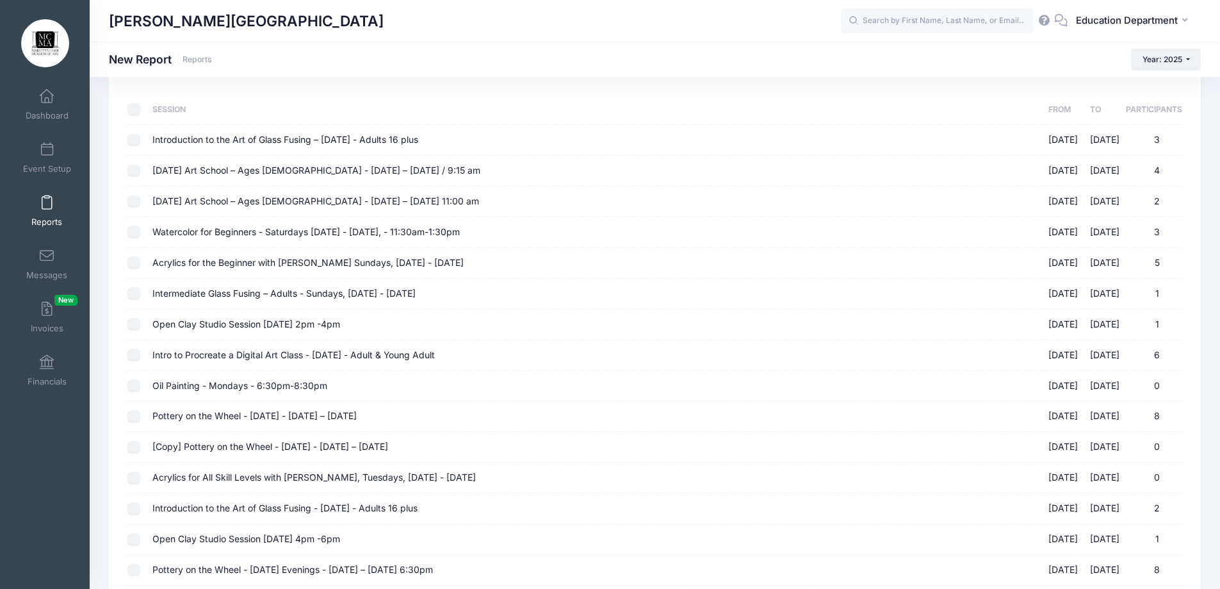
checkbox input "false"
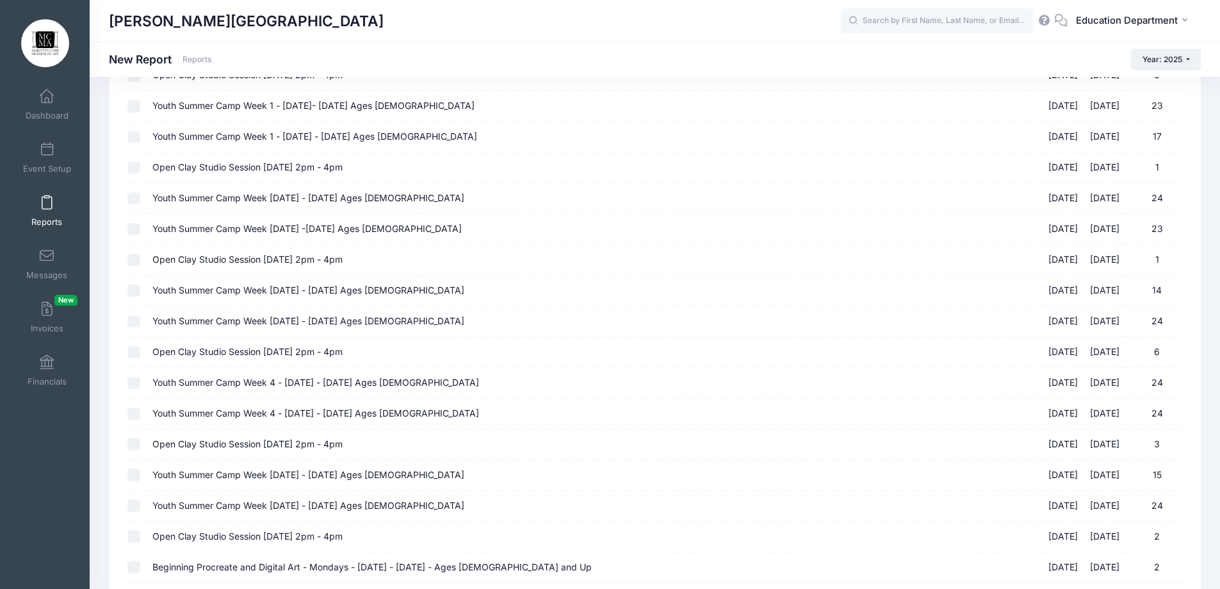
scroll to position [4612, 0]
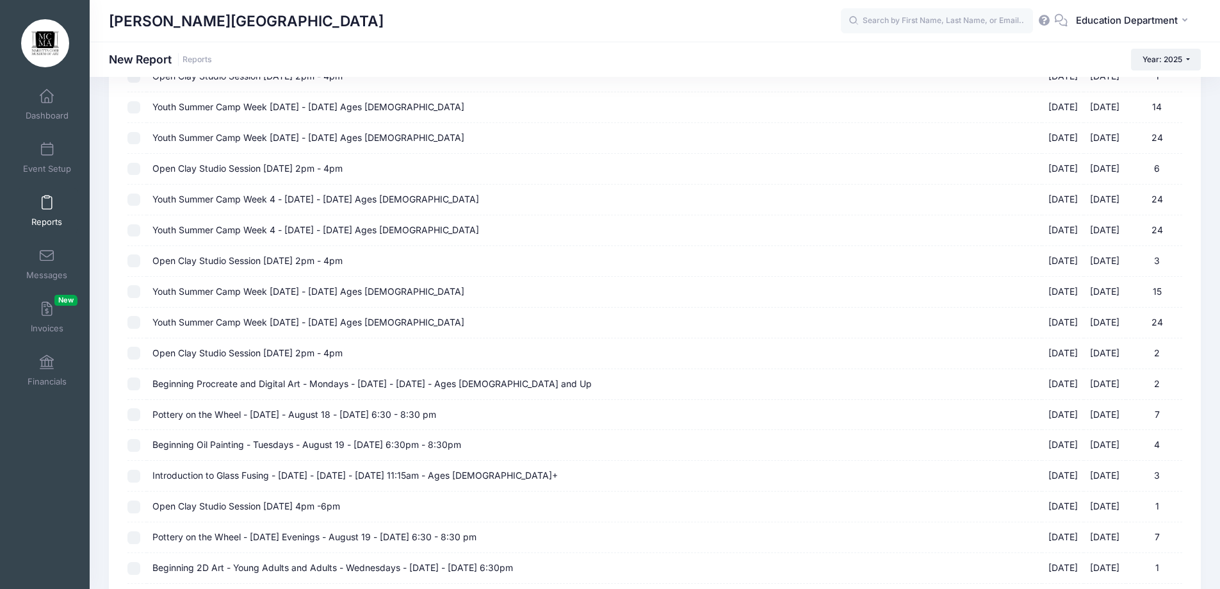
click at [199, 382] on span "Beginning Procreate and Digital Art - Mondays - [DATE] - [DATE] - Ages [DEMOGRA…" at bounding box center [371, 383] width 439 height 11
click at [140, 382] on input "Beginning Procreate and Digital Art - Mondays - [DATE] - [DATE] - Ages [DEMOGRA…" at bounding box center [133, 383] width 13 height 13
click at [184, 412] on span "Pottery on the Wheel - [DATE] - August 18 - [DATE] 6:30 - 8:30 pm" at bounding box center [294, 414] width 284 height 11
click at [140, 412] on input "Pottery on the Wheel - [DATE] - August 18 - [DATE] 6:30 - 8:30 pm [DATE] - [DAT…" at bounding box center [133, 414] width 13 height 13
click at [186, 443] on span "Beginning Oil Painting - Tuesdays - August 19 - [DATE] 6:30pm - 8:30pm" at bounding box center [306, 444] width 309 height 11
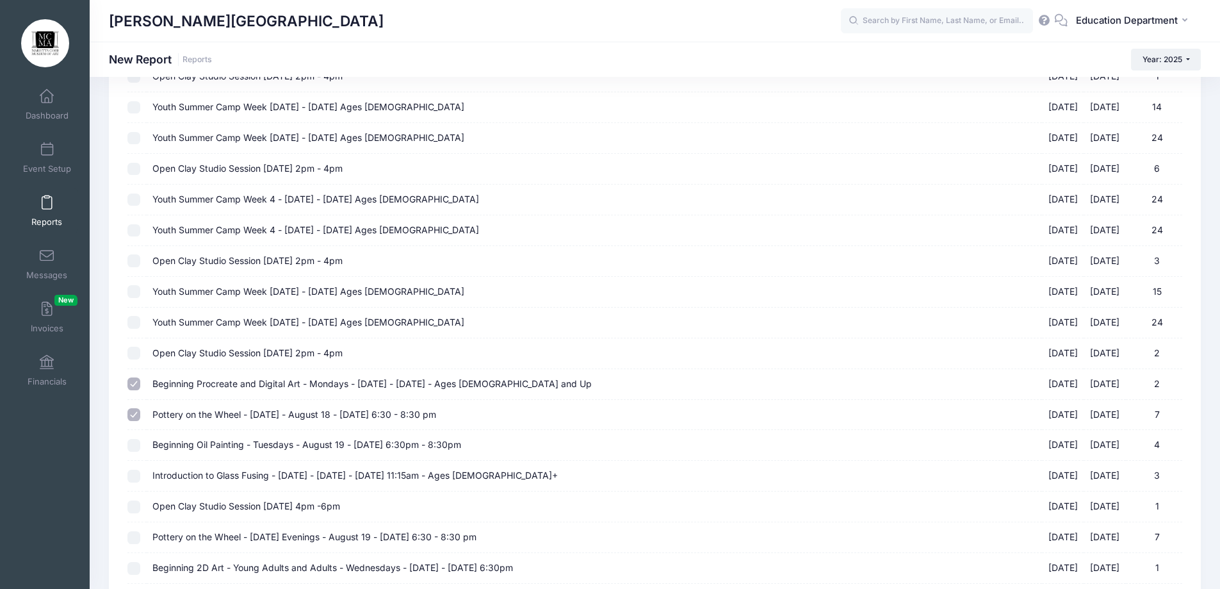
click at [140, 443] on input "Beginning Oil Painting - Tuesdays - August 19 - [DATE] 6:30pm - 8:30pm [DATE] -…" at bounding box center [133, 445] width 13 height 13
click at [195, 473] on span "Introduction to Glass Fusing - [DATE] - [DATE] - [DATE] 11:15am - Ages [DEMOGRA…" at bounding box center [354, 475] width 405 height 11
click at [140, 473] on input "Introduction to Glass Fusing - [DATE] - [DATE] - [DATE] 11:15am - Ages [DEMOGRA…" at bounding box center [133, 476] width 13 height 13
click at [215, 540] on span "Pottery on the Wheel - [DATE] Evenings - August 19 - [DATE] 6:30 - 8:30 pm" at bounding box center [314, 536] width 324 height 11
click at [140, 540] on input "Pottery on the Wheel - [DATE] Evenings - August 19 - [DATE] 6:30 - 8:30 pm [DAT…" at bounding box center [133, 537] width 13 height 13
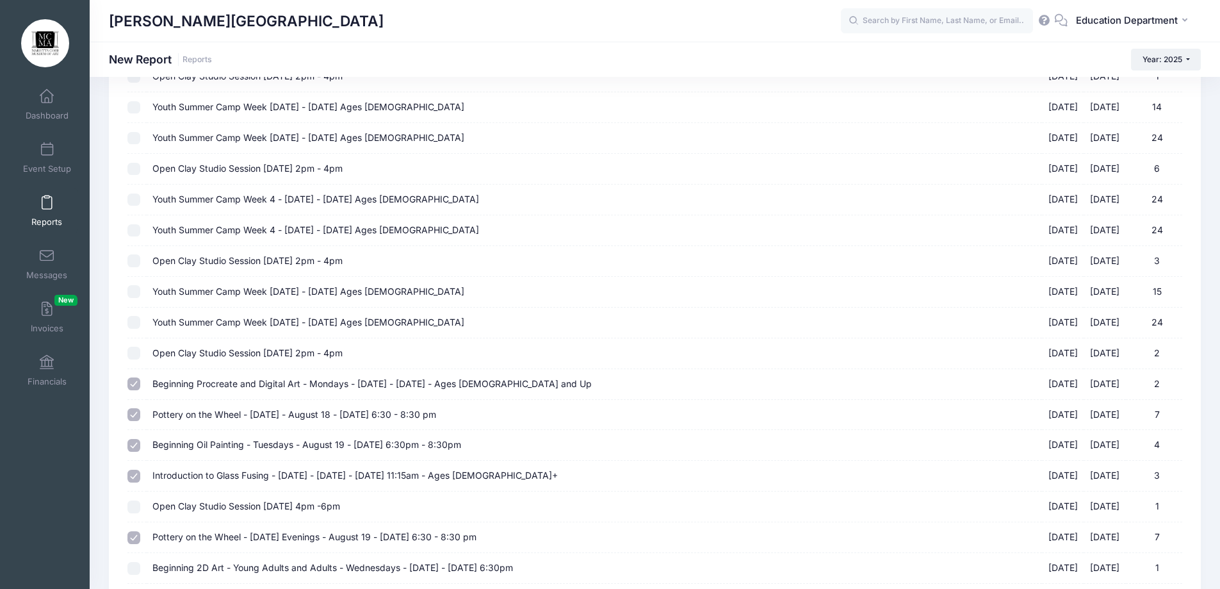
click at [209, 561] on label "Beginning 2D Art - Young Adults and Adults - Wednesdays - [DATE] - [DATE] 6:30p…" at bounding box center [593, 567] width 883 height 13
click at [140, 562] on input "Beginning 2D Art - Young Adults and Adults - Wednesdays - [DATE] - [DATE] 6:30p…" at bounding box center [133, 568] width 13 height 13
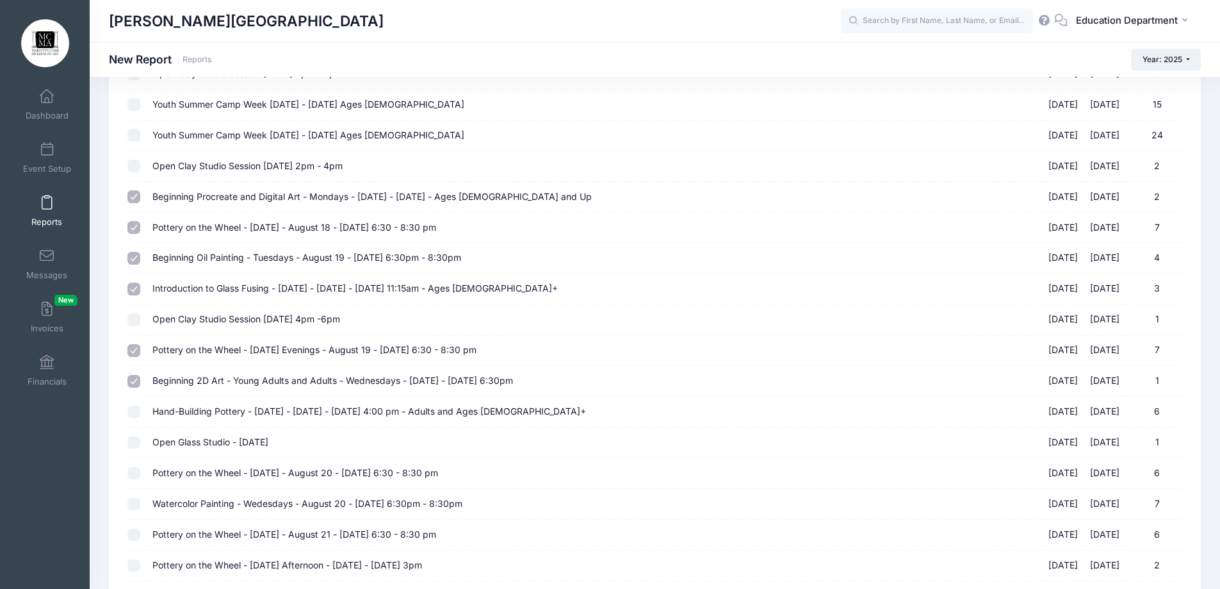
scroll to position [4804, 0]
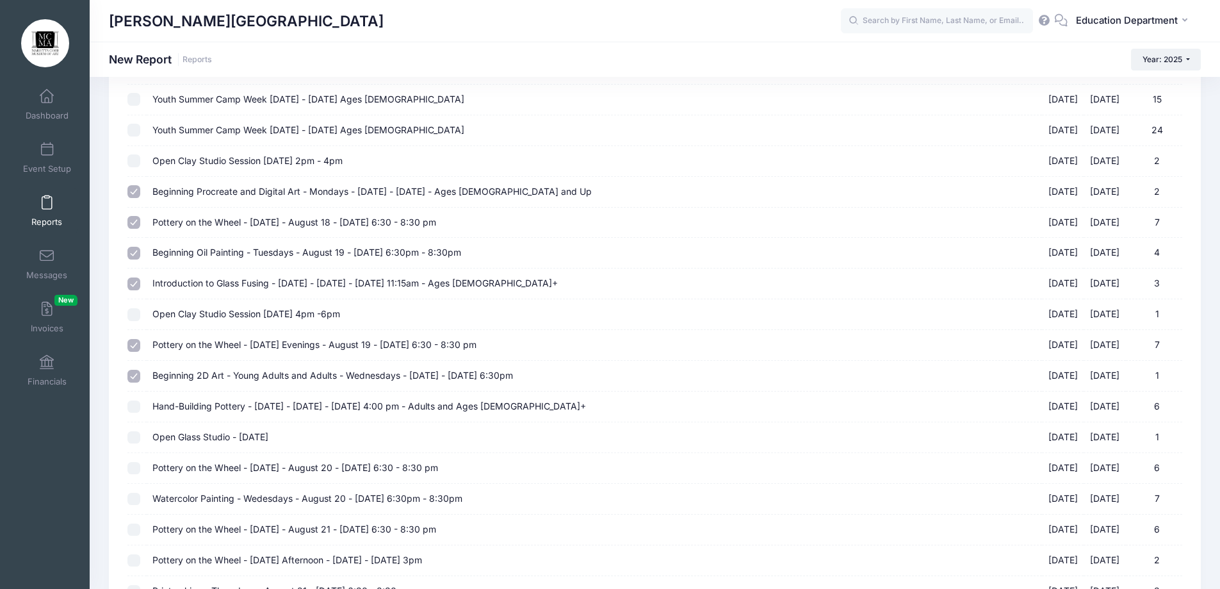
click at [231, 370] on span "Beginning 2D Art - Young Adults and Adults - Wednesdays - [DATE] - [DATE] 6:30pm" at bounding box center [332, 375] width 361 height 11
click at [140, 370] on input "Beginning 2D Art - Young Adults and Adults - Wednesdays - [DATE] - [DATE] 6:30p…" at bounding box center [133, 376] width 13 height 13
click at [217, 409] on span "Hand-Building Pottery - [DATE] - [DATE] - [DATE] 4:00 pm - Adults and Ages [DEM…" at bounding box center [369, 405] width 434 height 11
click at [140, 409] on input "Hand-Building Pottery - [DATE] - [DATE] - [DATE] 4:00 pm - Adults and Ages [DEM…" at bounding box center [133, 406] width 13 height 13
click at [202, 466] on span "Pottery on the Wheel - [DATE] - August 20 - [DATE] 6:30 - 8:30 pm" at bounding box center [295, 467] width 286 height 11
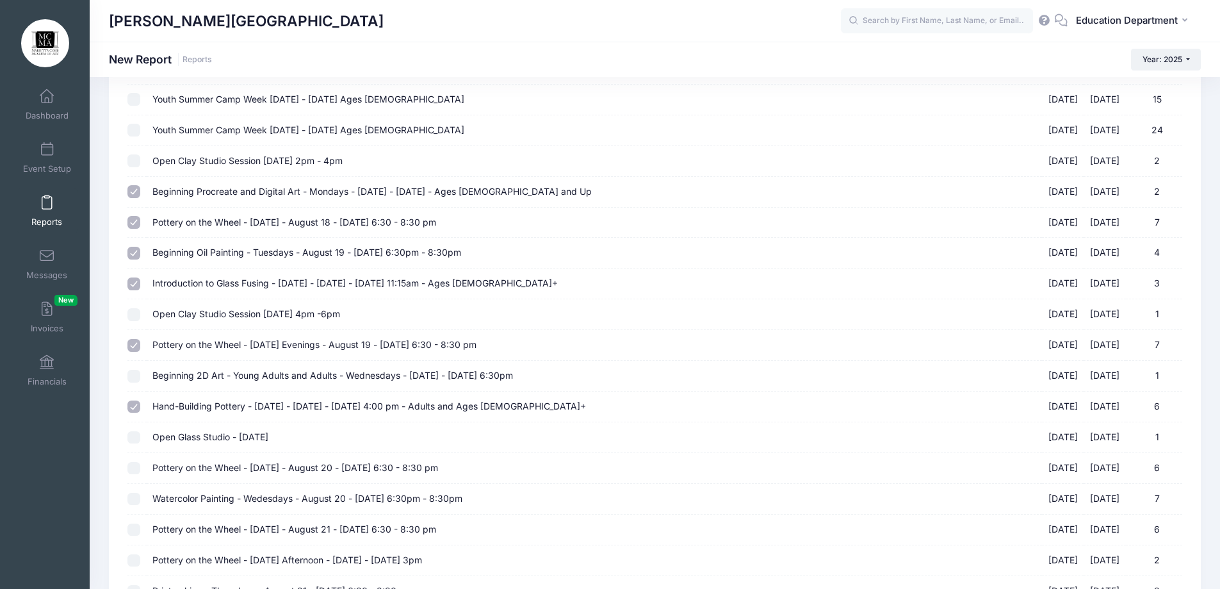
click at [140, 466] on input "Pottery on the Wheel - [DATE] - August 20 - [DATE] 6:30 - 8:30 pm [DATE] - [DAT…" at bounding box center [133, 468] width 13 height 13
click at [199, 491] on td "Watercolor Painting - Wedesdays - August 20 - [DATE] 6:30pm - 8:30pm [DATE] - […" at bounding box center [594, 499] width 895 height 31
click at [204, 525] on span "Pottery on the Wheel - [DATE] - August 21 - [DATE] 6:30 - 8:30 pm" at bounding box center [294, 528] width 284 height 11
click at [140, 525] on input "Pottery on the Wheel - [DATE] - August 21 - [DATE] 6:30 - 8:30 pm [DATE] - [DAT…" at bounding box center [133, 529] width 13 height 13
click at [200, 497] on span "Watercolor Painting - Wedesdays - August 20 - [DATE] 6:30pm - 8:30pm" at bounding box center [307, 498] width 310 height 11
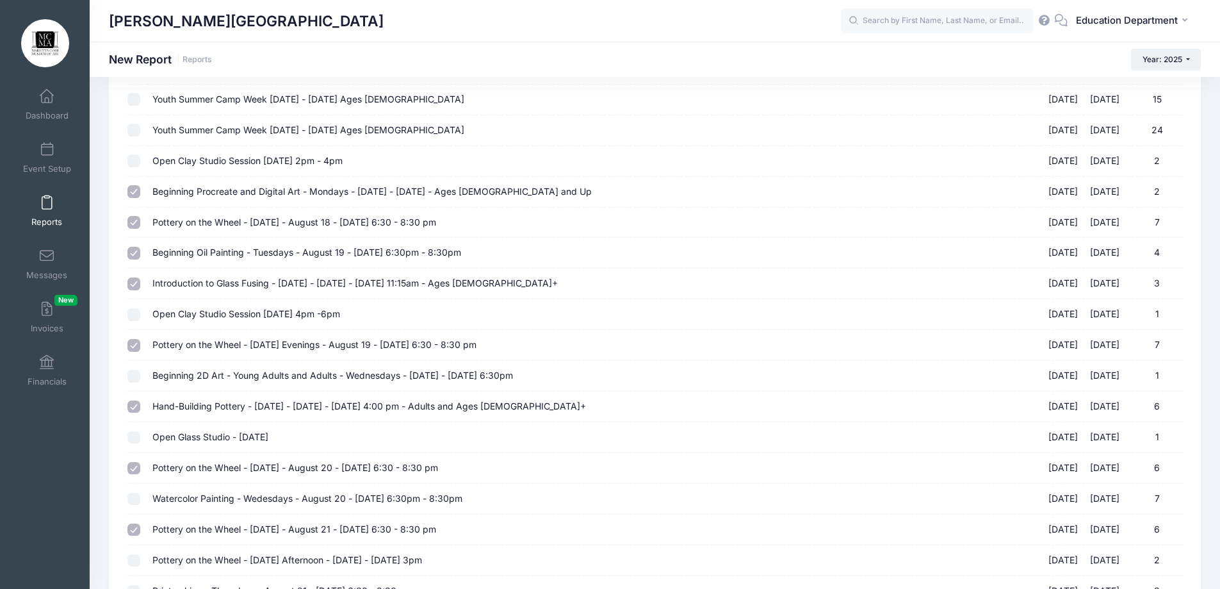
click at [140, 497] on input "Watercolor Painting - Wedesdays - August 20 - [DATE] 6:30pm - 8:30pm [DATE] - […" at bounding box center [133, 499] width 13 height 13
click at [195, 550] on td "Pottery on the Wheel - [DATE] Afternoon - [DATE] - [DATE] 3pm 08/21/2025 - [DAT…" at bounding box center [594, 560] width 895 height 31
click at [193, 558] on span "Pottery on the Wheel - [DATE] Afternoon - [DATE] - [DATE] 3pm" at bounding box center [287, 559] width 270 height 11
click at [140, 558] on input "Pottery on the Wheel - [DATE] Afternoon - [DATE] - [DATE] 3pm 08/21/2025 - [DAT…" at bounding box center [133, 560] width 13 height 13
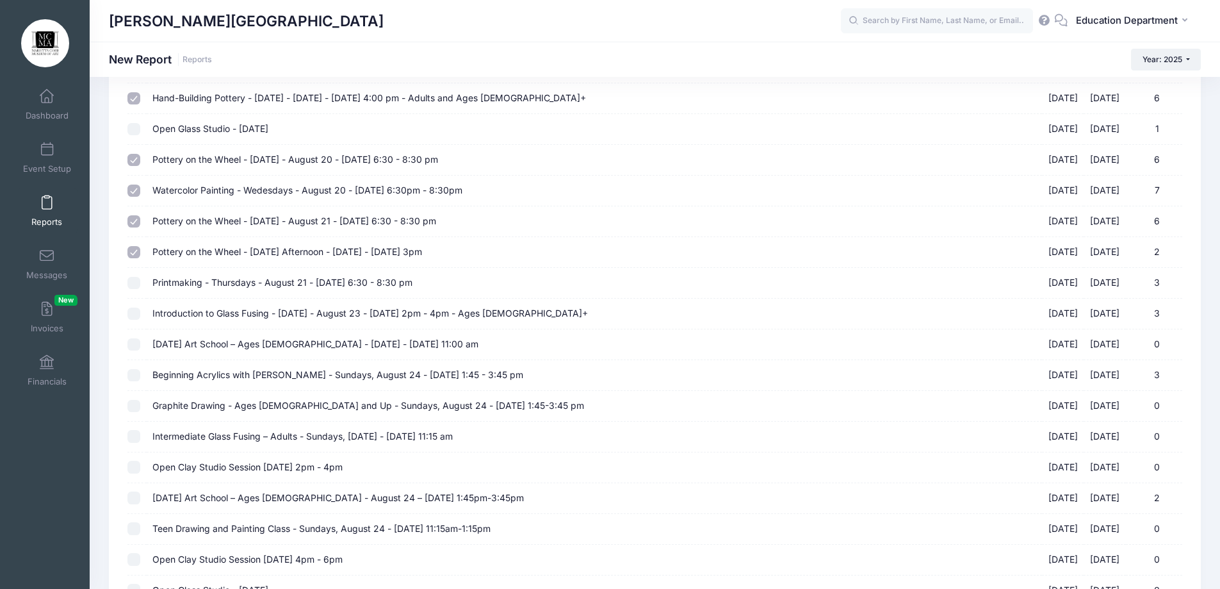
scroll to position [5124, 0]
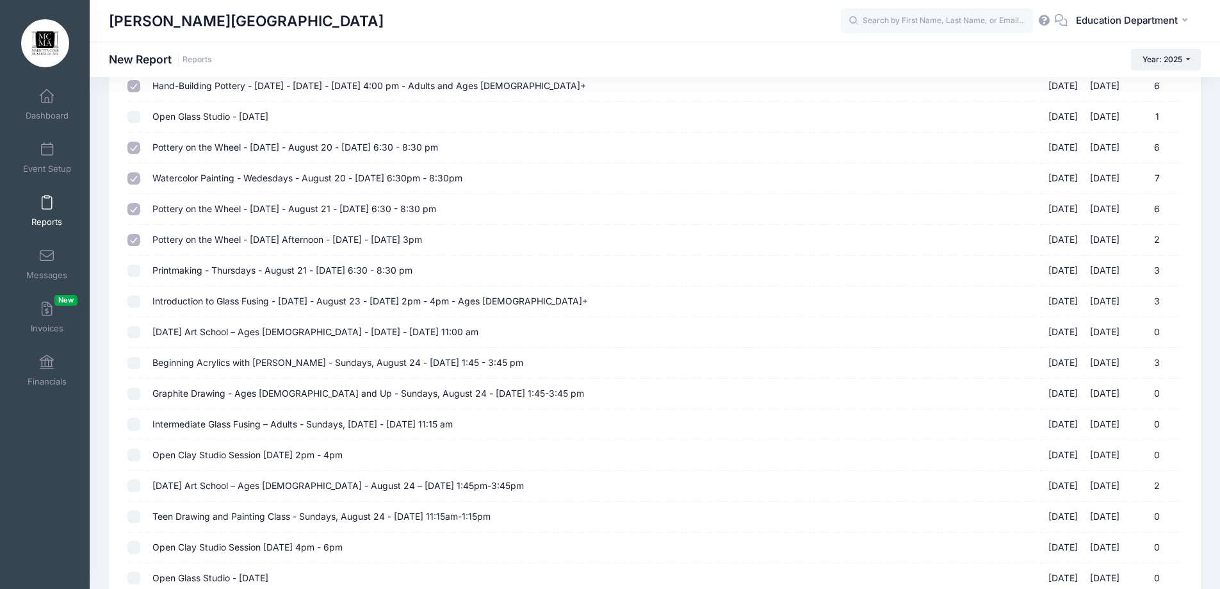
click at [205, 268] on span "Printmaking - Thursdays - August 21 - [DATE] 6:30 - 8:30 pm" at bounding box center [282, 270] width 260 height 11
click at [140, 268] on input "Printmaking - Thursdays - August 21 - [DATE] 6:30 - 8:30 pm [DATE] - [DATE] 3" at bounding box center [133, 271] width 13 height 13
click at [206, 295] on span "Introduction to Glass Fusing - [DATE] - August 23 - [DATE] 2pm - 4pm - Ages [DE…" at bounding box center [370, 300] width 436 height 11
click at [140, 295] on input "Introduction to Glass Fusing - [DATE] - August 23 - [DATE] 2pm - 4pm - Ages [DE…" at bounding box center [133, 301] width 13 height 13
click at [211, 332] on span "[DATE] Art School – Ages [DEMOGRAPHIC_DATA] - [DATE] - [DATE] 11:00 am" at bounding box center [315, 331] width 326 height 11
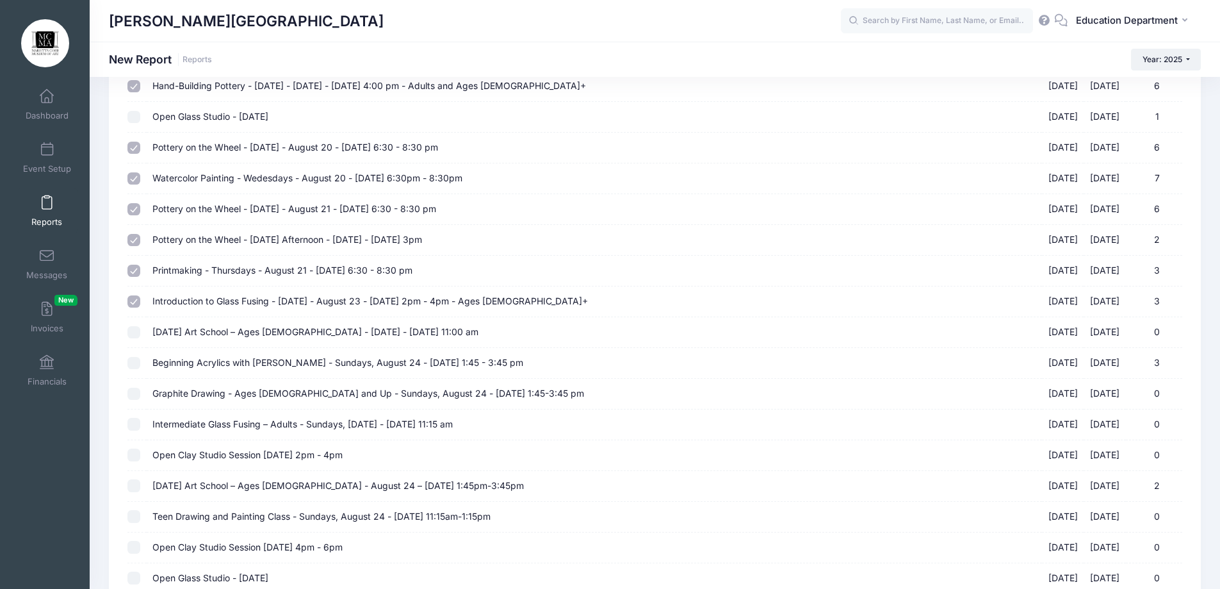
click at [140, 332] on input "[DATE] Art School – Ages [DEMOGRAPHIC_DATA] - [DATE] - [DATE] 11:00 am [DATE] -…" at bounding box center [133, 332] width 13 height 13
click at [211, 332] on span "[DATE] Art School – Ages [DEMOGRAPHIC_DATA] - [DATE] - [DATE] 11:00 am" at bounding box center [315, 331] width 326 height 11
click at [140, 332] on input "[DATE] Art School – Ages [DEMOGRAPHIC_DATA] - [DATE] - [DATE] 11:00 am [DATE] -…" at bounding box center [133, 332] width 13 height 13
click at [206, 361] on span "Beginning Acrylics with [PERSON_NAME] - Sundays, August 24 - [DATE] 1:45 - 3:45…" at bounding box center [337, 362] width 371 height 11
click at [140, 361] on input "Beginning Acrylics with [PERSON_NAME] - Sundays, August 24 - [DATE] 1:45 - 3:45…" at bounding box center [133, 363] width 13 height 13
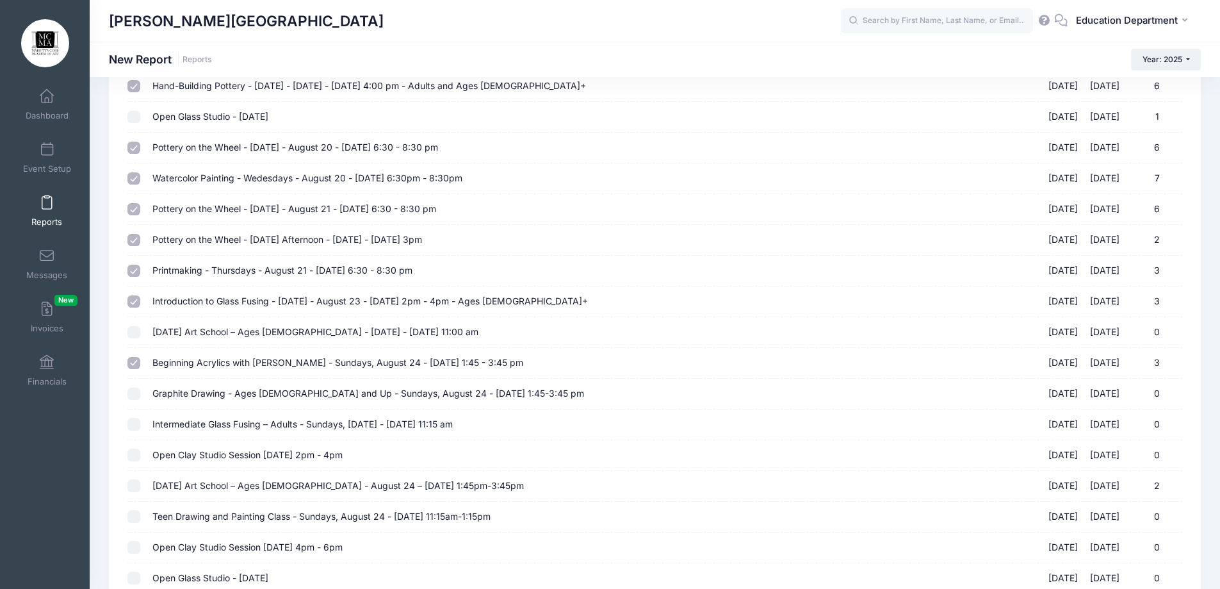
click at [208, 395] on span "Graphite Drawing - Ages [DEMOGRAPHIC_DATA] and Up - Sundays, August 24 - [DATE]…" at bounding box center [368, 393] width 432 height 11
click at [140, 395] on input "Graphite Drawing - Ages [DEMOGRAPHIC_DATA] and Up - Sundays, August 24 - [DATE]…" at bounding box center [133, 394] width 13 height 13
click at [210, 424] on span "Intermediate Glass Fusing – Adults - Sundays, [DATE] - [DATE] 11:15 am" at bounding box center [302, 423] width 300 height 11
click at [140, 424] on input "Intermediate Glass Fusing – Adults - Sundays, [DATE] - [DATE] 11:15 am 08/24/20…" at bounding box center [133, 424] width 13 height 13
click at [206, 483] on span "[DATE] Art School – Ages [DEMOGRAPHIC_DATA] - August 24 – [DATE] 1:45pm-3:45pm" at bounding box center [338, 485] width 372 height 11
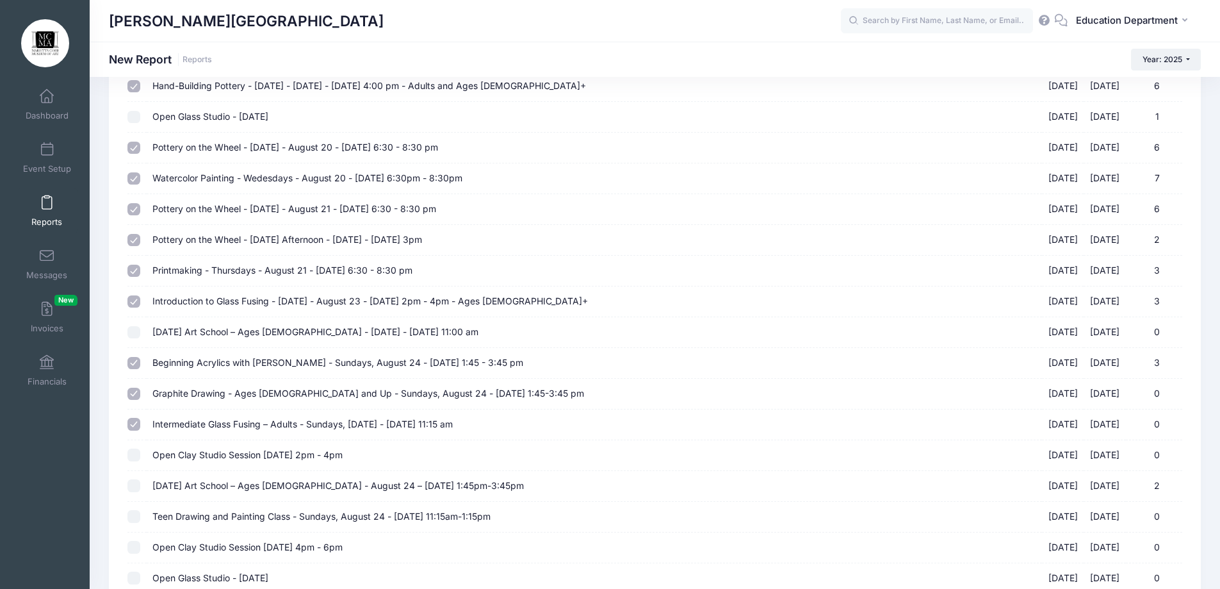
click at [140, 483] on input "[DATE] Art School – Ages [DEMOGRAPHIC_DATA] - August 24 – [DATE] 1:45pm-3:45pm …" at bounding box center [133, 485] width 13 height 13
click at [197, 515] on span "Teen Drawing and Painting Class - Sundays, August 24 - [DATE] 11:15am-1:15pm" at bounding box center [321, 516] width 338 height 11
click at [140, 515] on input "Teen Drawing and Painting Class - Sundays, August 24 - [DATE] 11:15am-1:15pm [D…" at bounding box center [133, 516] width 13 height 13
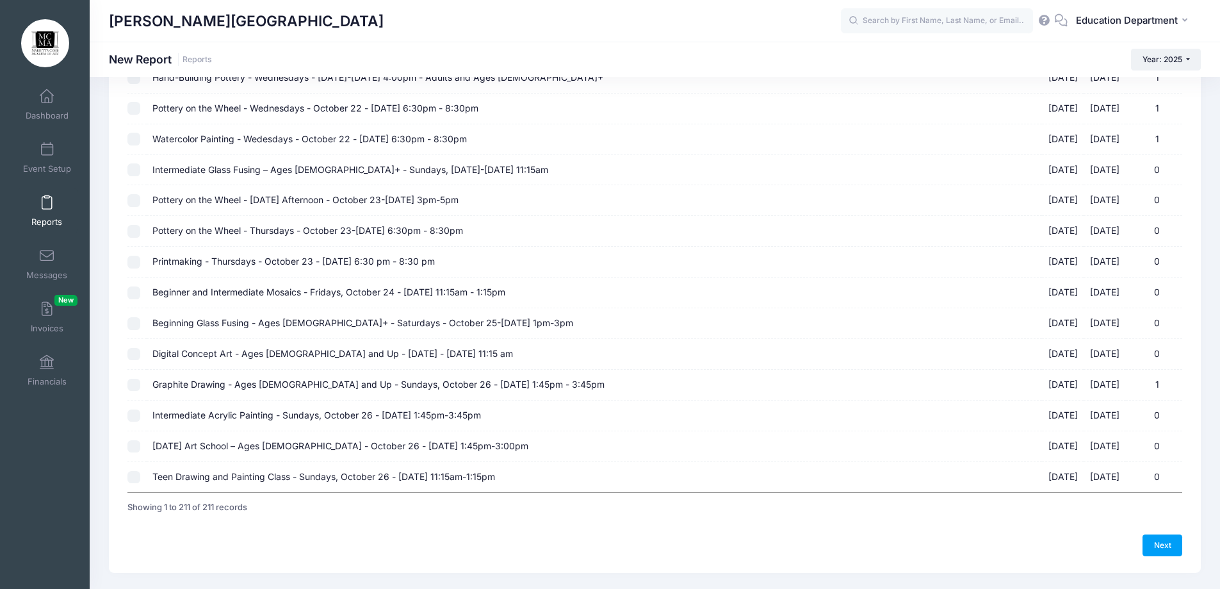
scroll to position [6210, 0]
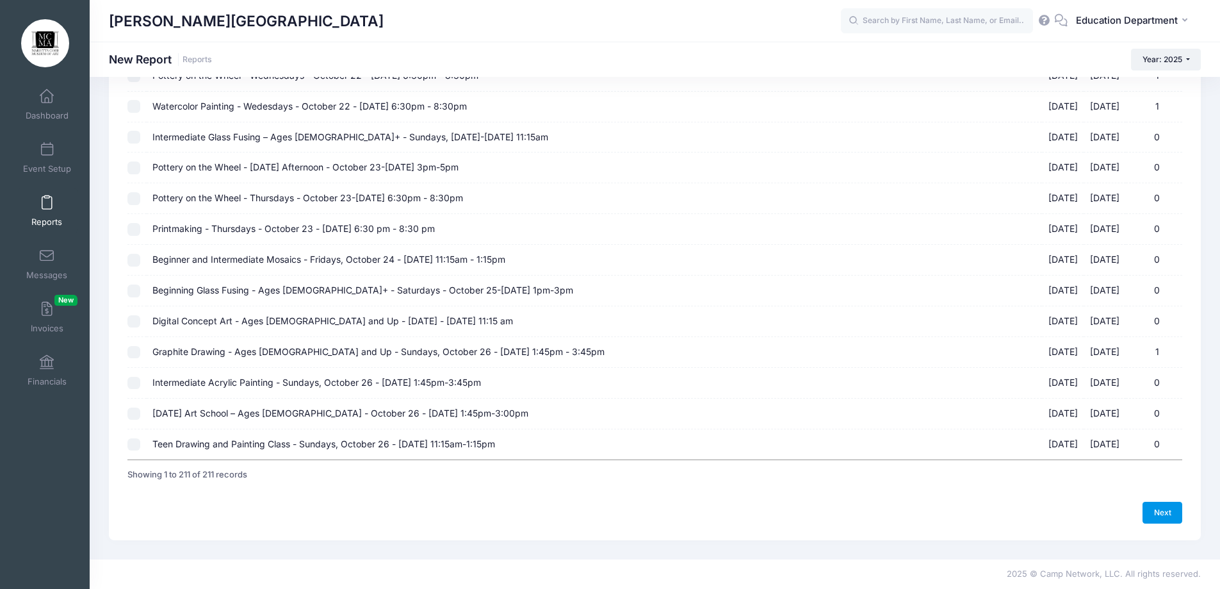
click at [1165, 514] on link "Next" at bounding box center [1163, 513] width 40 height 22
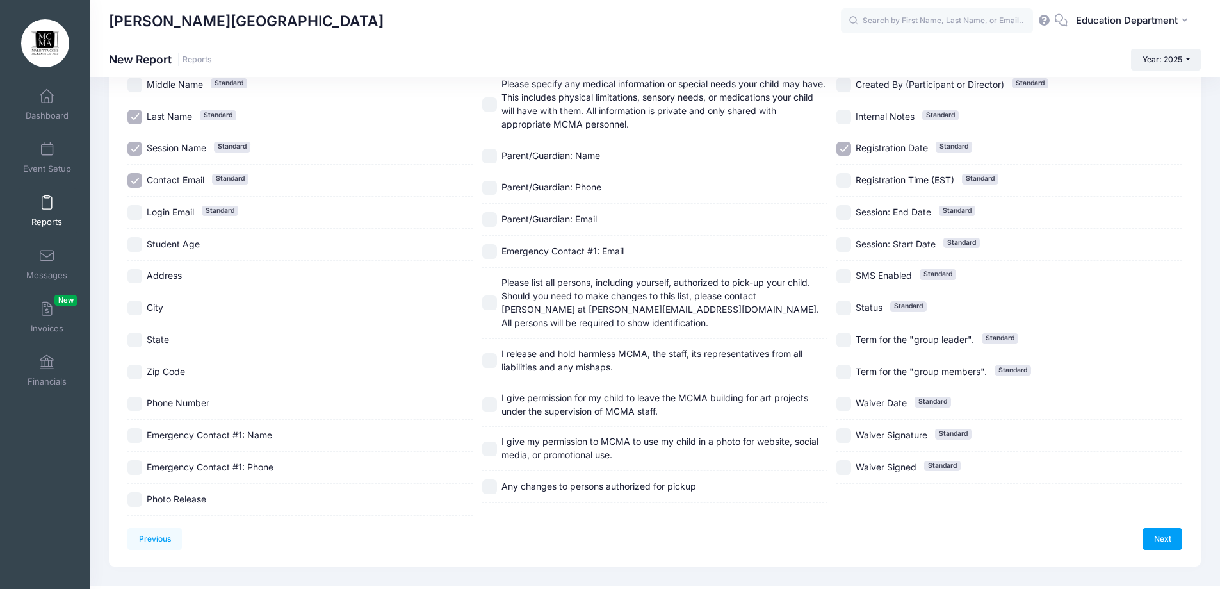
scroll to position [170, 0]
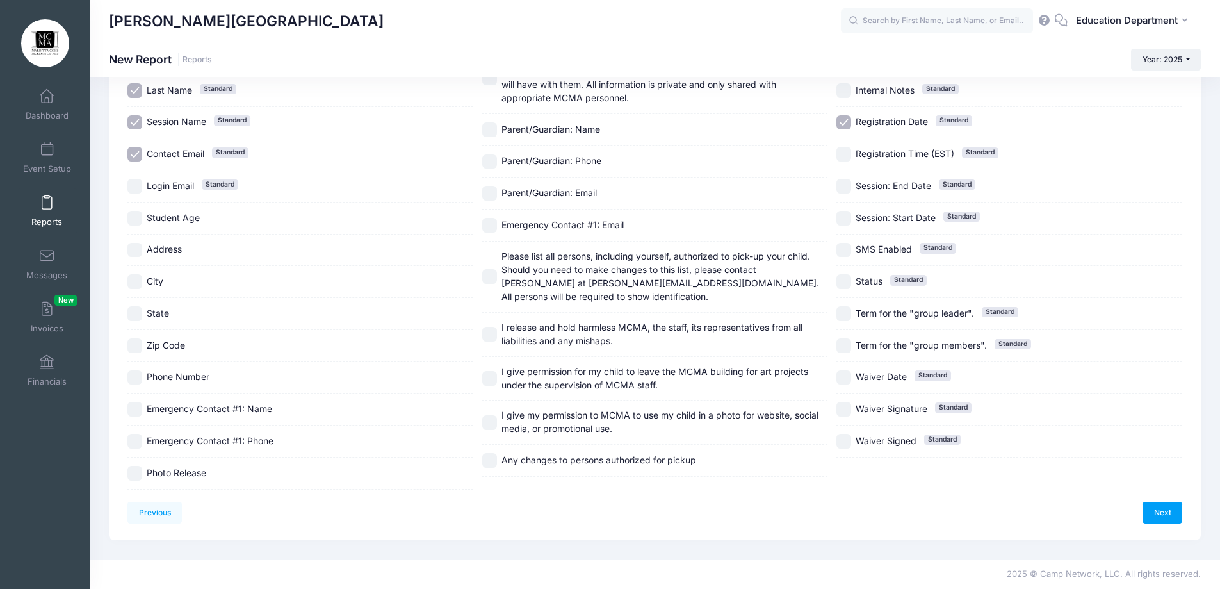
click at [847, 117] on input "Registration Date Standard" at bounding box center [844, 122] width 15 height 15
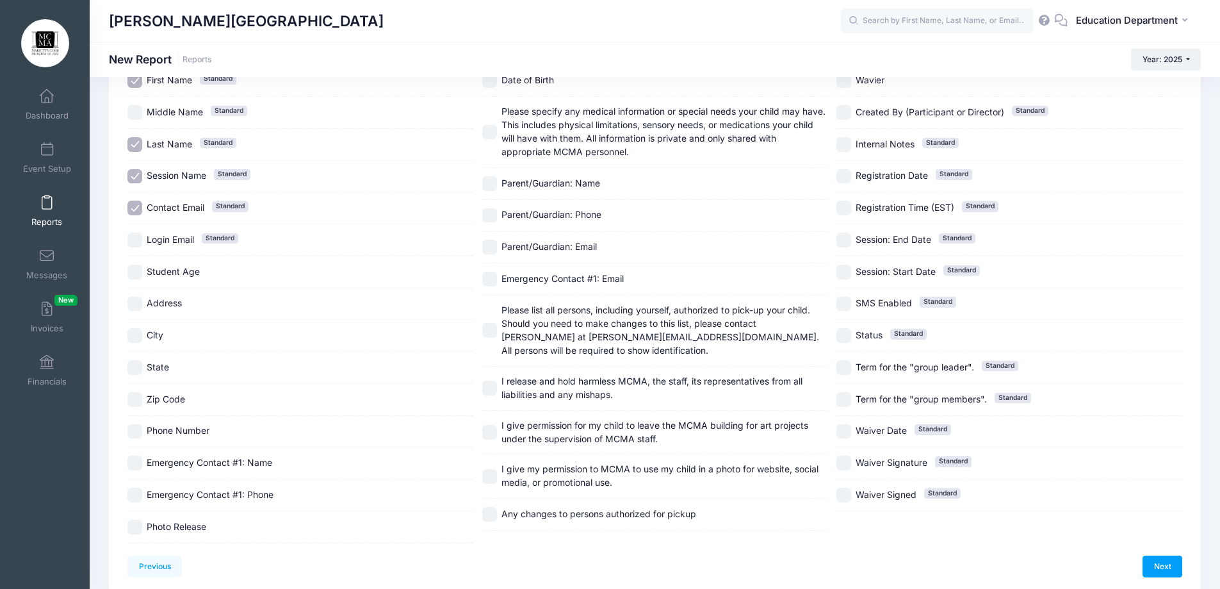
scroll to position [42, 0]
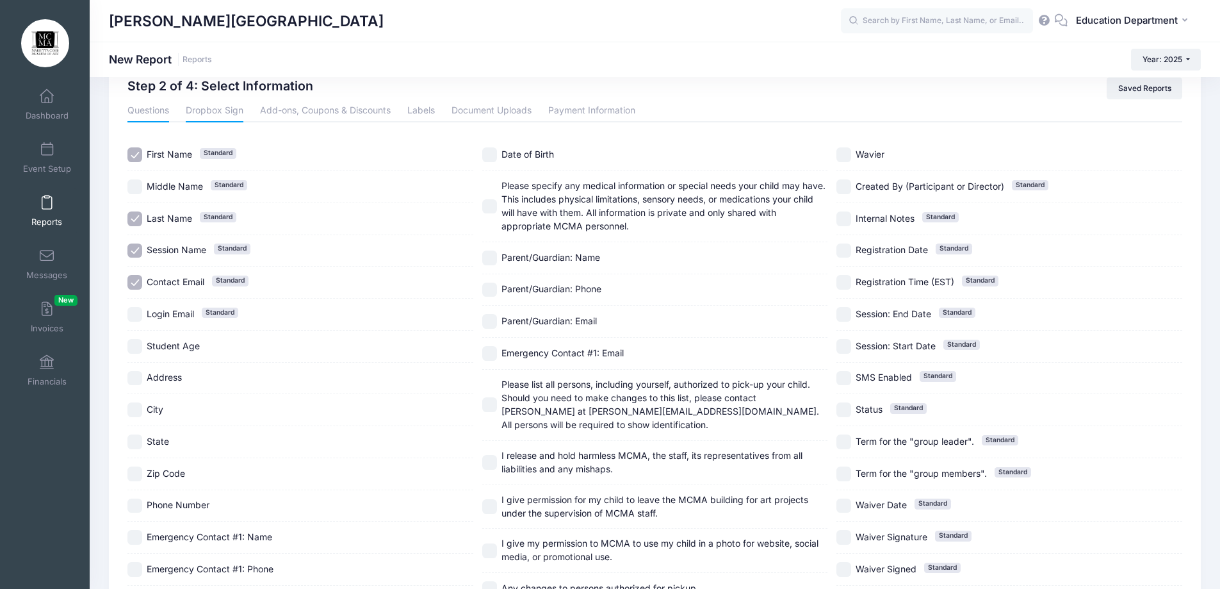
click at [195, 112] on link "Dropbox Sign" at bounding box center [215, 110] width 58 height 23
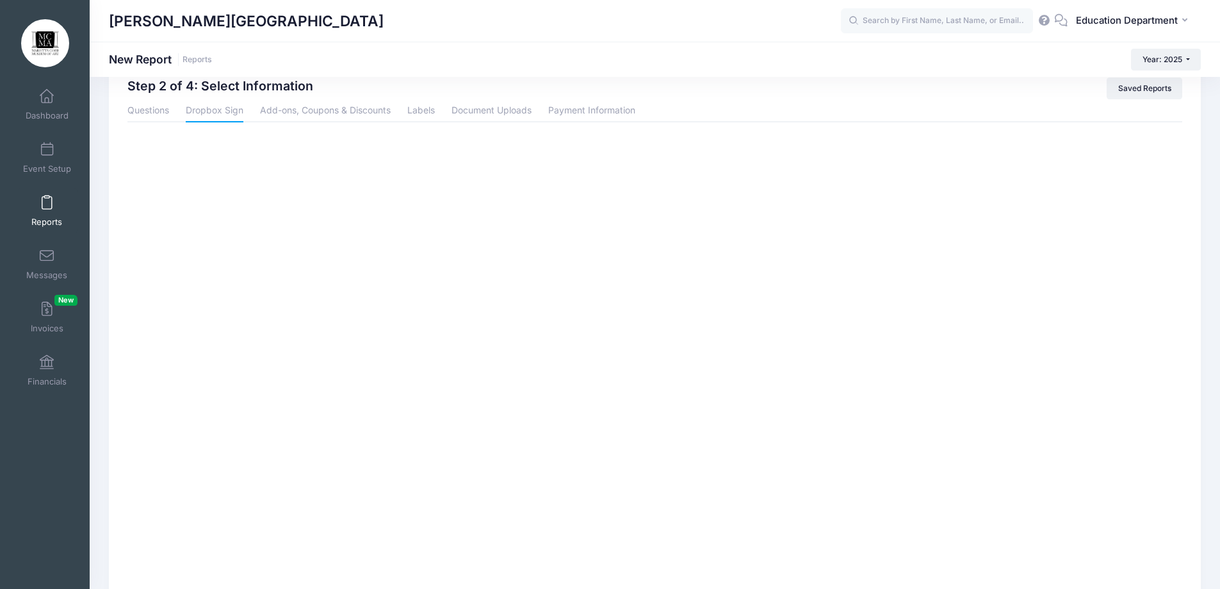
scroll to position [0, 0]
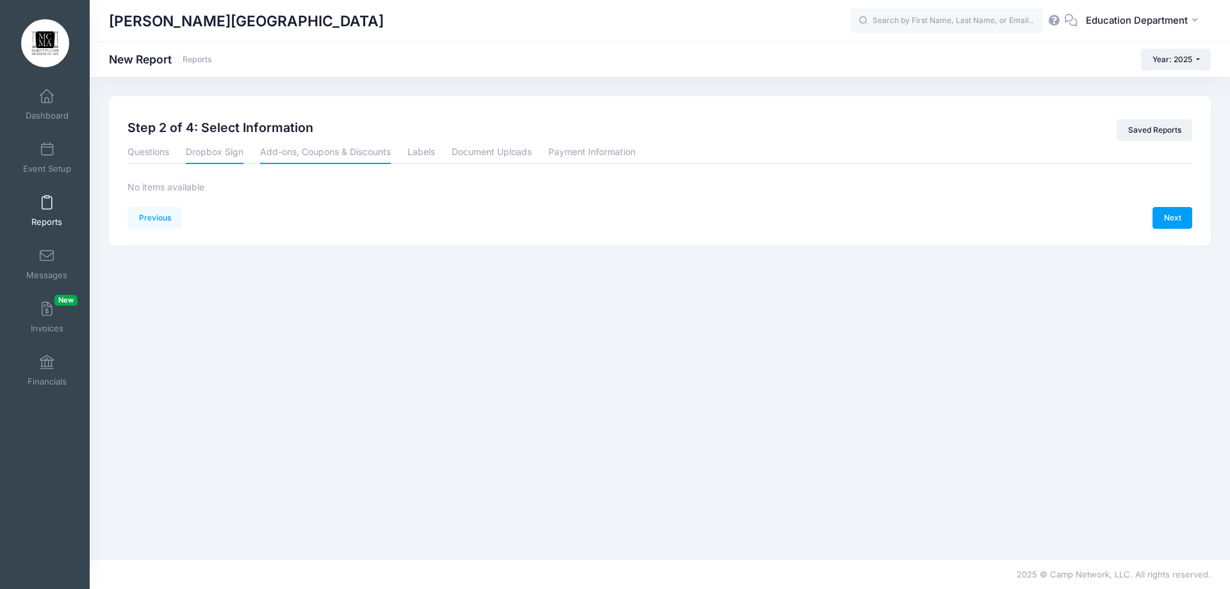
click at [319, 154] on link "Add-ons, Coupons & Discounts" at bounding box center [325, 152] width 131 height 23
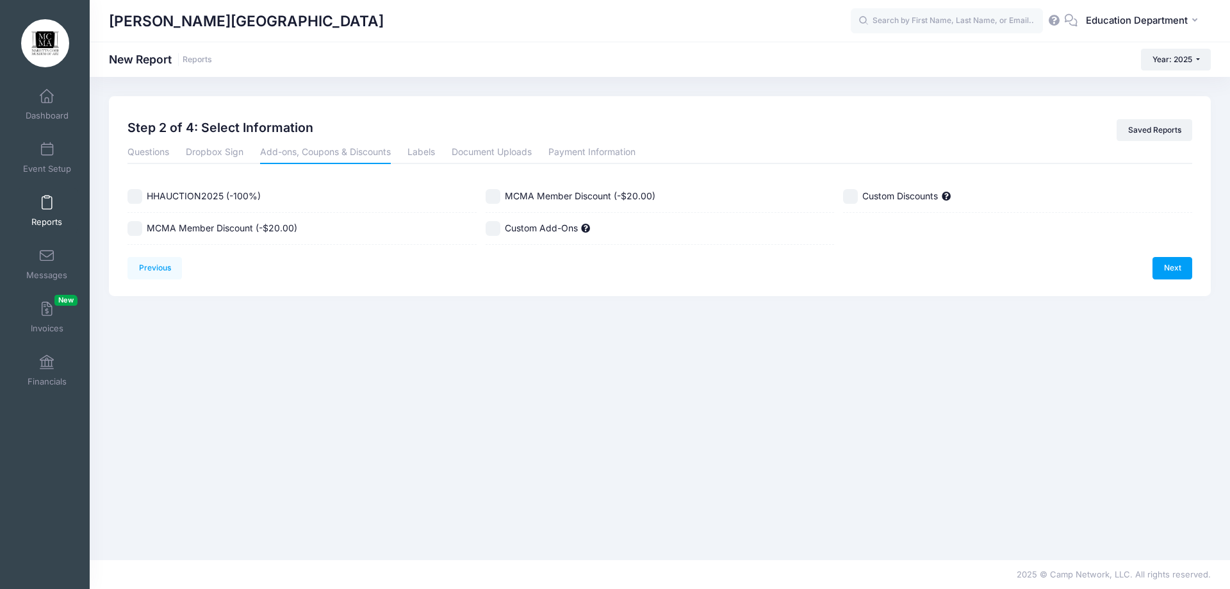
click at [135, 227] on input "MCMA Member Discount (-$20.00)" at bounding box center [134, 228] width 15 height 15
click at [490, 199] on input "MCMA Member Discount (-$20.00)" at bounding box center [493, 196] width 15 height 15
click at [434, 156] on link "Labels" at bounding box center [421, 152] width 28 height 23
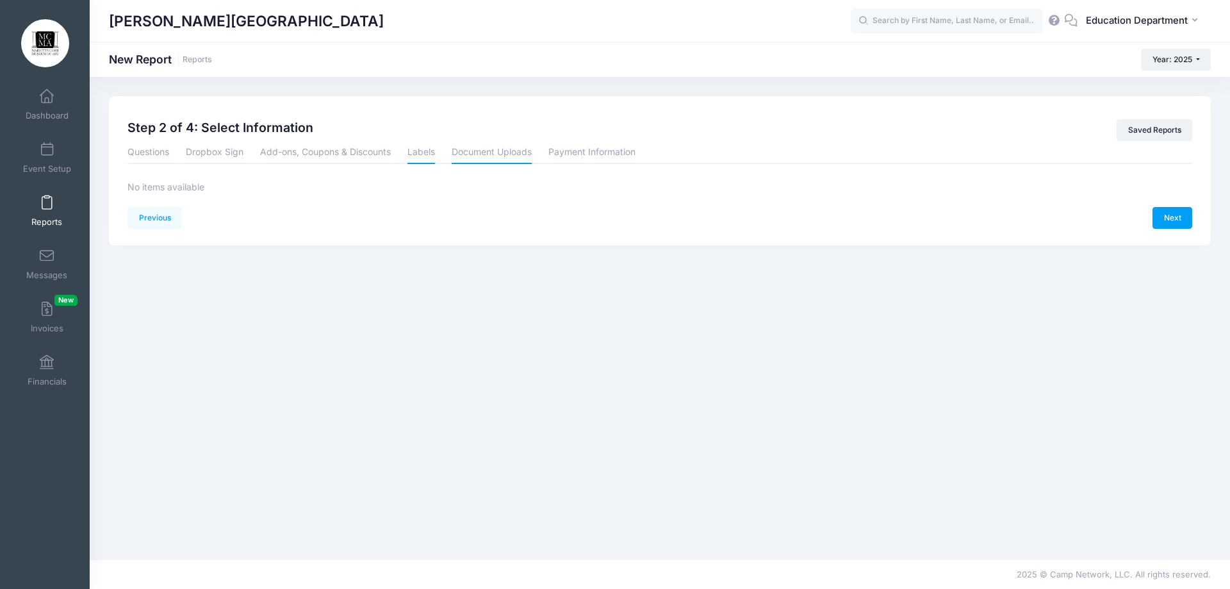
click at [482, 152] on link "Document Uploads" at bounding box center [492, 152] width 80 height 23
click at [561, 154] on link "Payment Information" at bounding box center [591, 152] width 87 height 23
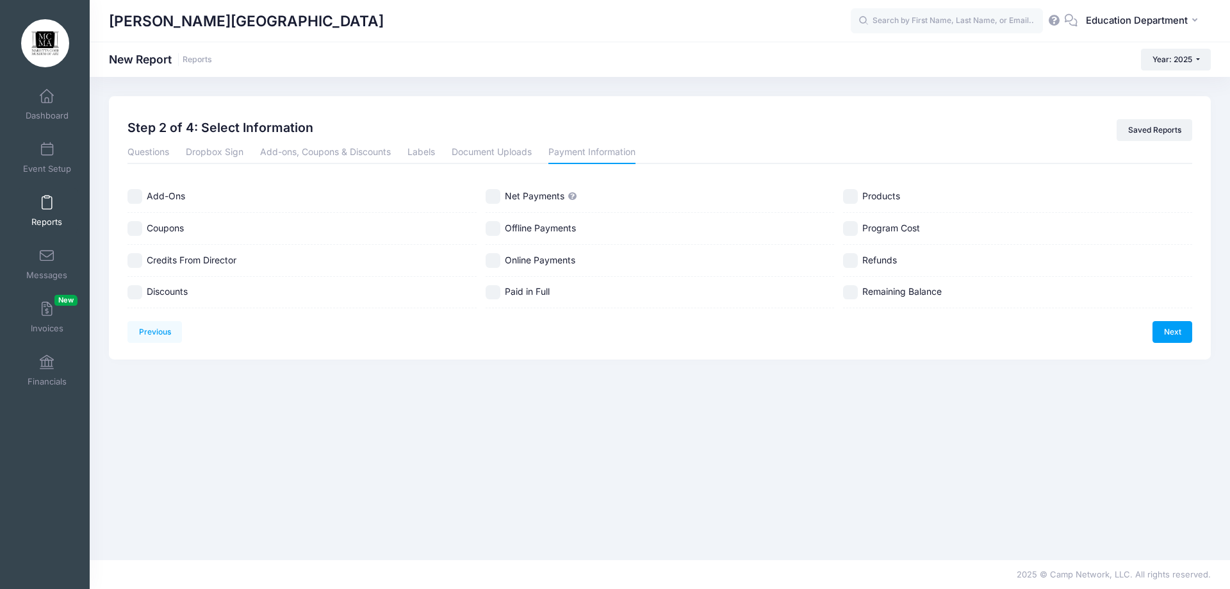
click at [166, 193] on span "Add-Ons" at bounding box center [166, 195] width 38 height 11
click at [172, 222] on span "Coupons" at bounding box center [165, 228] width 37 height 13
click at [190, 285] on label "Discounts" at bounding box center [301, 292] width 349 height 15
click at [505, 200] on span "Net Payments" at bounding box center [535, 195] width 60 height 11
click at [854, 224] on input "Program Cost" at bounding box center [850, 228] width 15 height 15
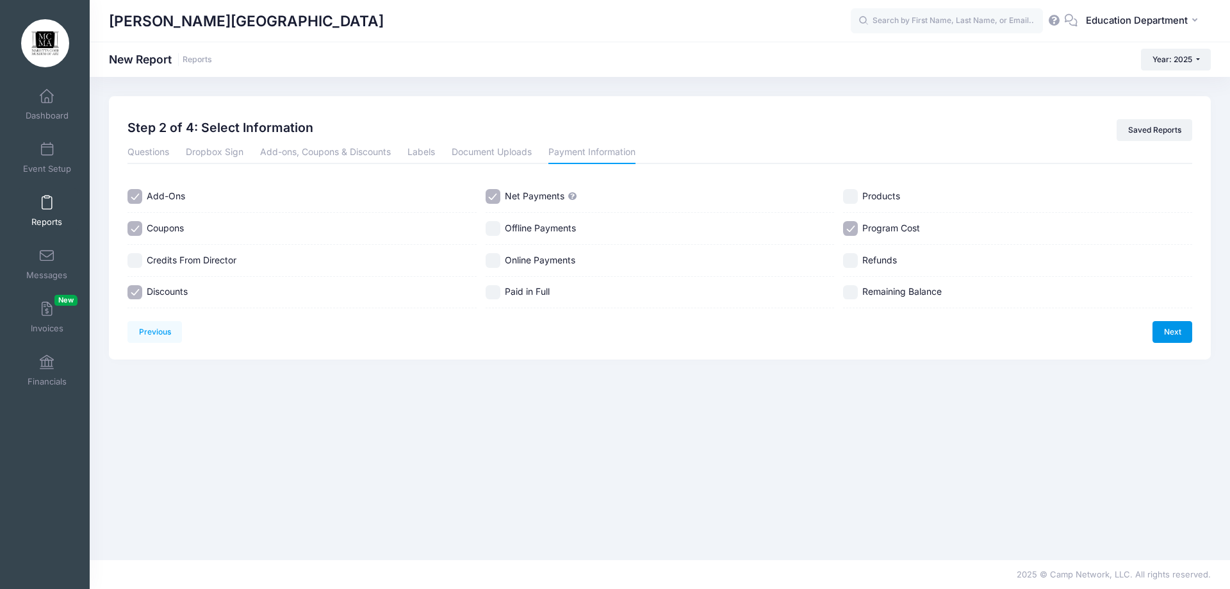
click at [1169, 324] on link "Next" at bounding box center [1172, 332] width 40 height 22
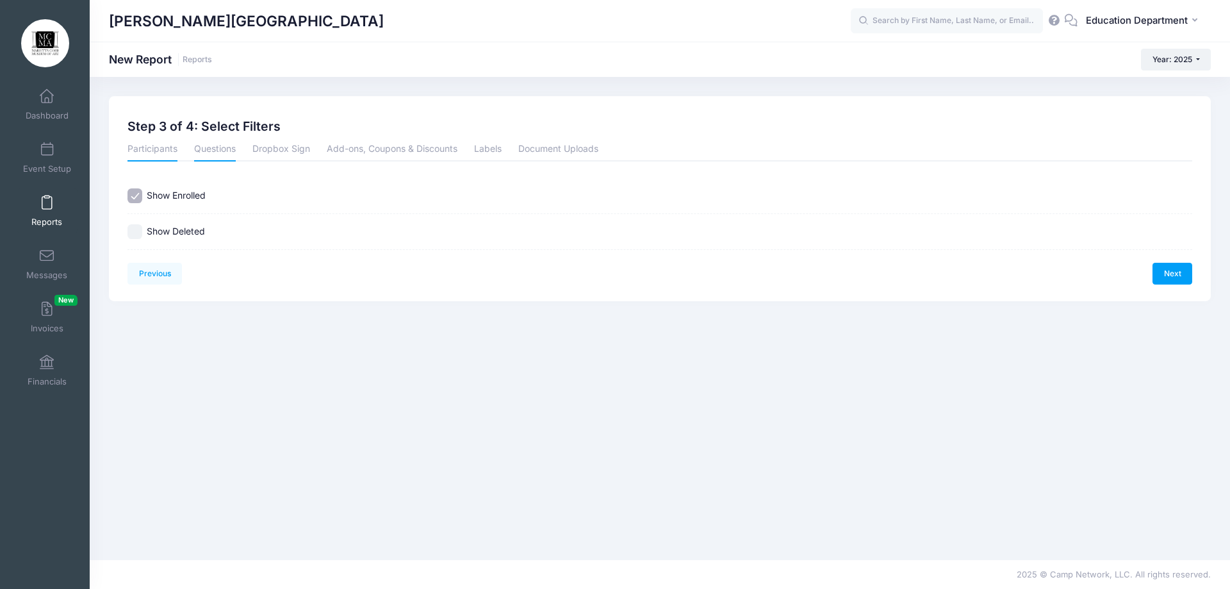
click at [211, 149] on link "Questions" at bounding box center [215, 149] width 42 height 23
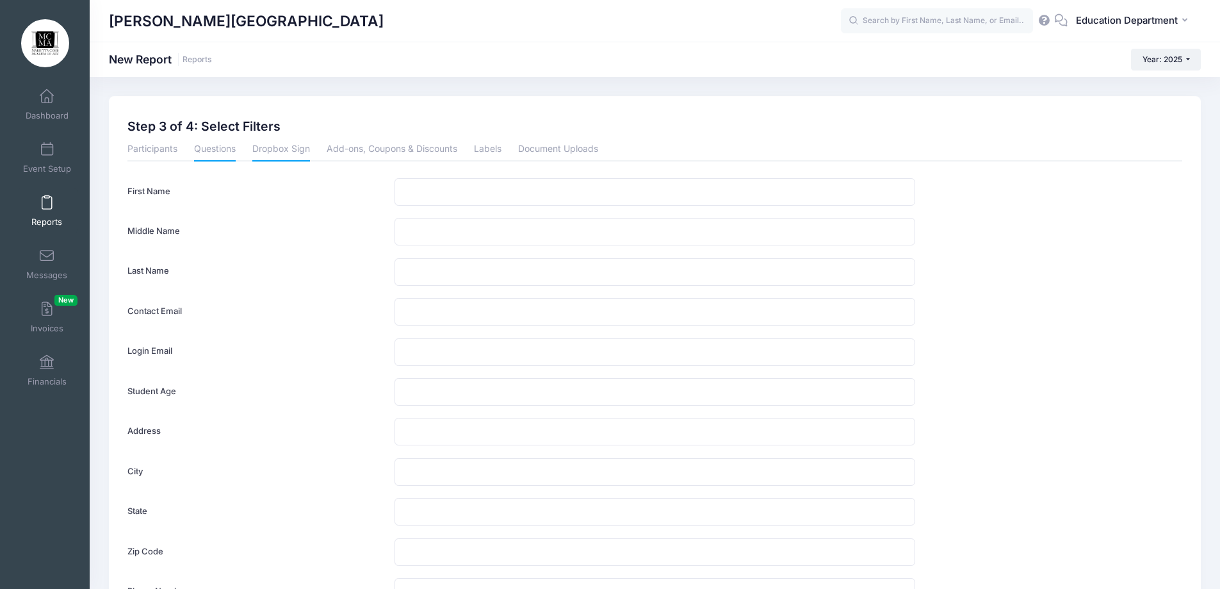
click at [302, 149] on link "Dropbox Sign" at bounding box center [281, 149] width 58 height 23
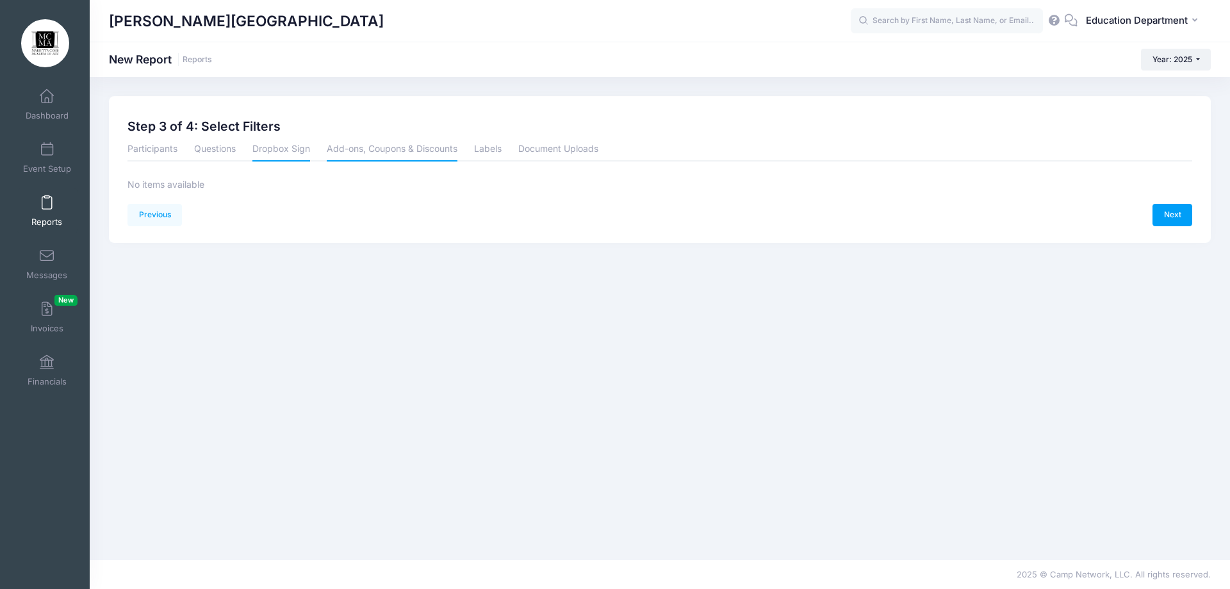
click at [395, 149] on link "Add-ons, Coupons & Discounts" at bounding box center [392, 149] width 131 height 23
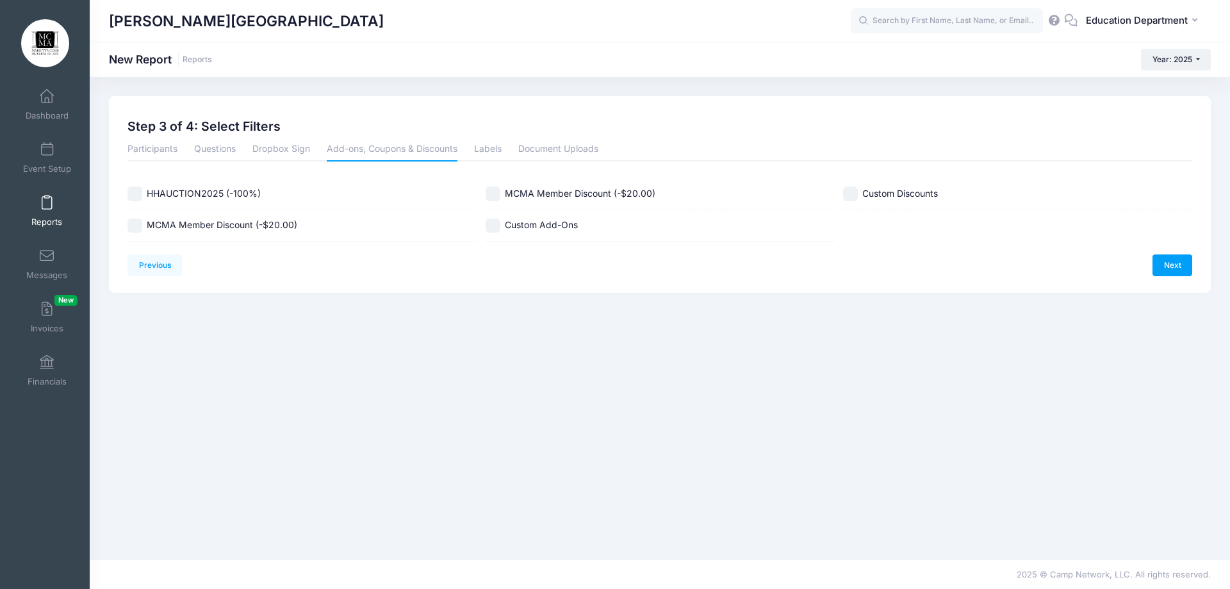
drag, startPoint x: 498, startPoint y: 188, endPoint x: 489, endPoint y: 191, distance: 9.5
click at [498, 188] on input "MCMA Member Discount (-$20.00)" at bounding box center [493, 193] width 15 height 15
click at [172, 220] on span "MCMA Member Discount (-$20.00)" at bounding box center [222, 224] width 151 height 11
click at [1159, 267] on link "Next" at bounding box center [1172, 265] width 40 height 22
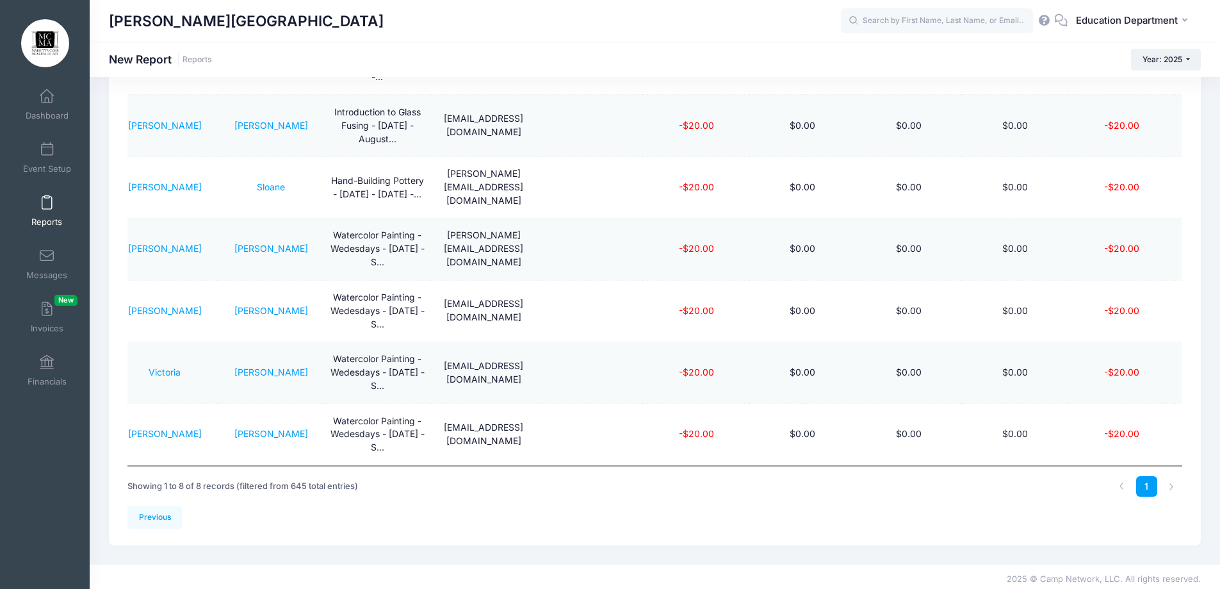
scroll to position [248, 0]
